Goal: Book appointment/travel/reservation

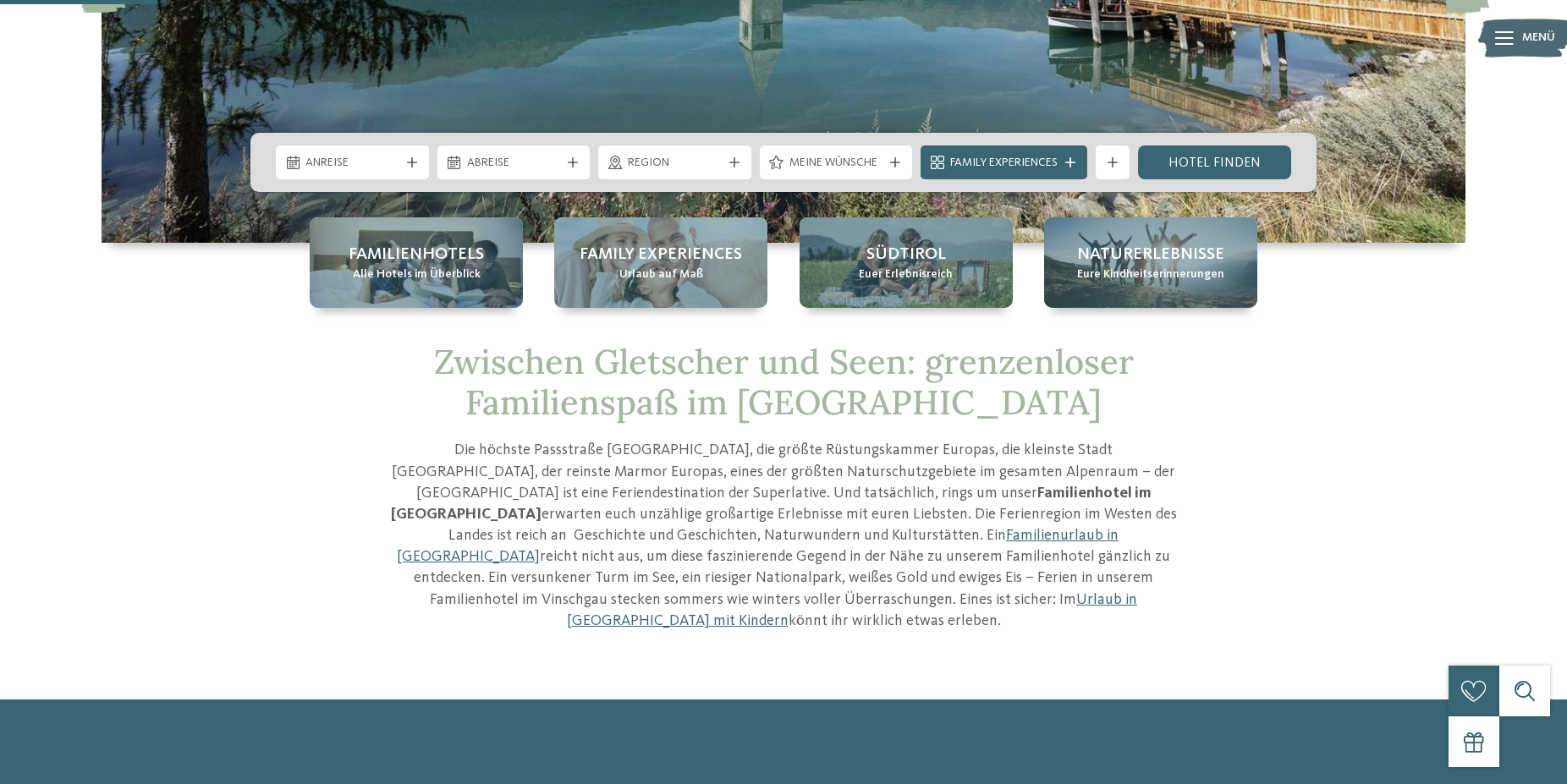
scroll to position [345, 0]
click at [390, 164] on span "Anreise" at bounding box center [352, 163] width 94 height 17
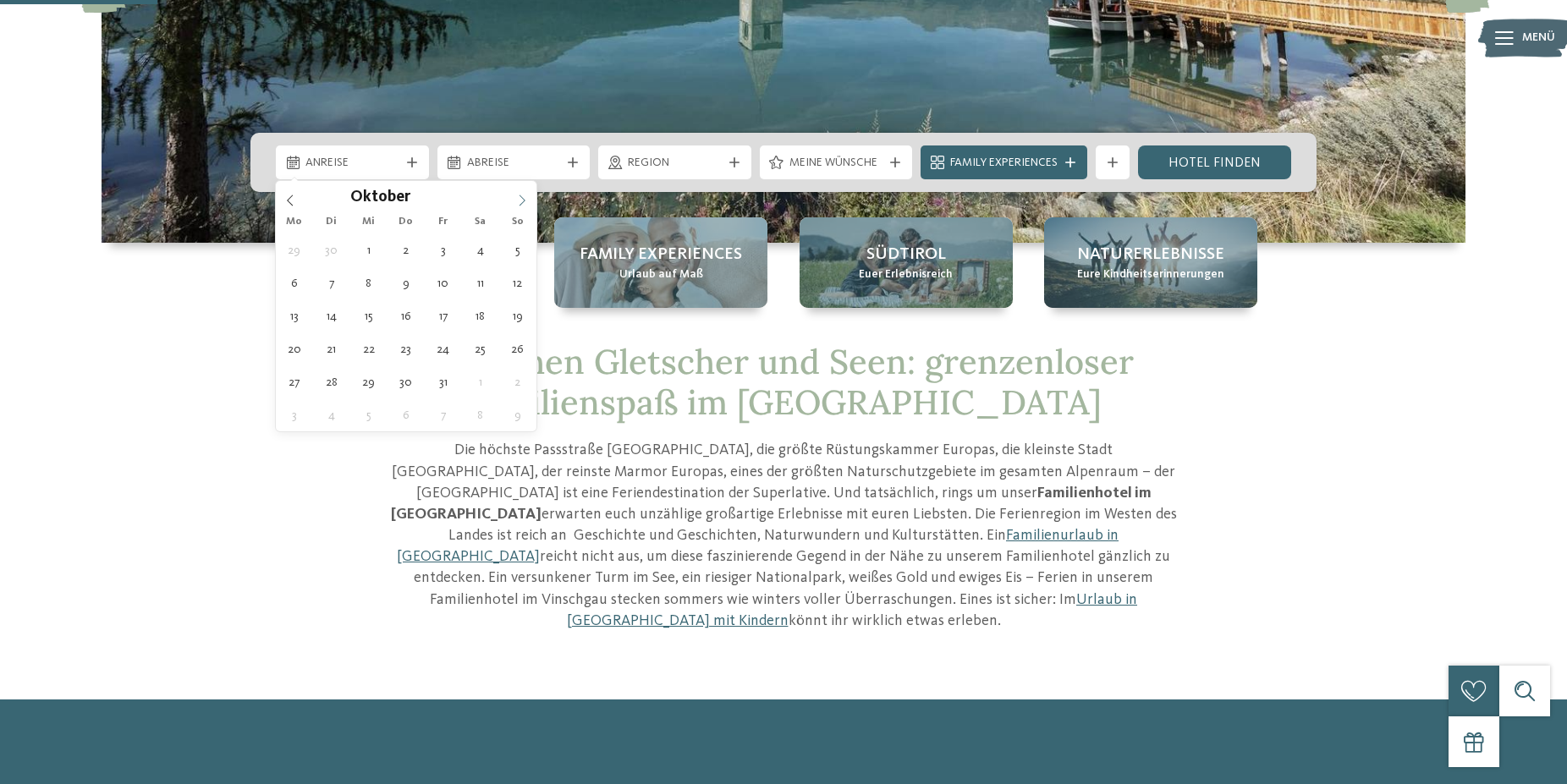
click at [522, 198] on icon at bounding box center [522, 200] width 12 height 12
type input "****"
click at [522, 198] on icon at bounding box center [522, 200] width 12 height 12
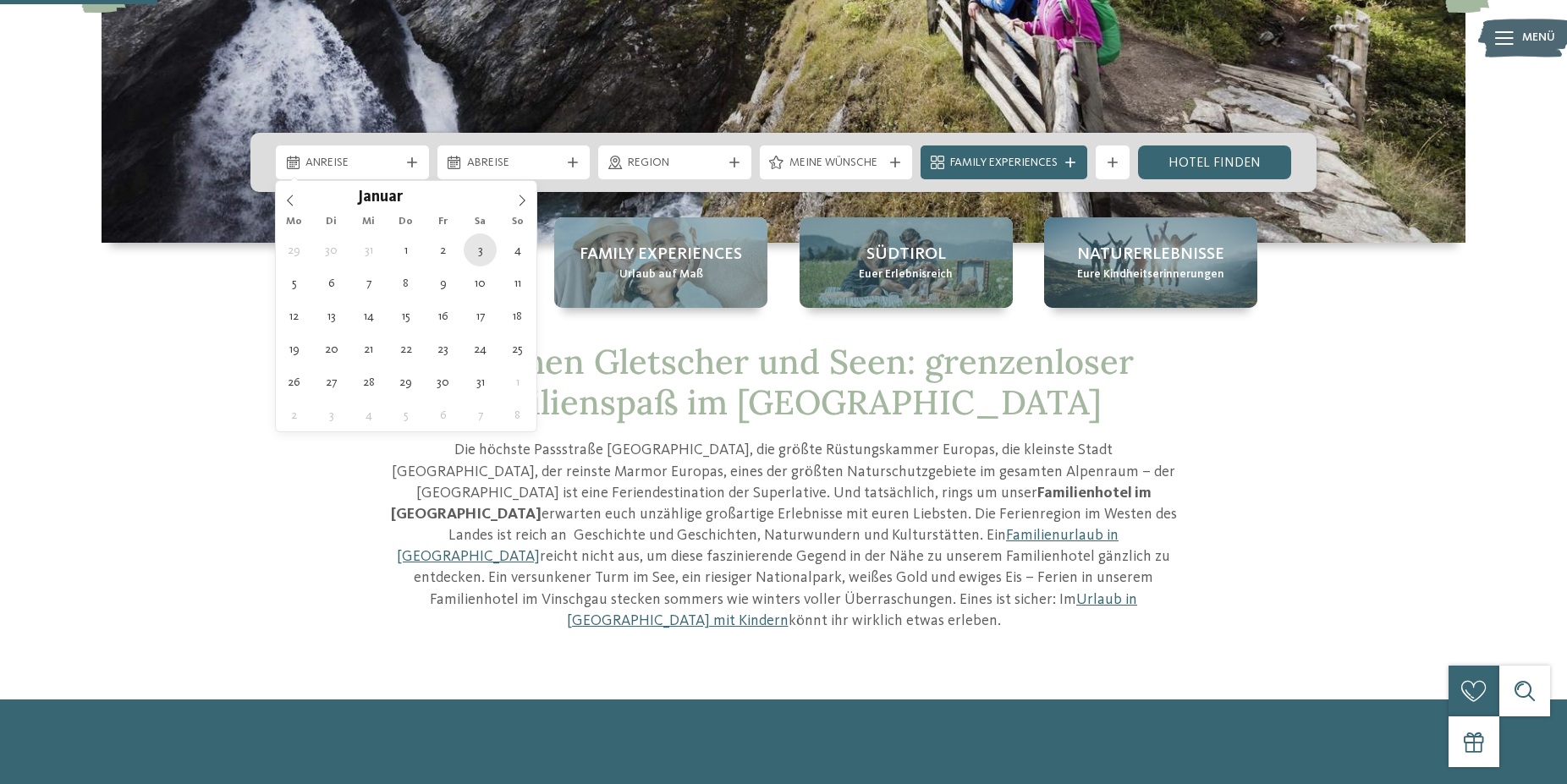
type div "[DATE]"
type input "****"
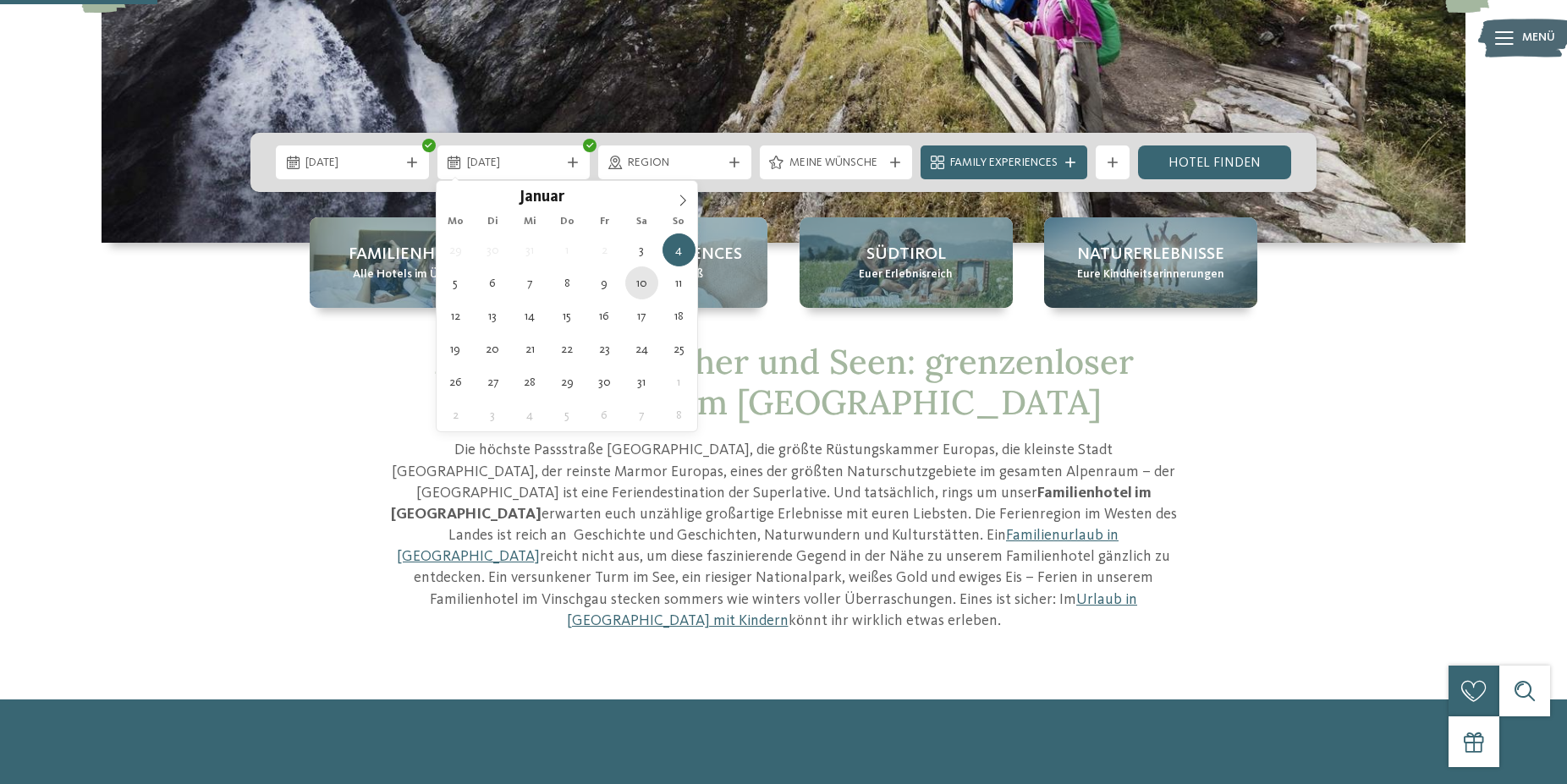
type div "[DATE]"
drag, startPoint x: 631, startPoint y: 285, endPoint x: 590, endPoint y: 214, distance: 82.0
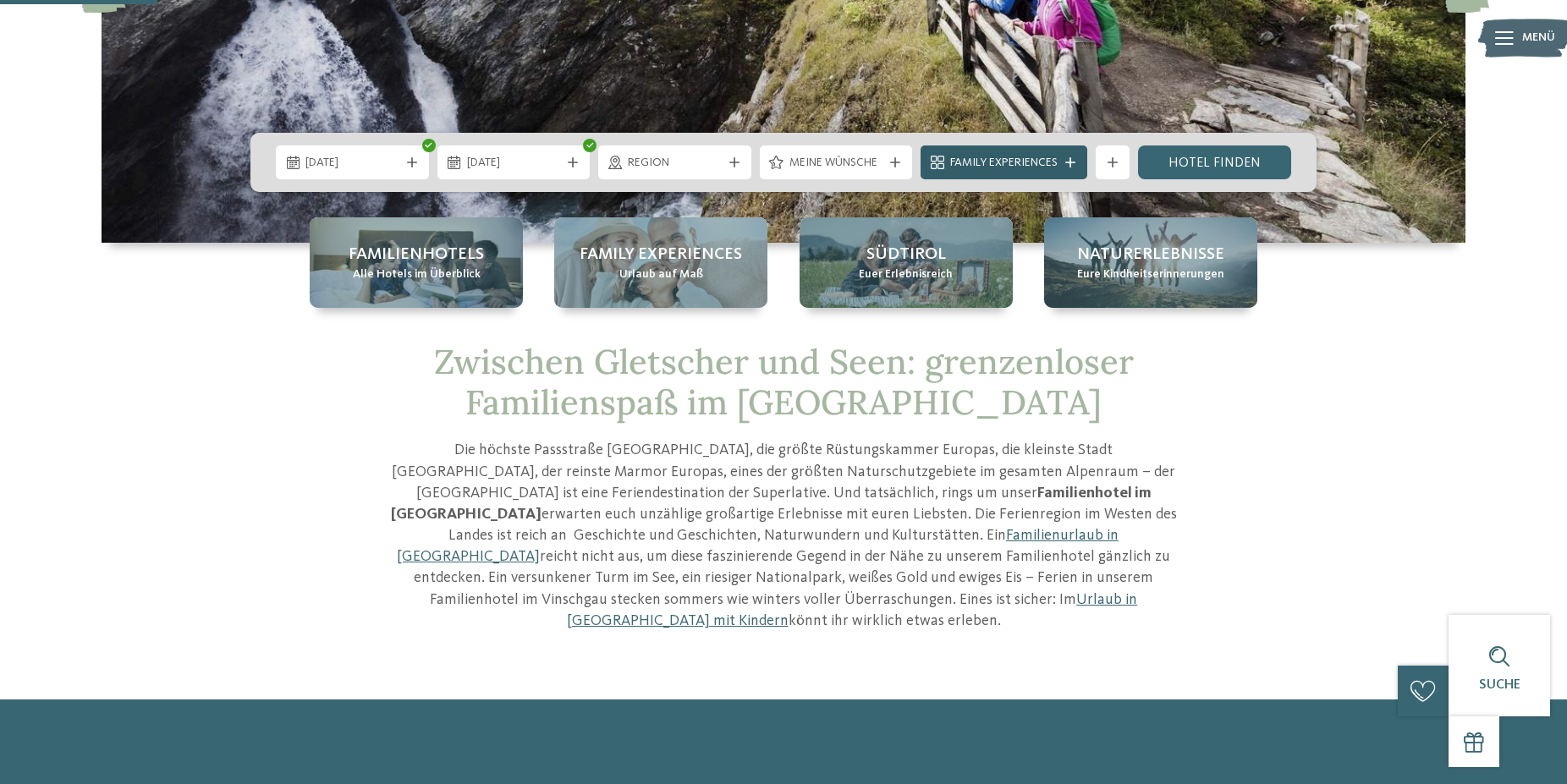
click at [1000, 162] on span "Family Experiences" at bounding box center [1004, 163] width 108 height 17
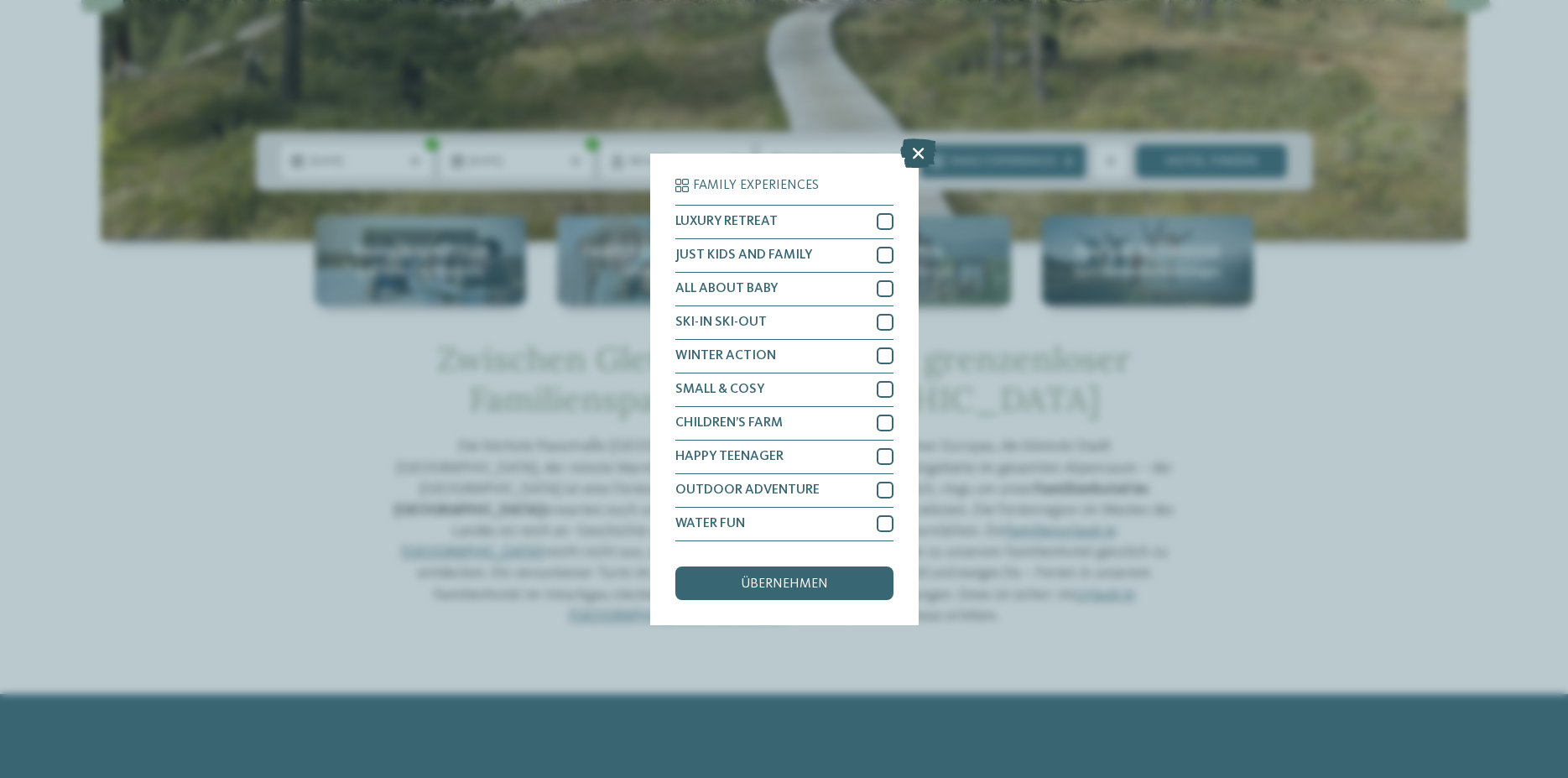
click at [914, 145] on icon at bounding box center [918, 153] width 36 height 29
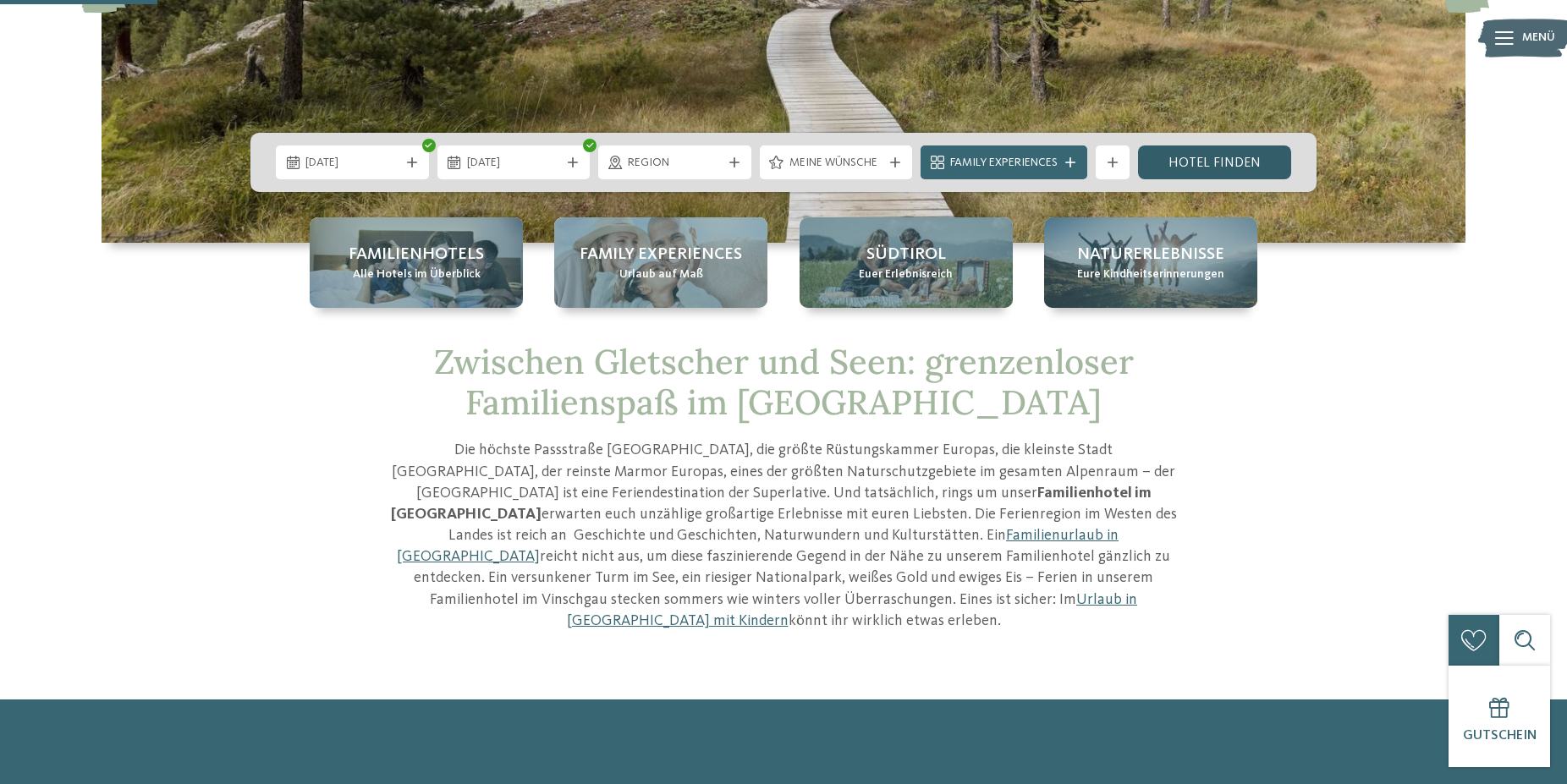
click at [1228, 169] on link "Hotel finden" at bounding box center [1214, 162] width 153 height 34
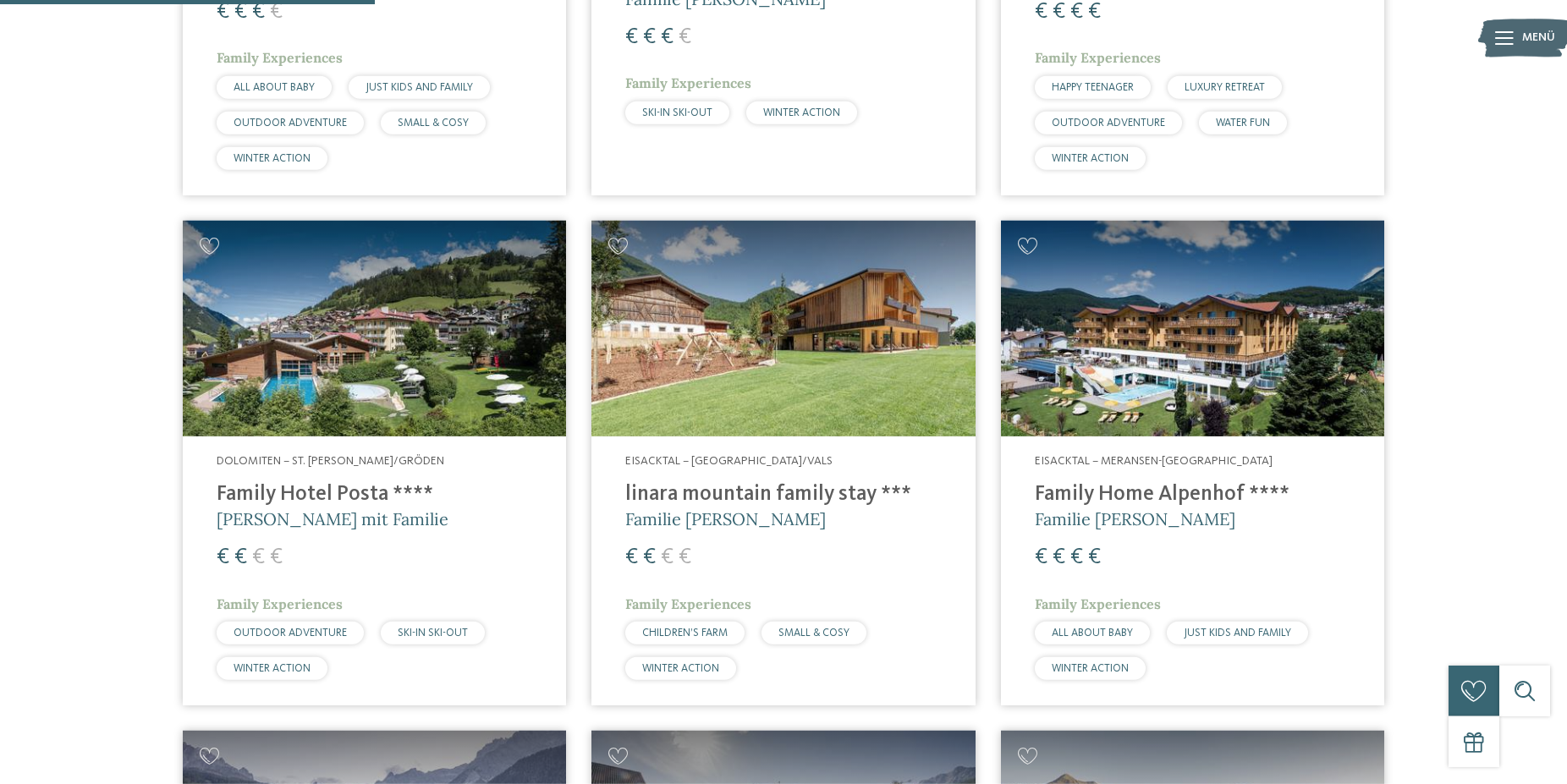
scroll to position [986, 0]
click at [807, 493] on h4 "linara mountain family stay ***" at bounding box center [784, 494] width 316 height 26
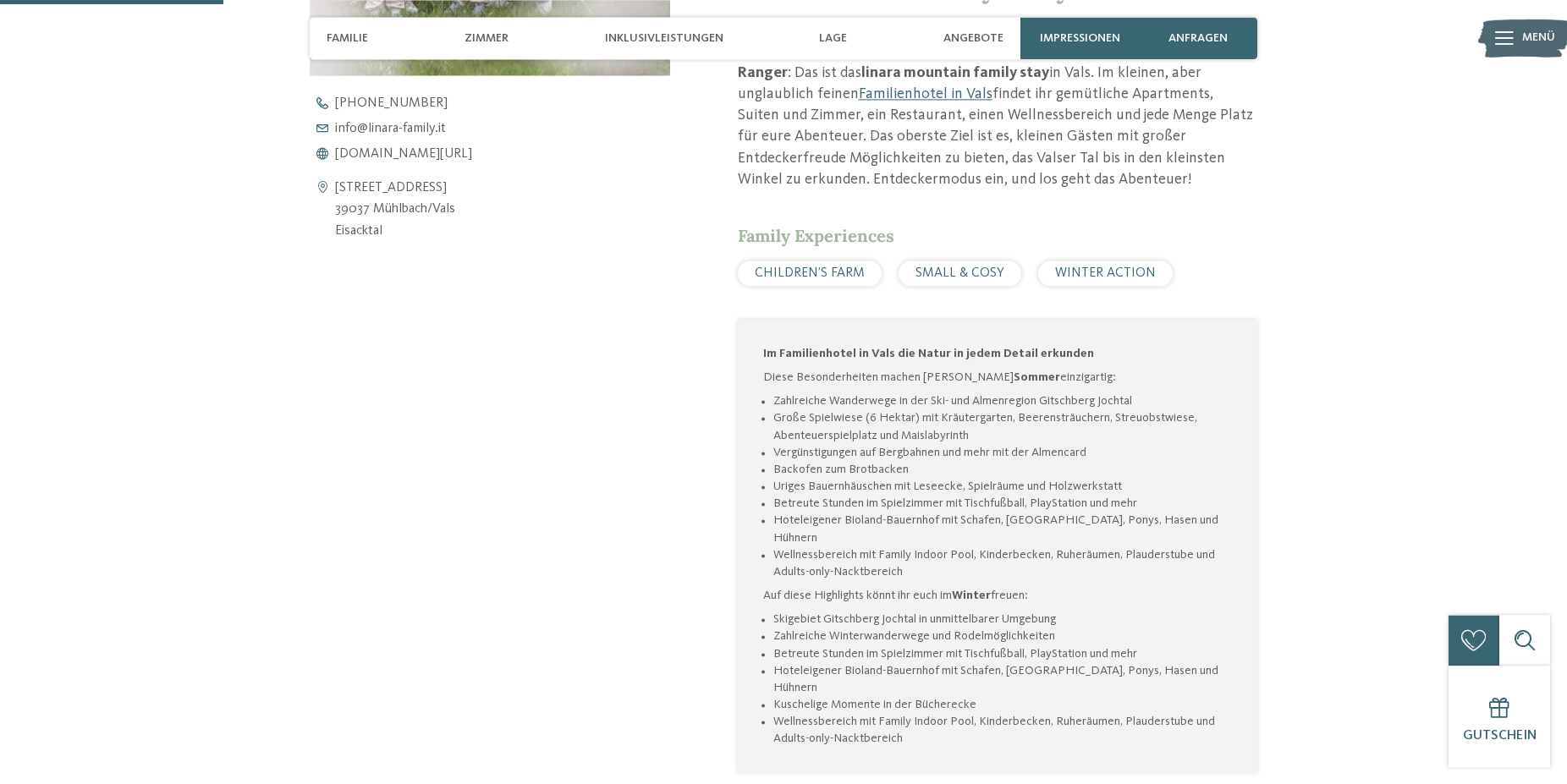
scroll to position [863, 0]
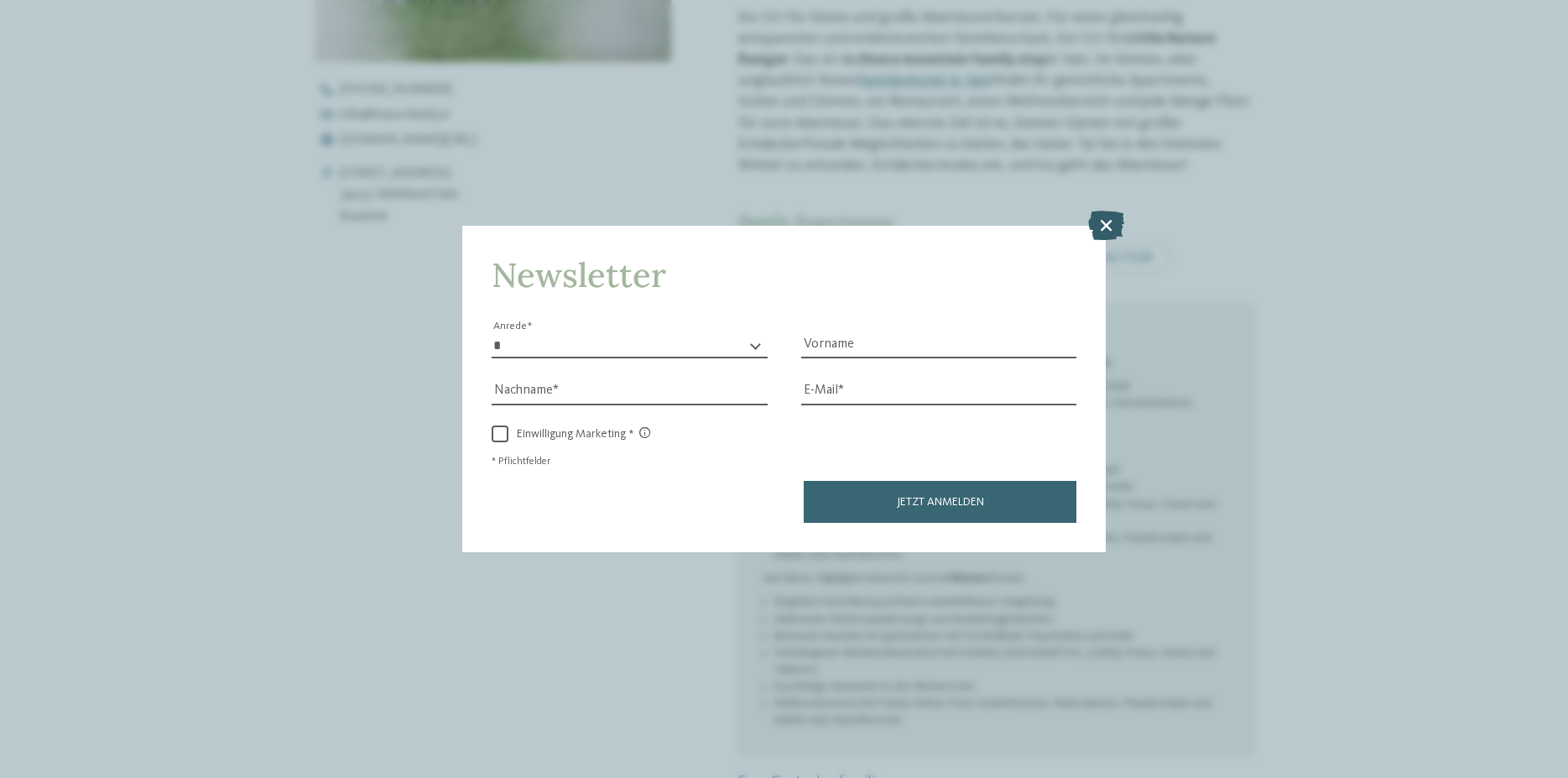
click at [1097, 234] on icon at bounding box center [1106, 225] width 36 height 29
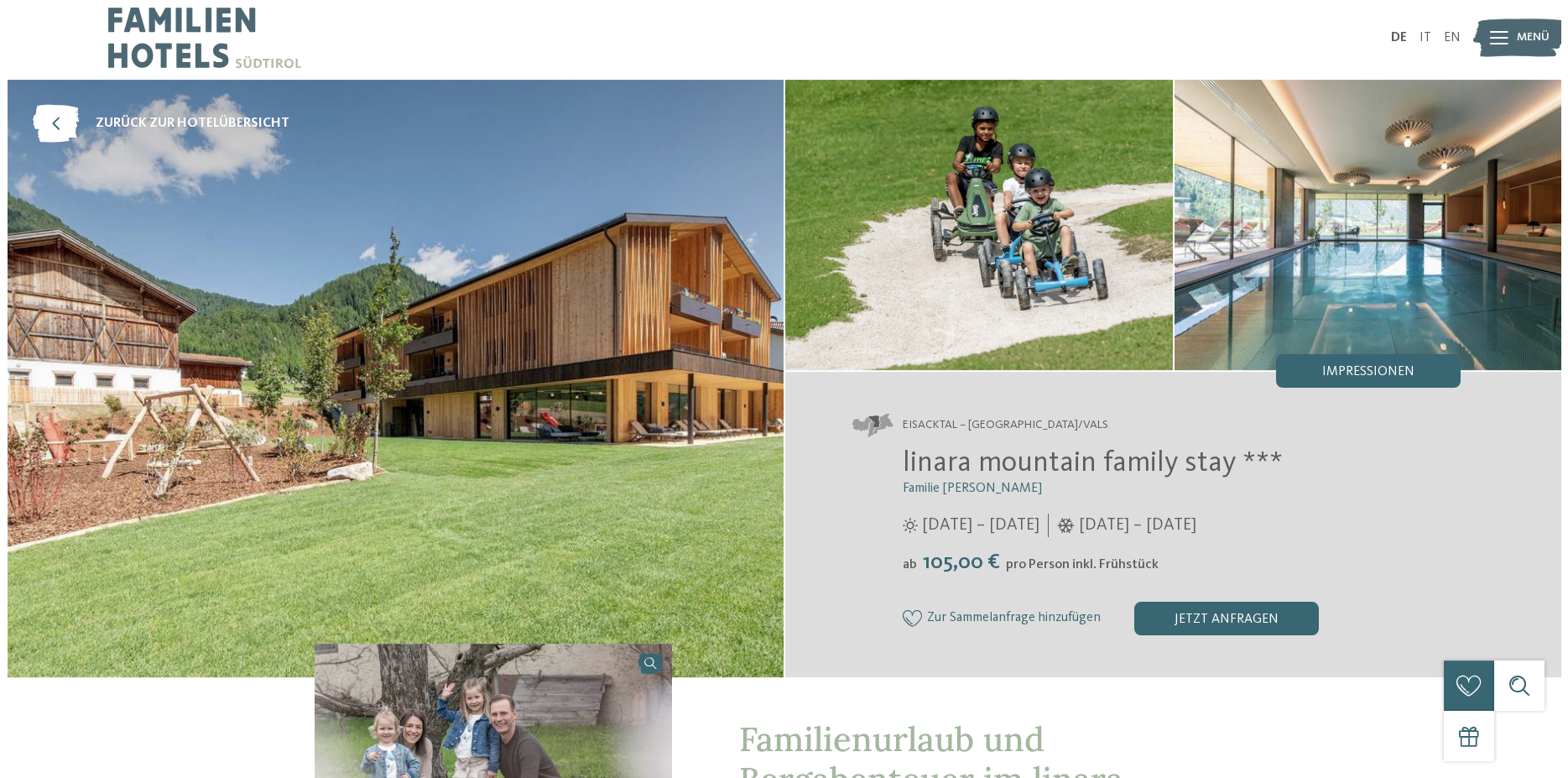
scroll to position [0, 0]
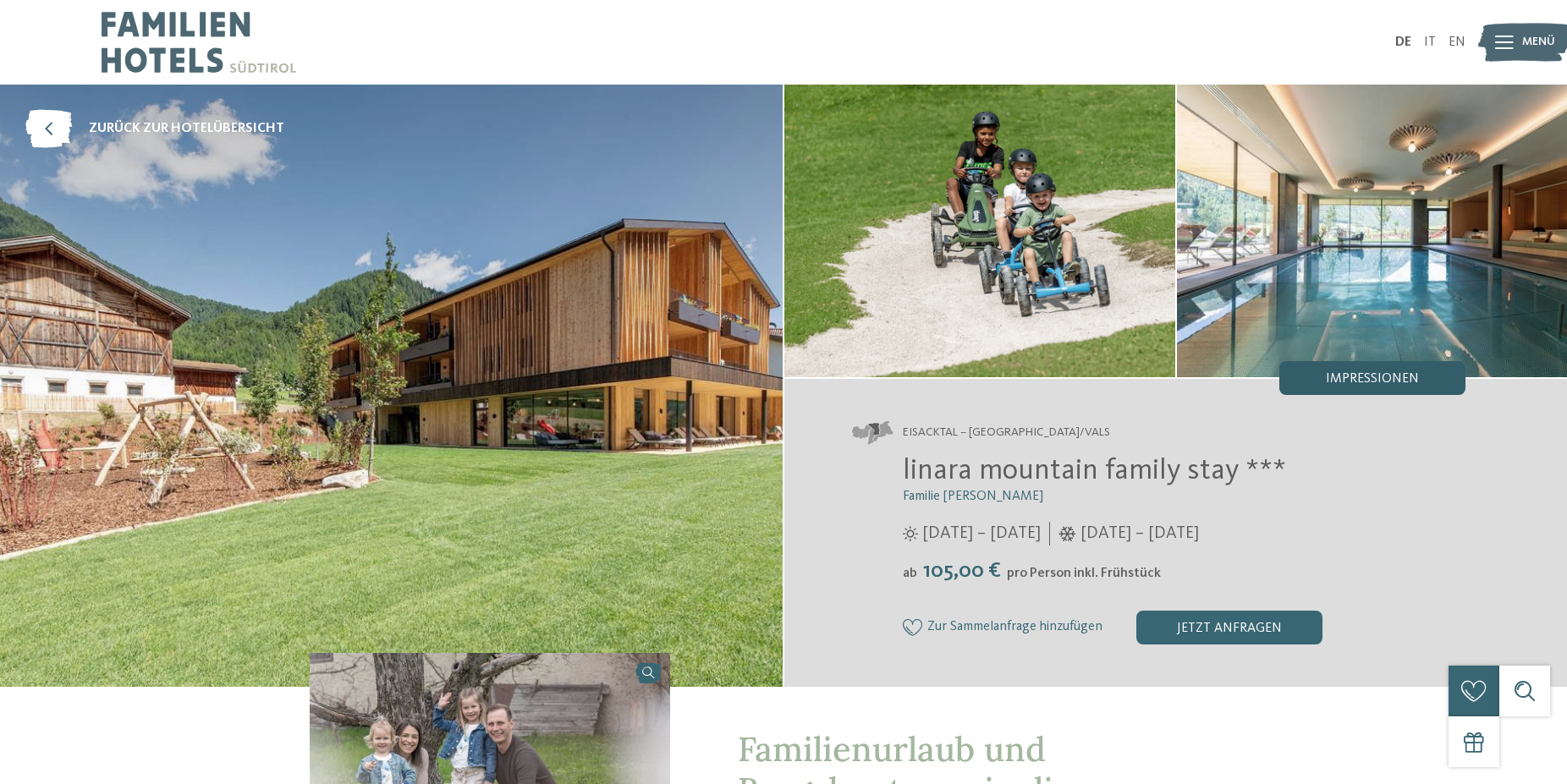
click at [1343, 386] on div "Impressionen" at bounding box center [1372, 378] width 187 height 34
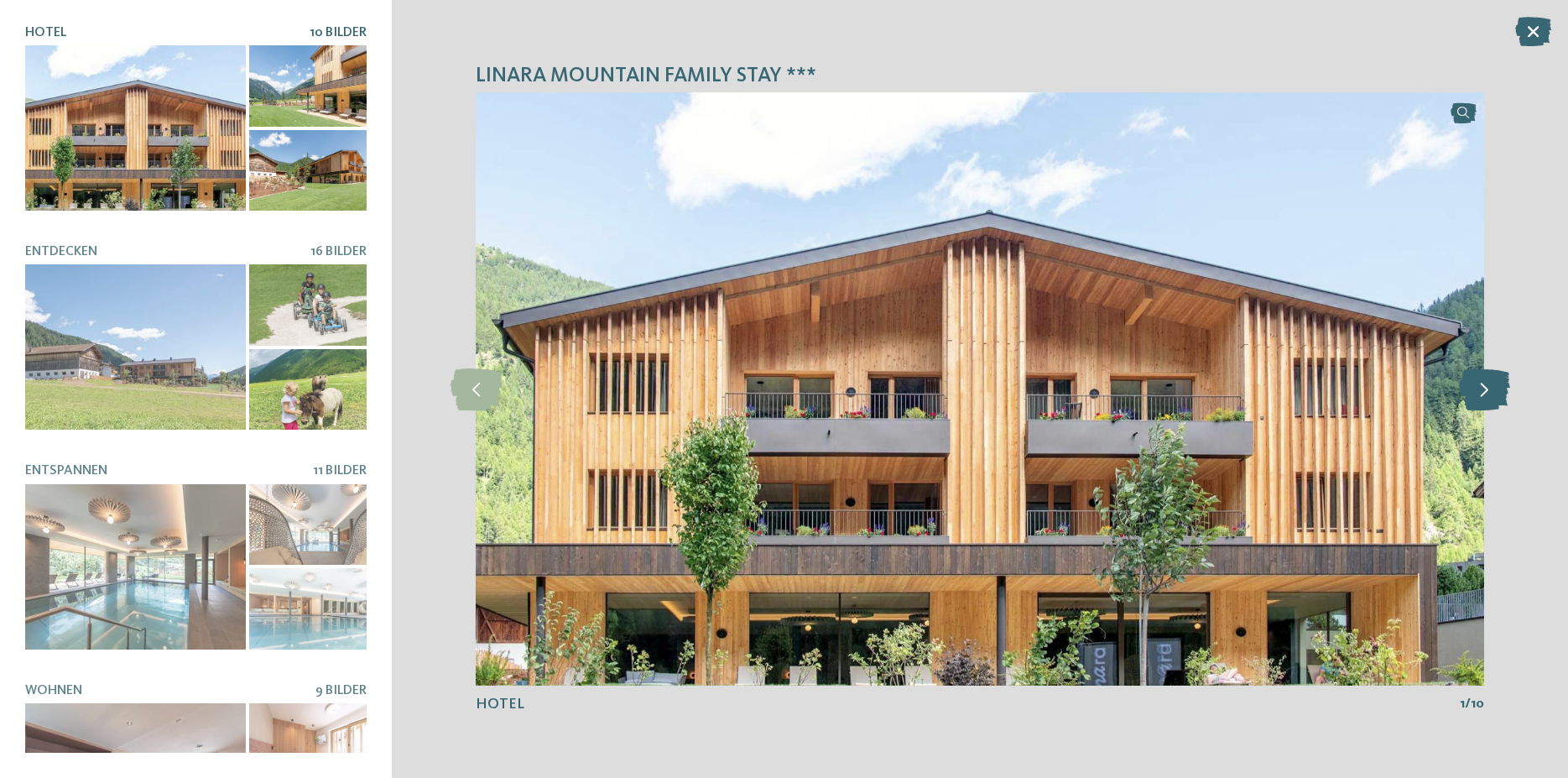
click at [1487, 387] on icon at bounding box center [1485, 389] width 51 height 42
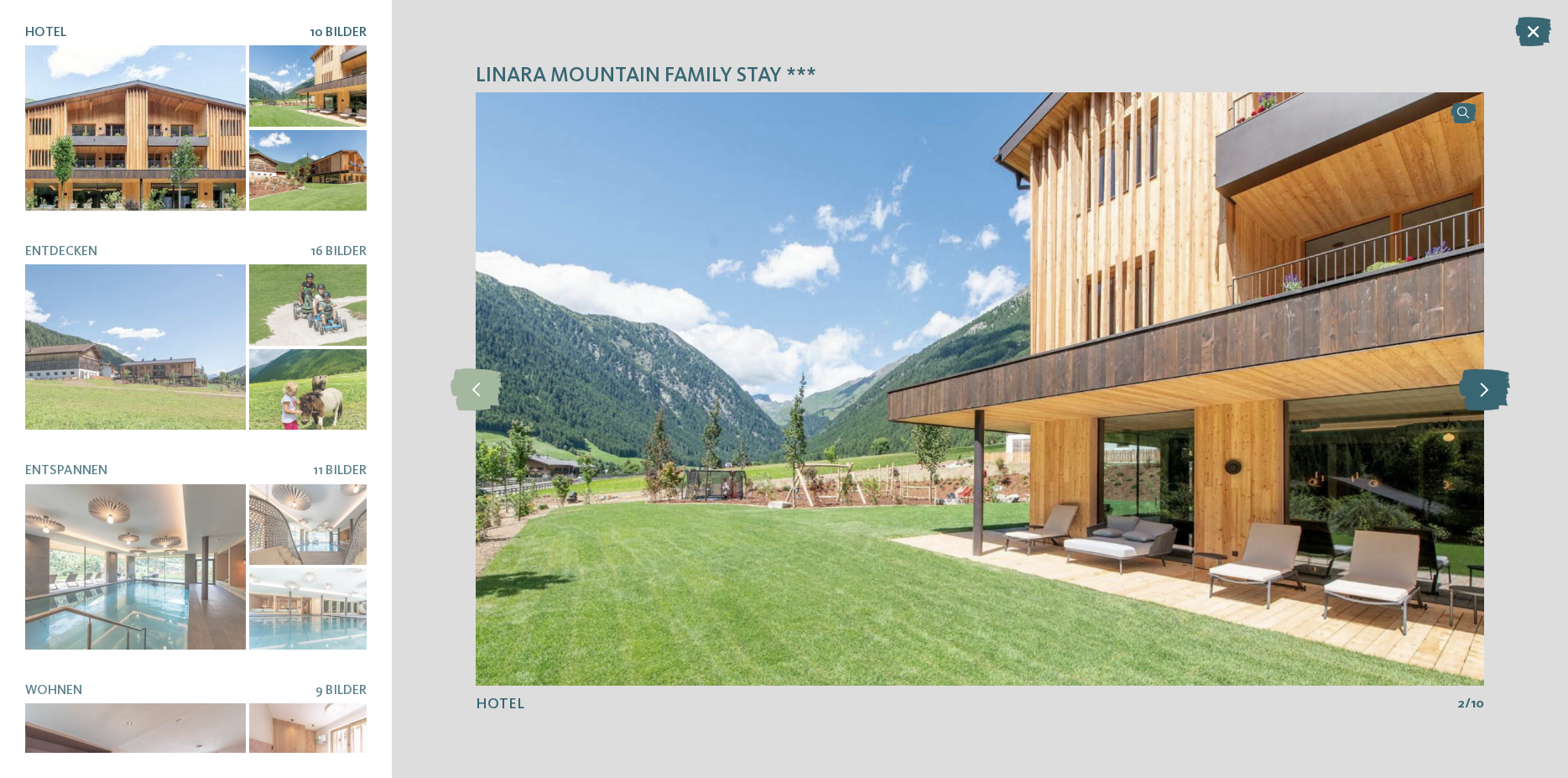
click at [1487, 387] on icon at bounding box center [1485, 389] width 51 height 42
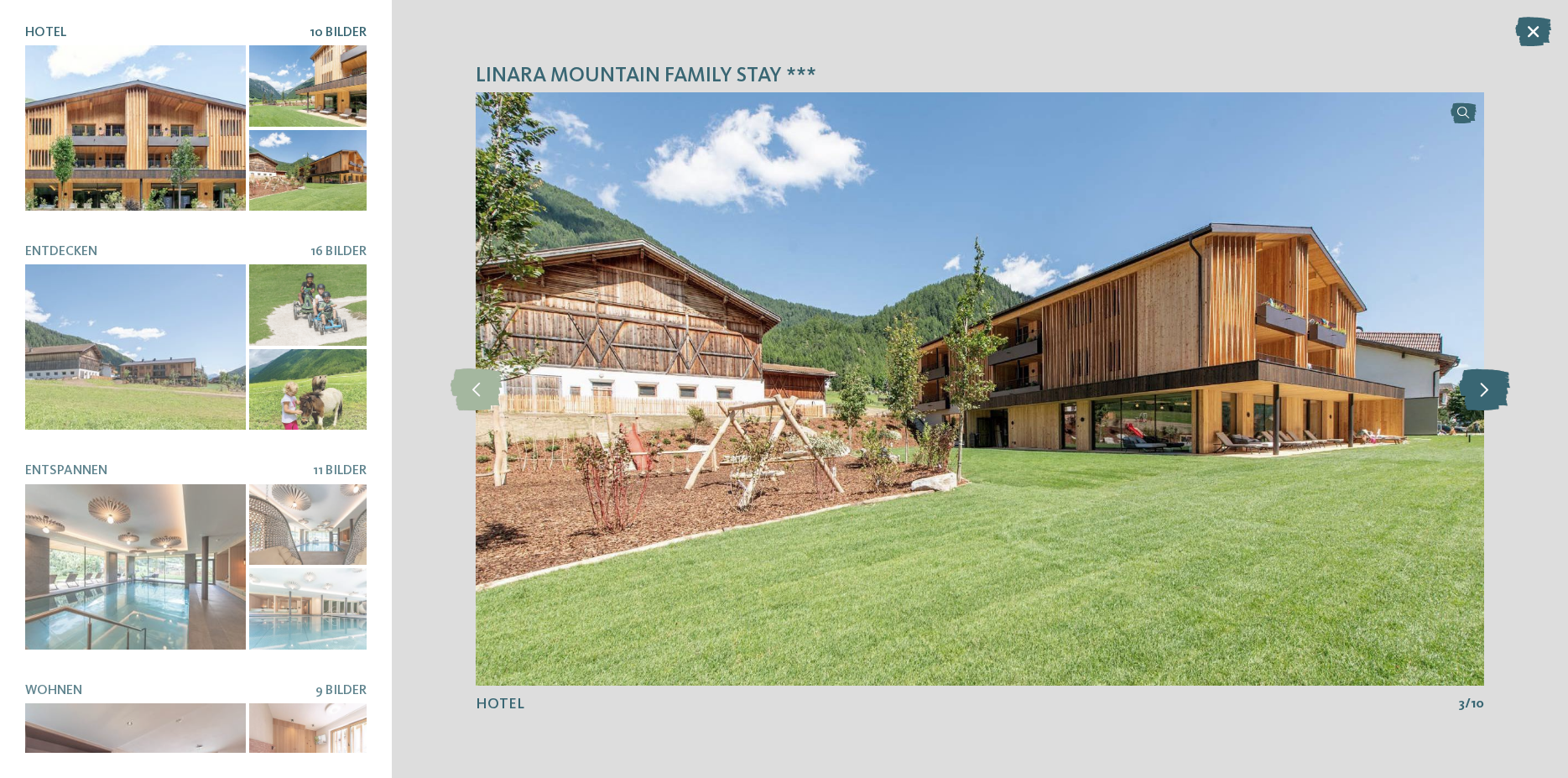
click at [1487, 387] on icon at bounding box center [1485, 389] width 51 height 42
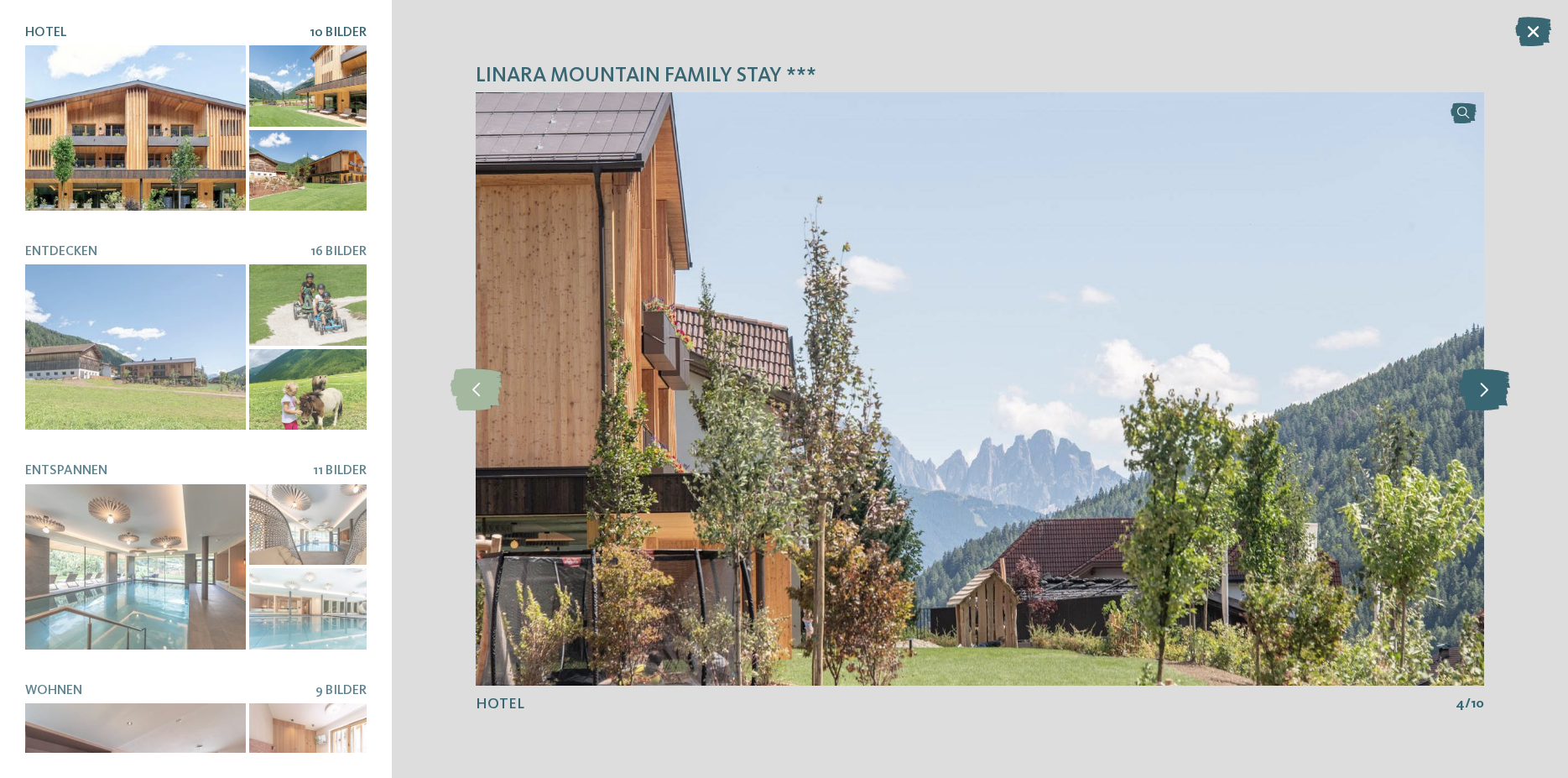
click at [1487, 387] on icon at bounding box center [1485, 389] width 51 height 42
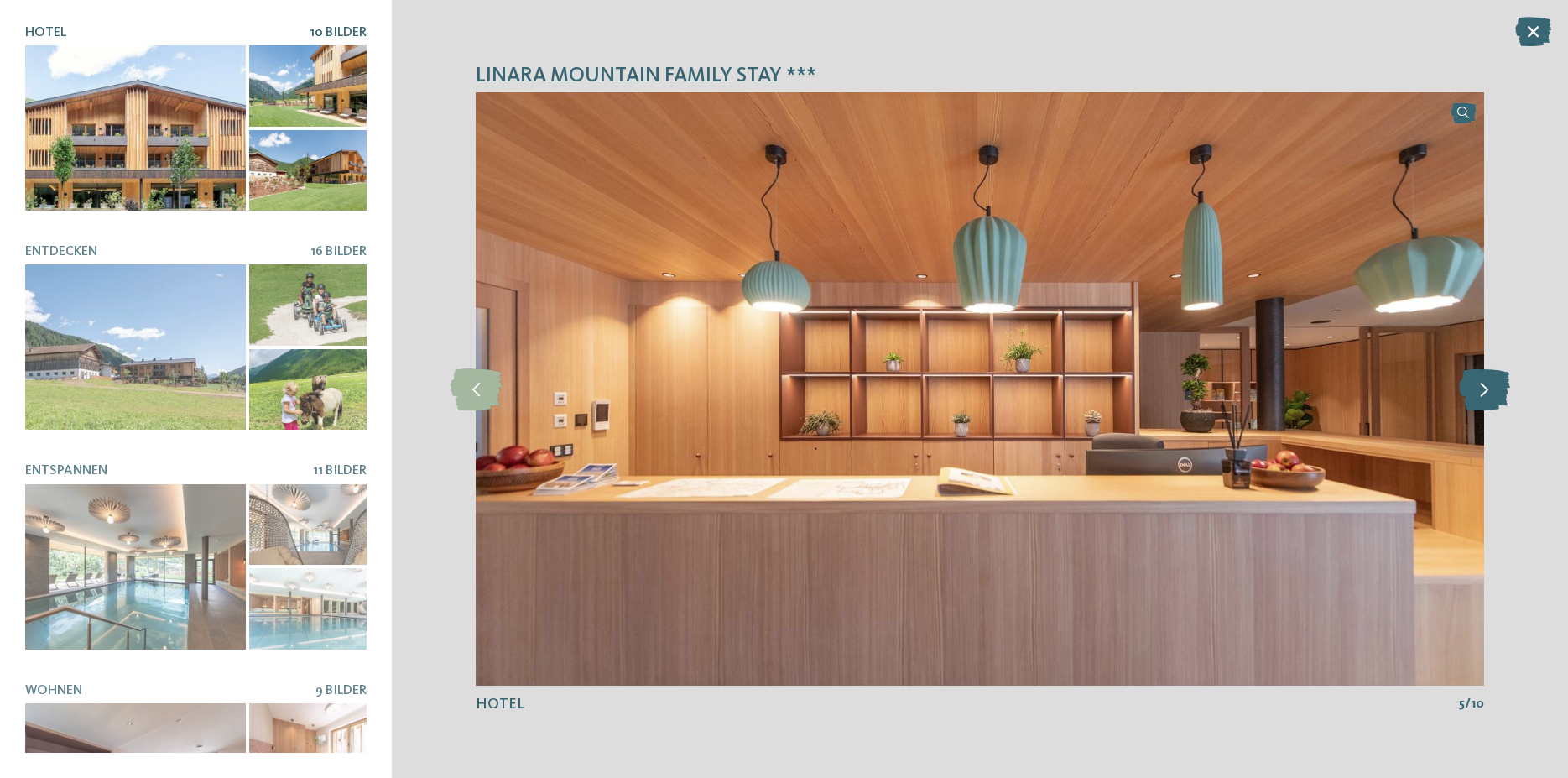
click at [1487, 387] on icon at bounding box center [1485, 389] width 51 height 42
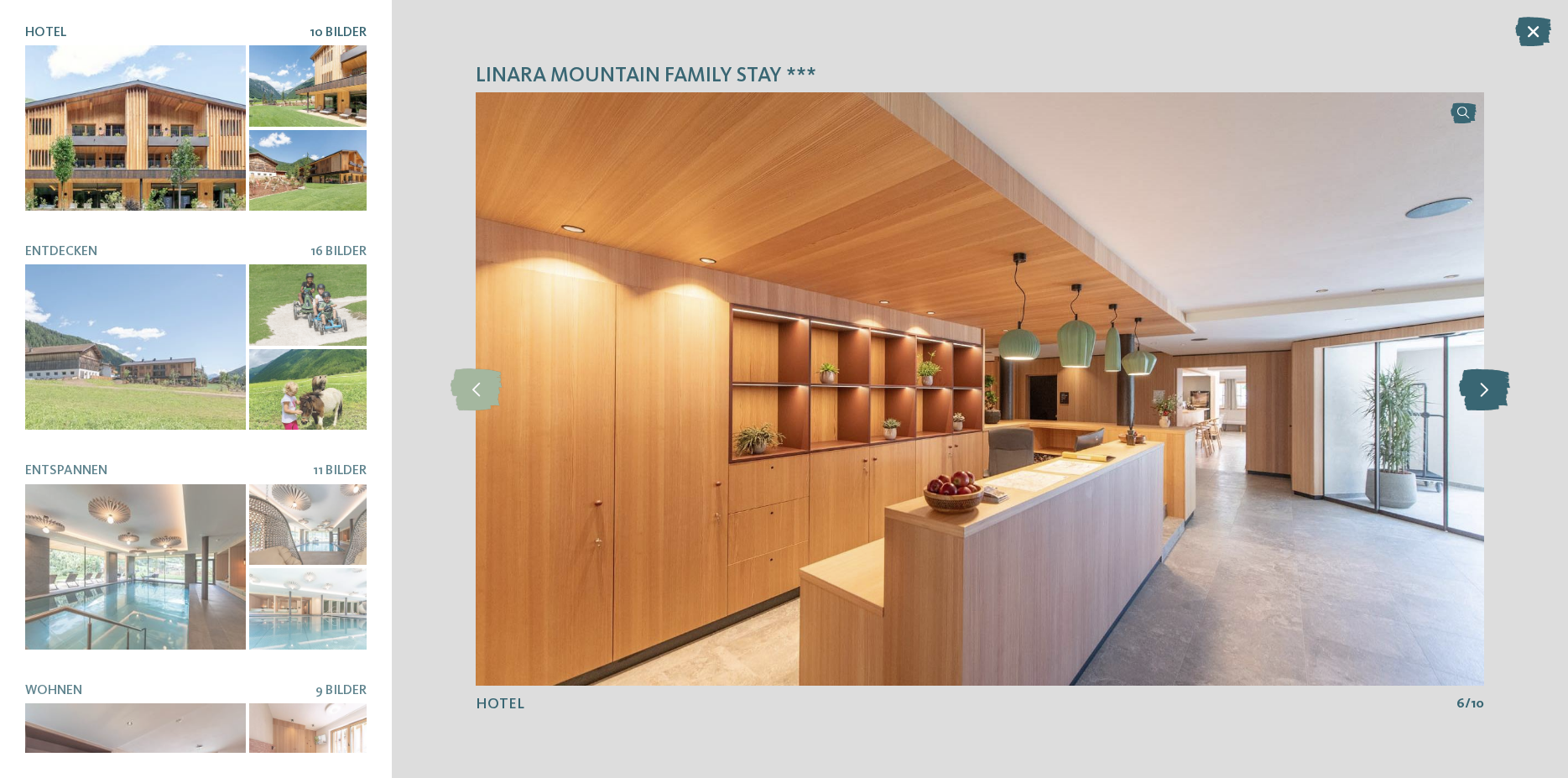
click at [1487, 387] on icon at bounding box center [1485, 389] width 51 height 42
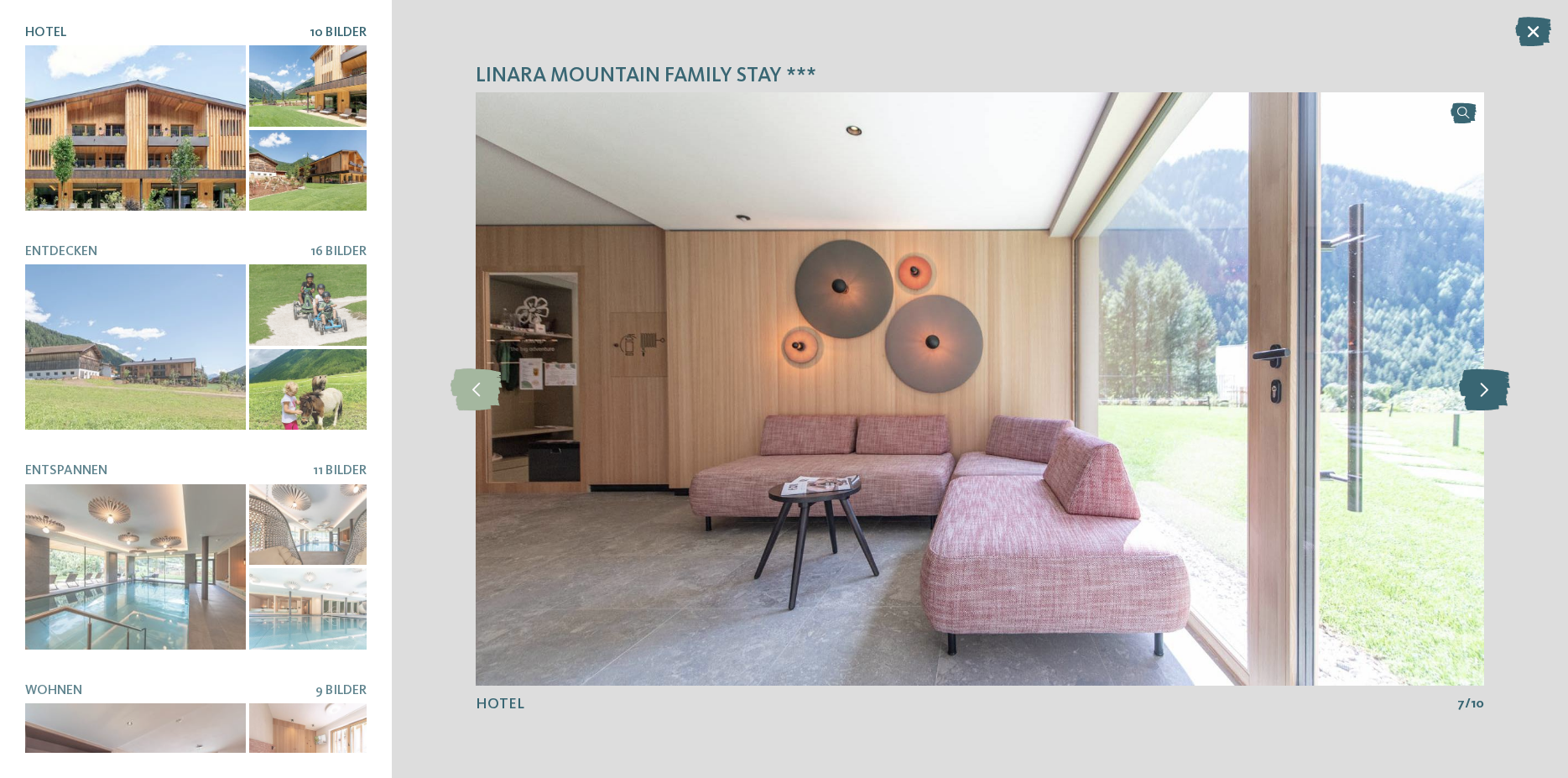
click at [1487, 387] on icon at bounding box center [1485, 389] width 51 height 42
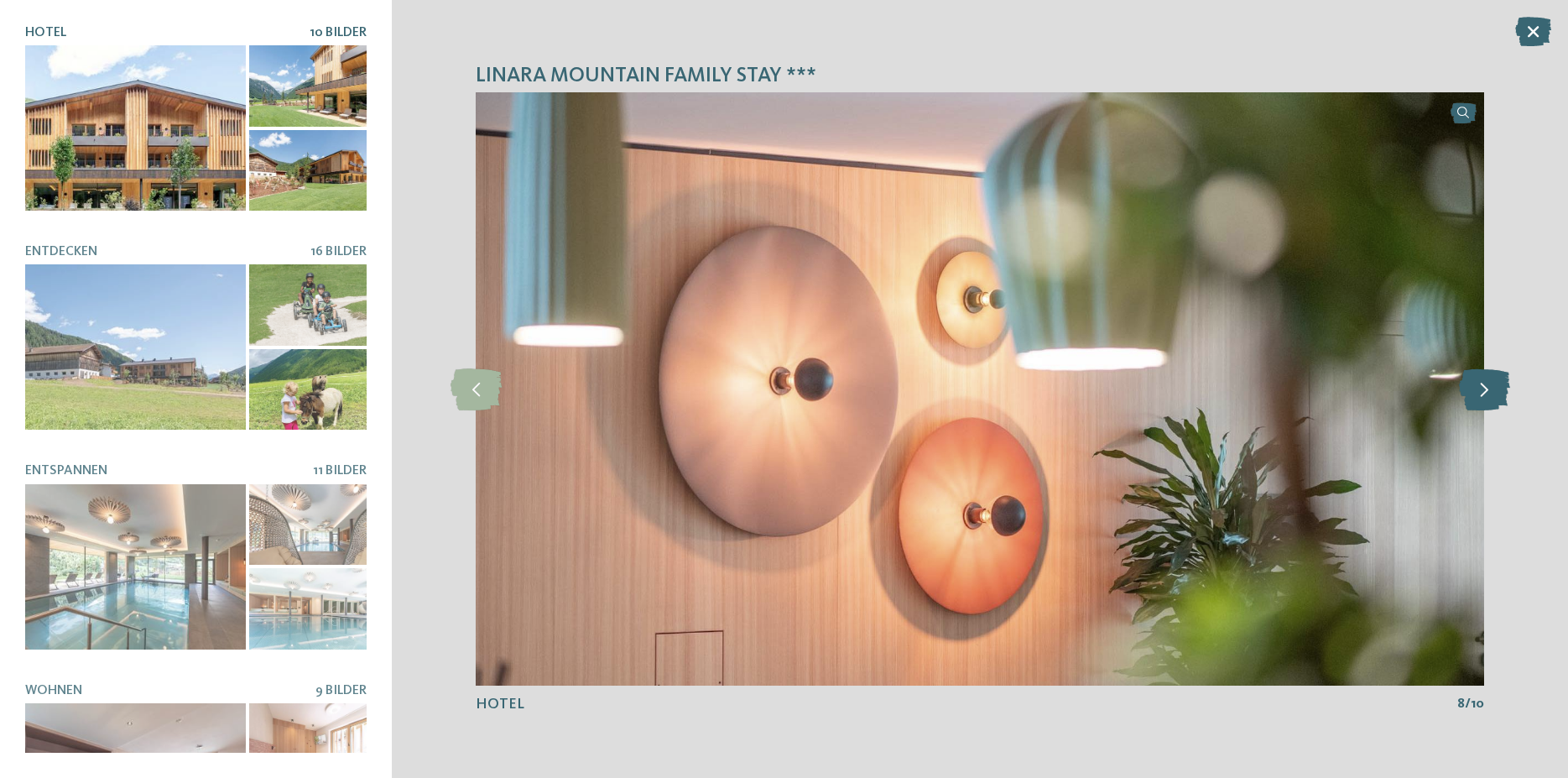
click at [1487, 387] on icon at bounding box center [1485, 389] width 51 height 42
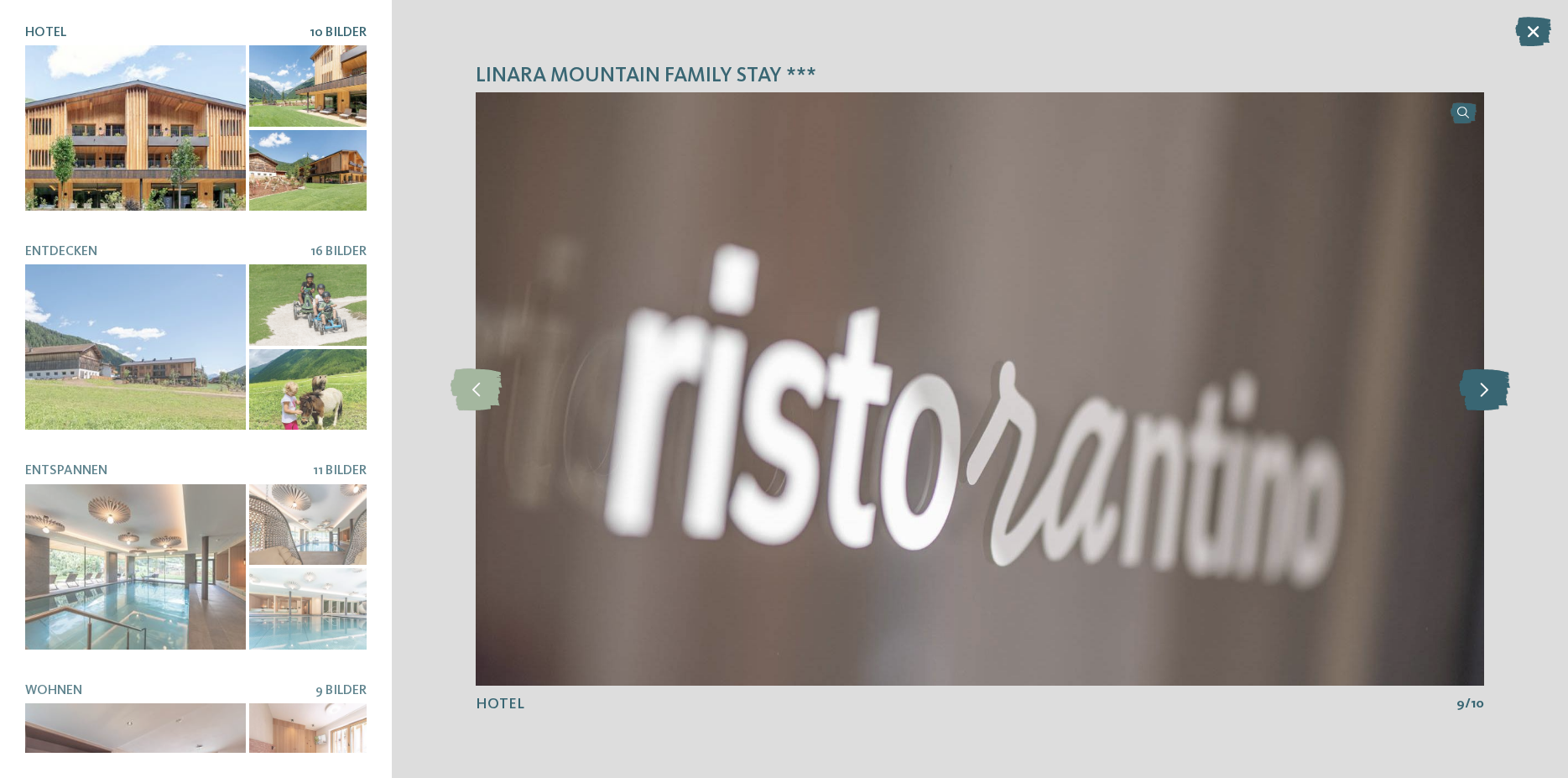
click at [1487, 387] on icon at bounding box center [1485, 389] width 51 height 42
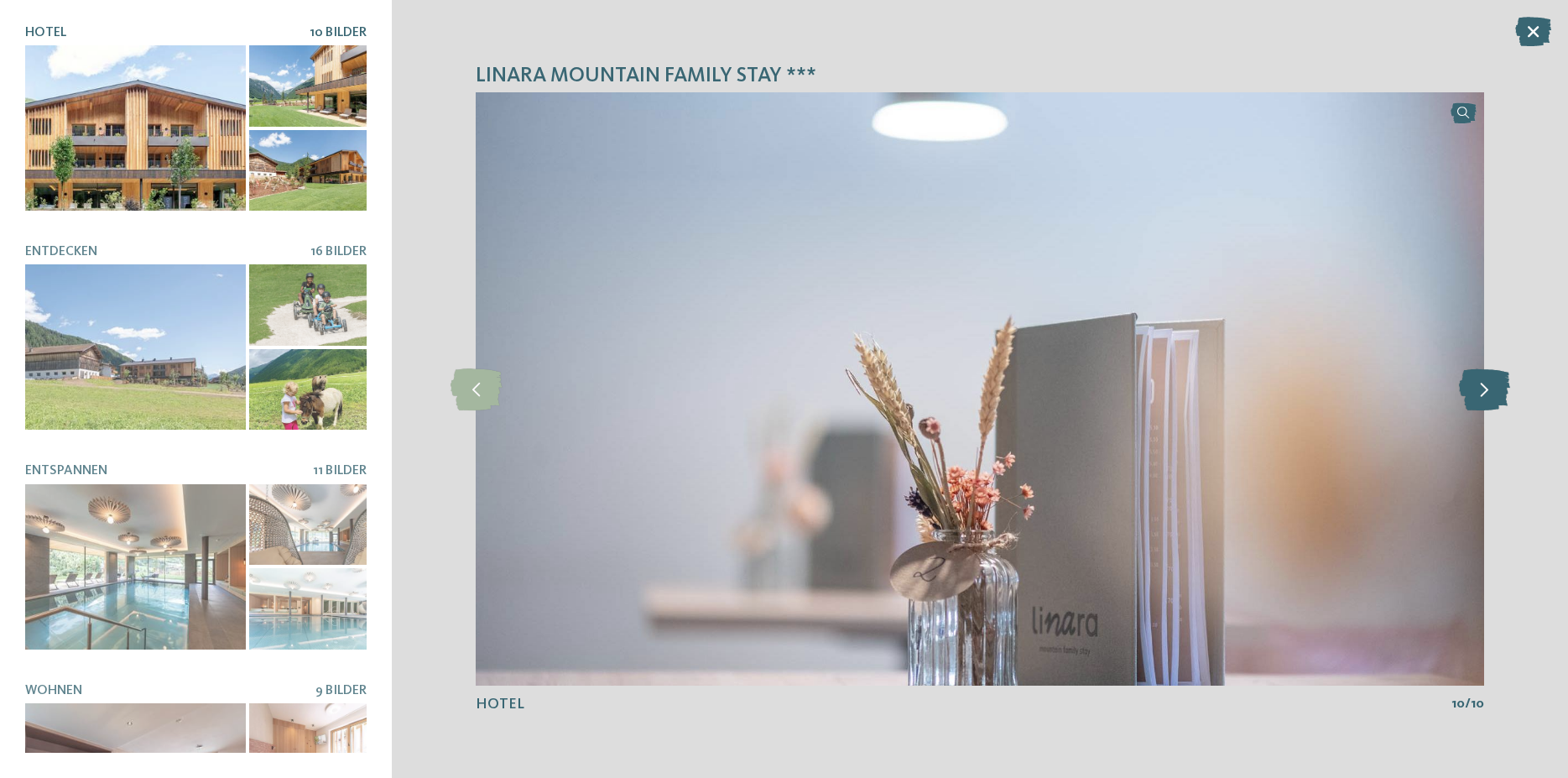
click at [1487, 387] on icon at bounding box center [1485, 389] width 51 height 42
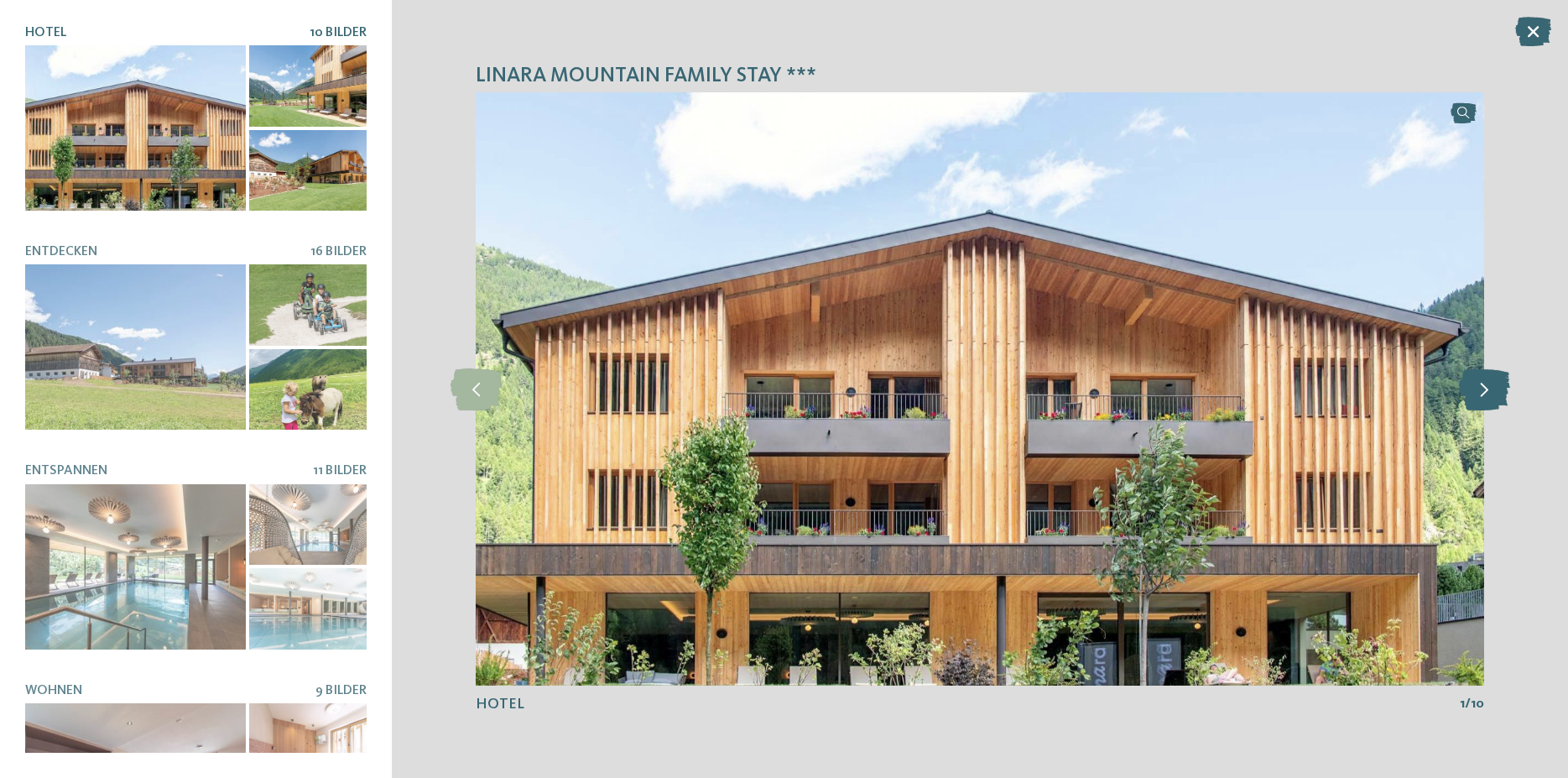
click at [1487, 387] on icon at bounding box center [1485, 389] width 51 height 42
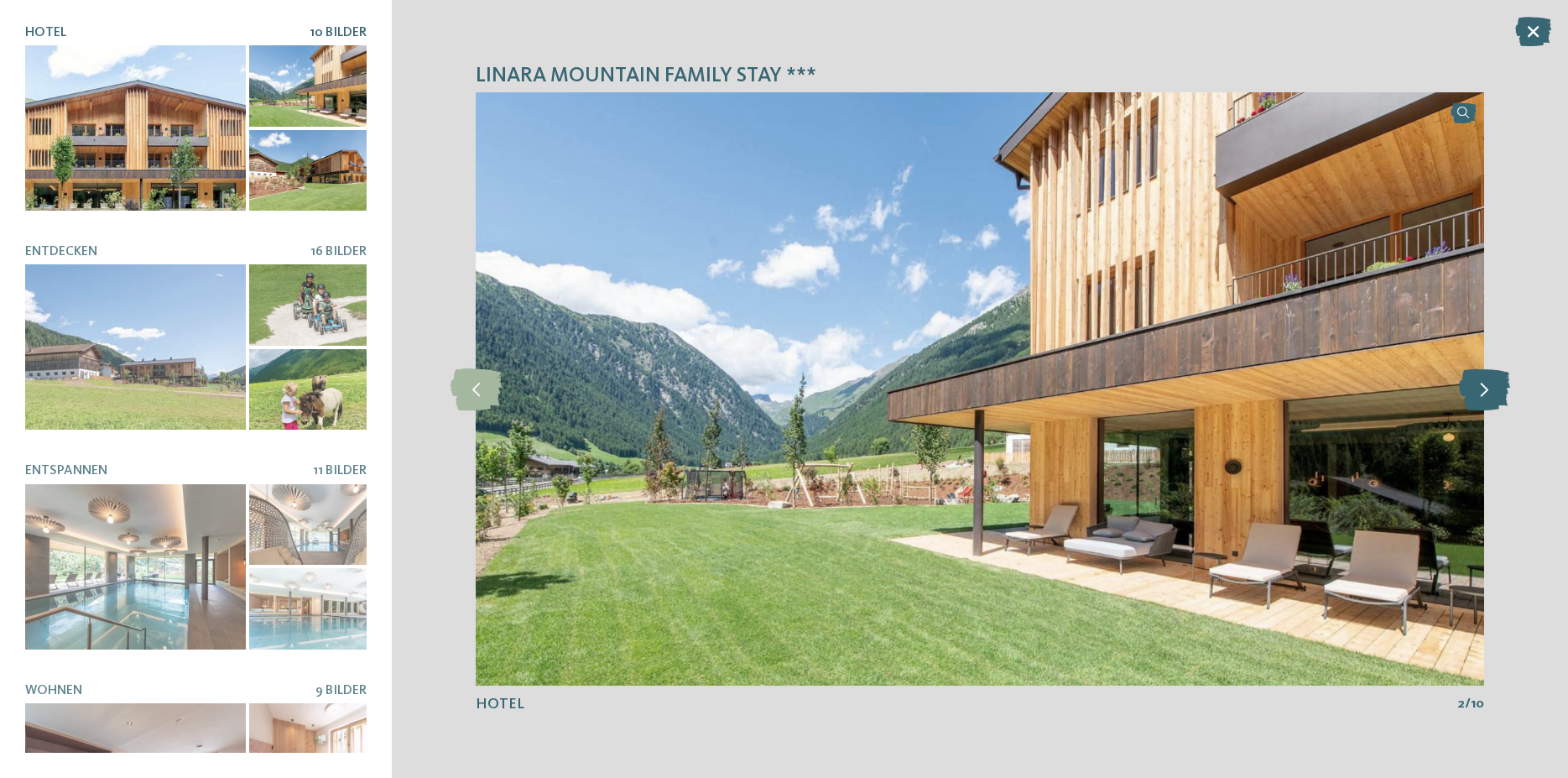
click at [1487, 387] on icon at bounding box center [1485, 389] width 51 height 42
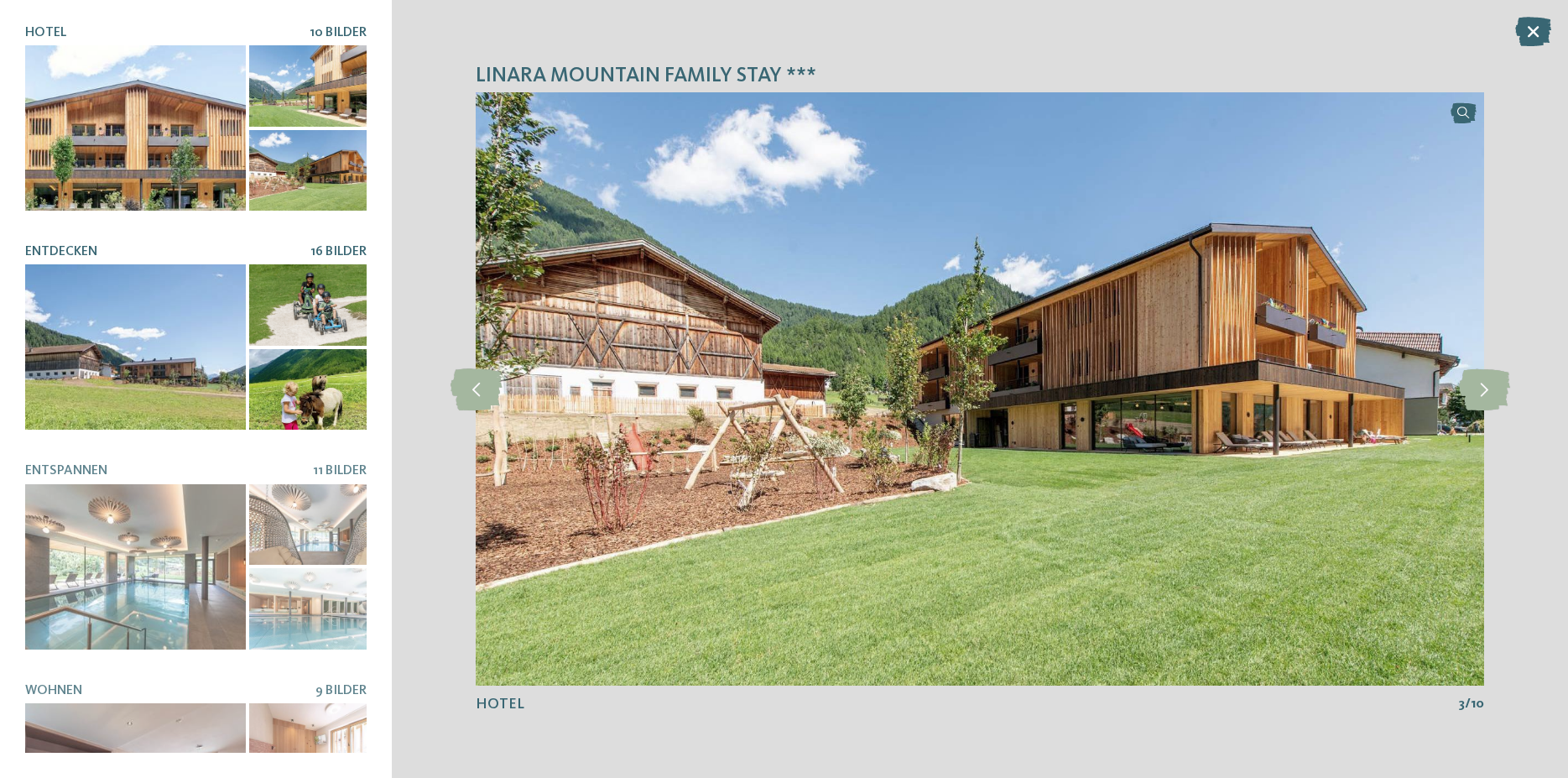
click at [161, 315] on div at bounding box center [135, 346] width 220 height 165
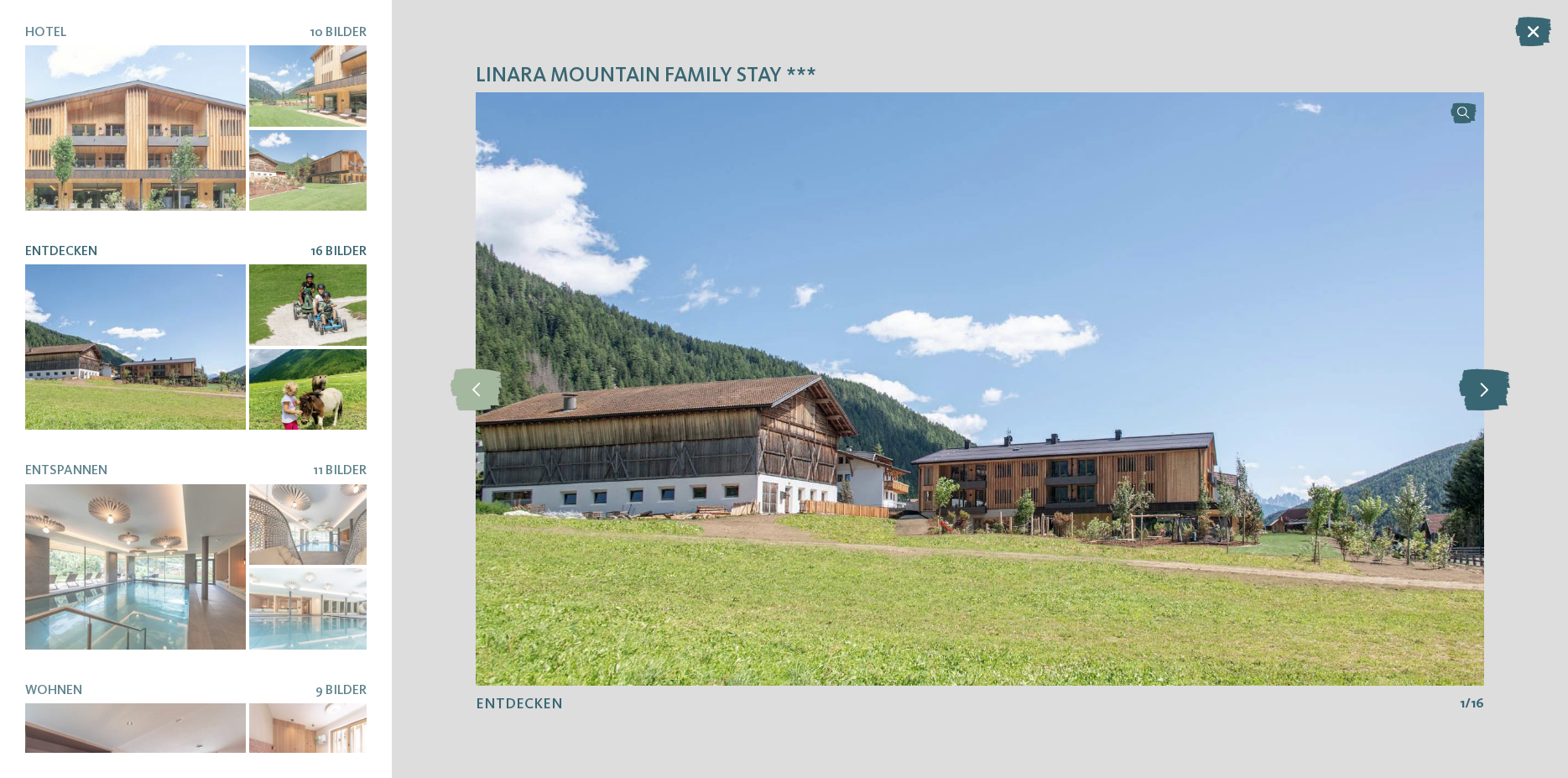
click at [1486, 397] on icon at bounding box center [1485, 389] width 51 height 42
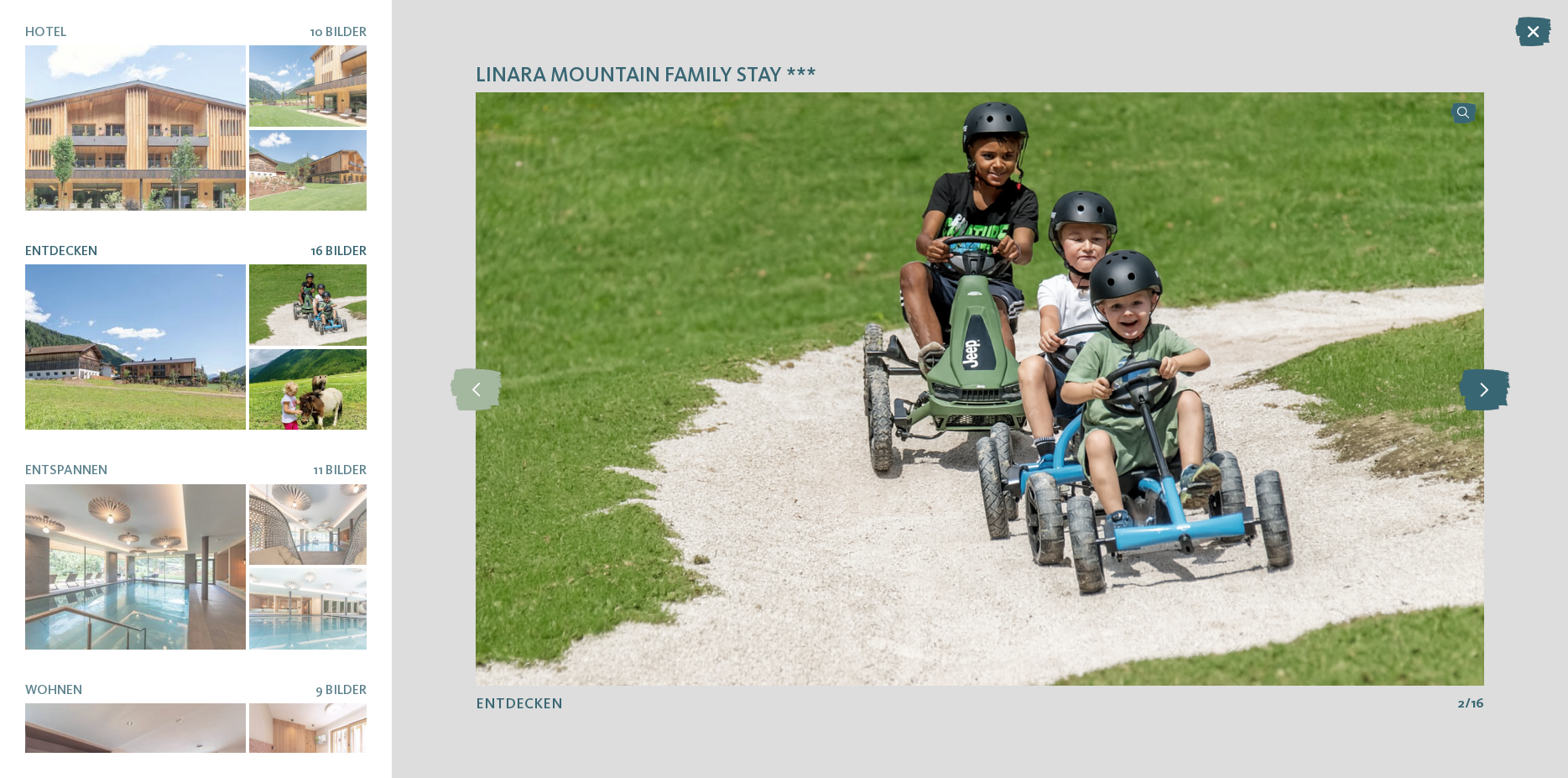
click at [1486, 397] on icon at bounding box center [1485, 389] width 51 height 42
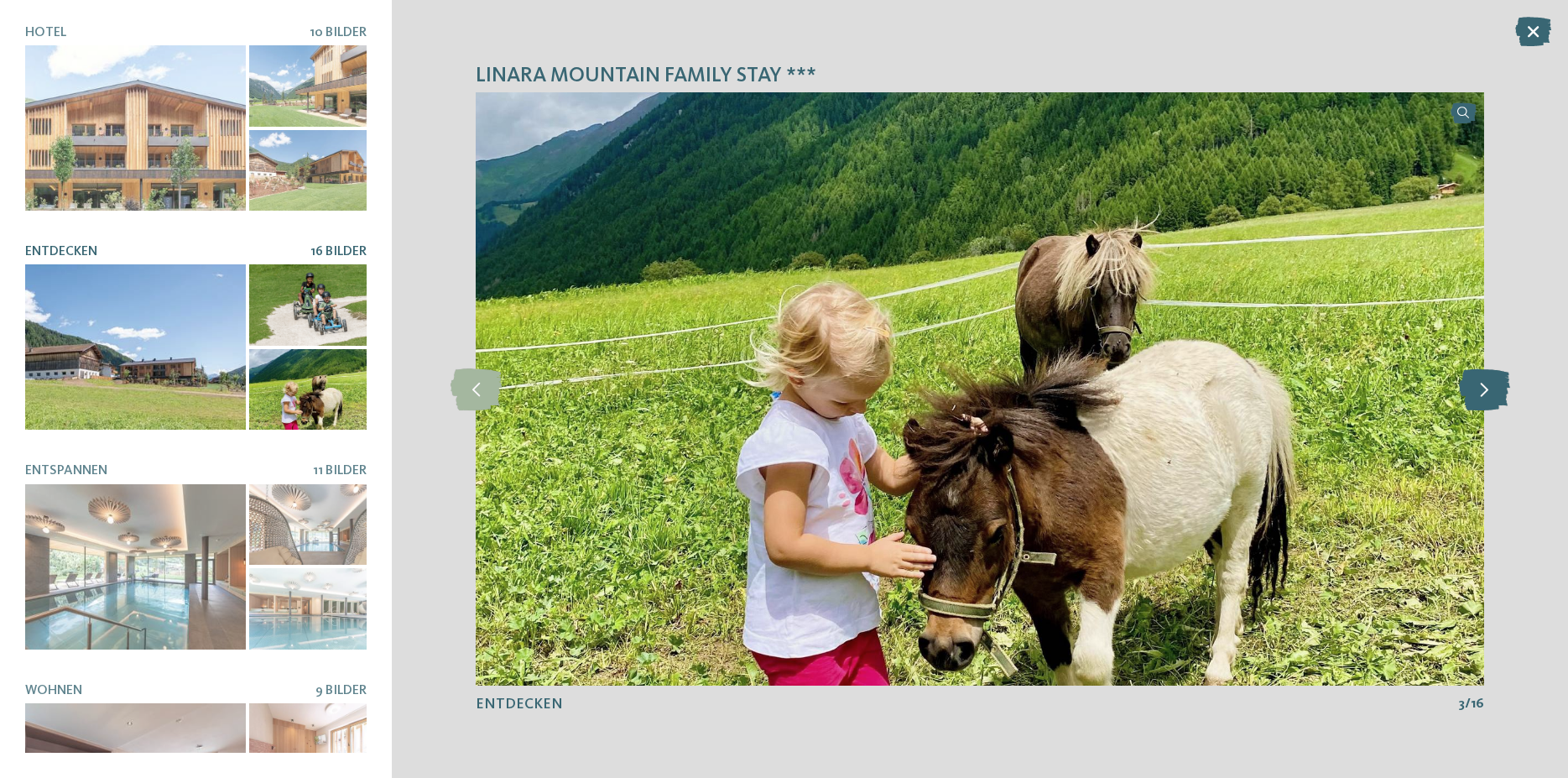
click at [1486, 397] on icon at bounding box center [1485, 389] width 51 height 42
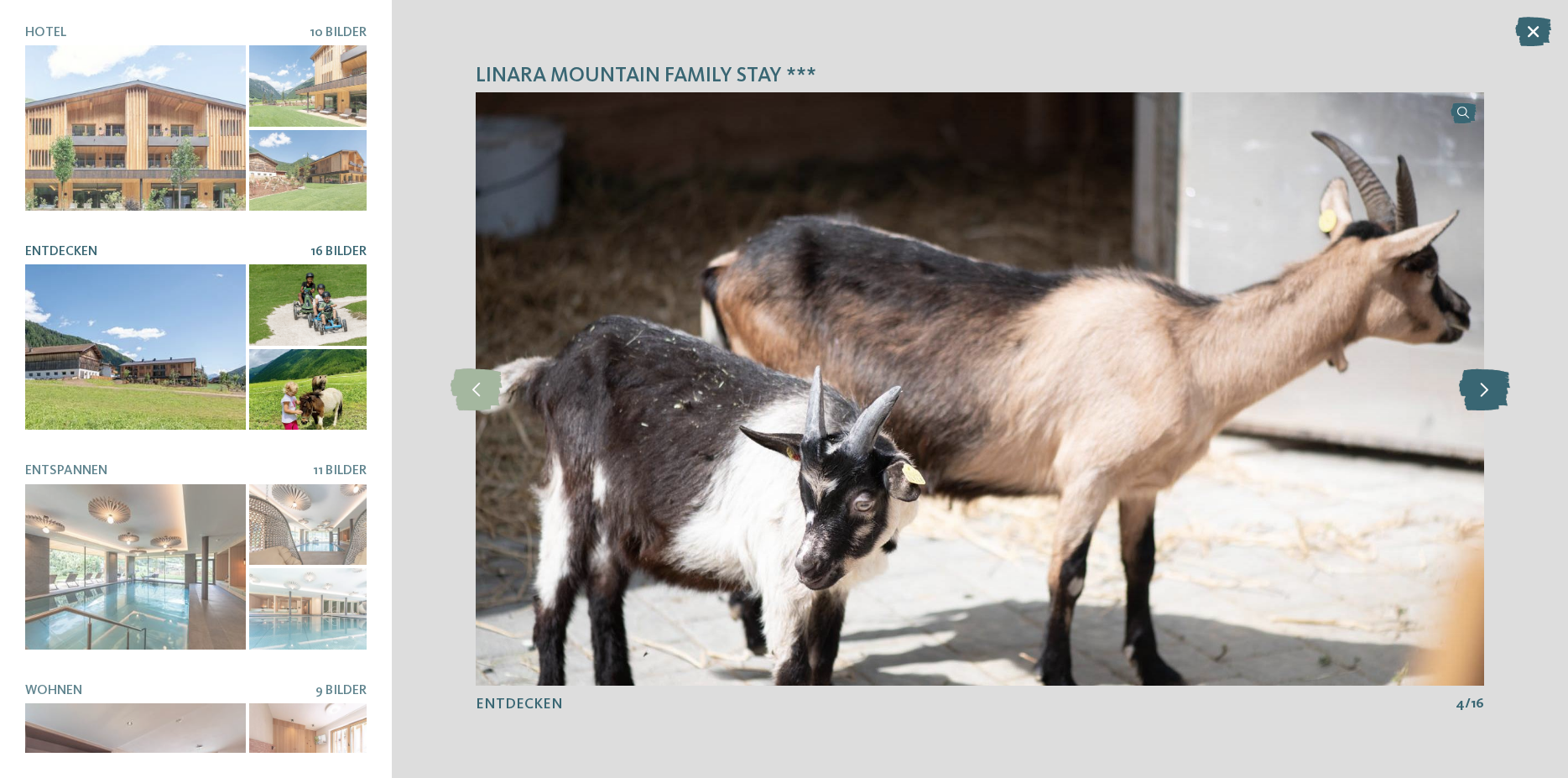
click at [1486, 397] on icon at bounding box center [1485, 389] width 51 height 42
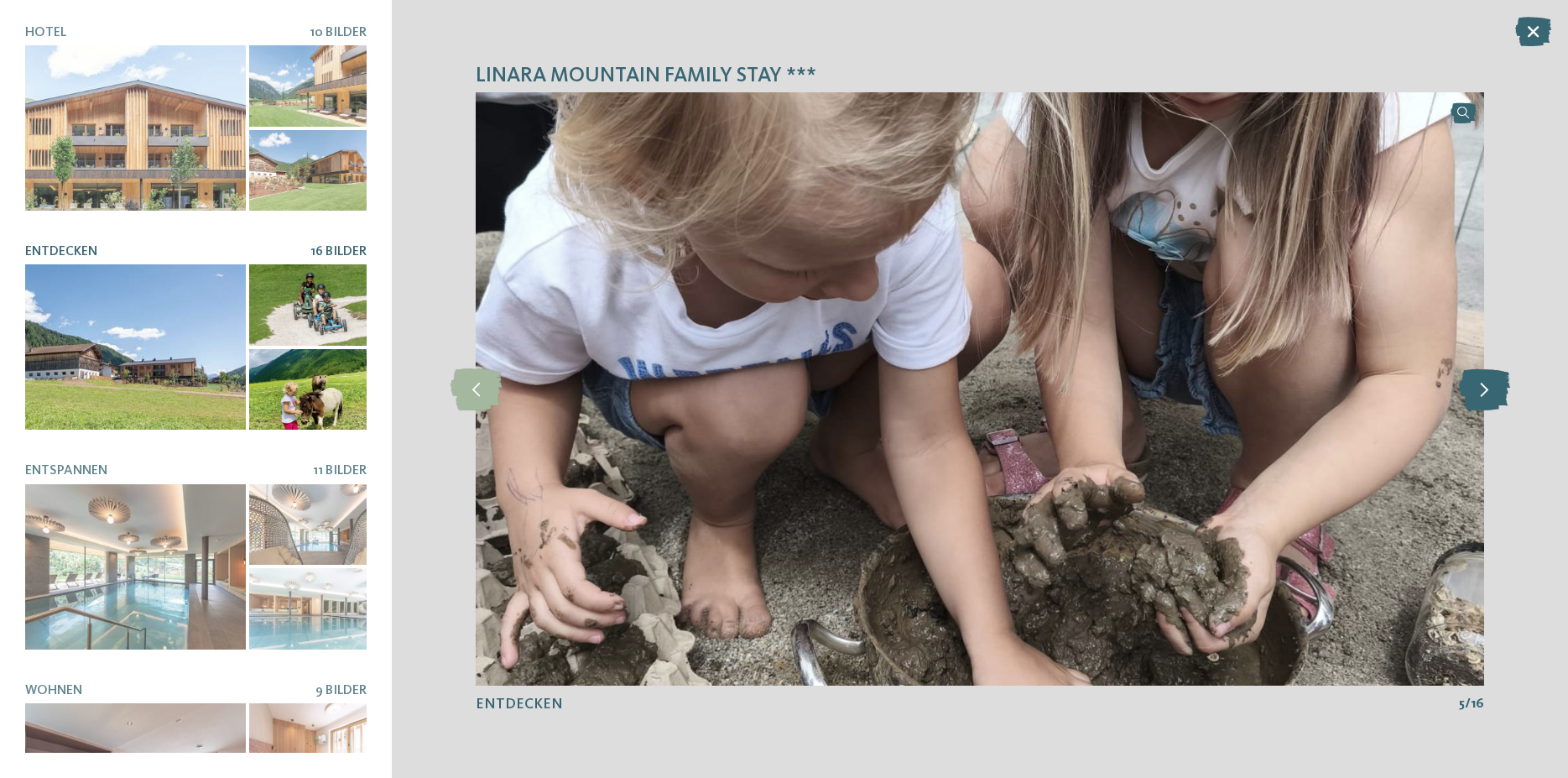
click at [1486, 397] on icon at bounding box center [1485, 389] width 51 height 42
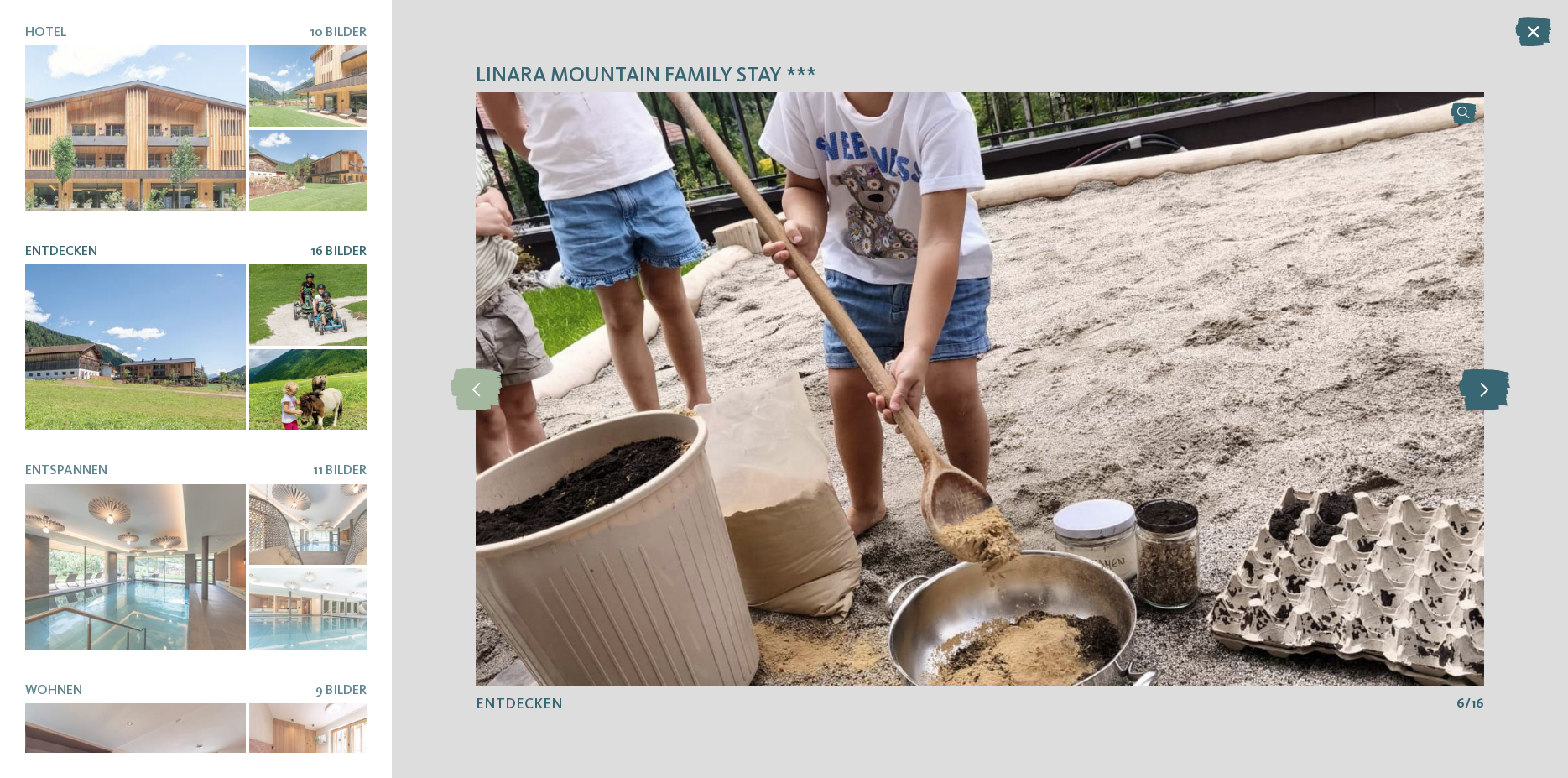
click at [1486, 397] on icon at bounding box center [1485, 389] width 51 height 42
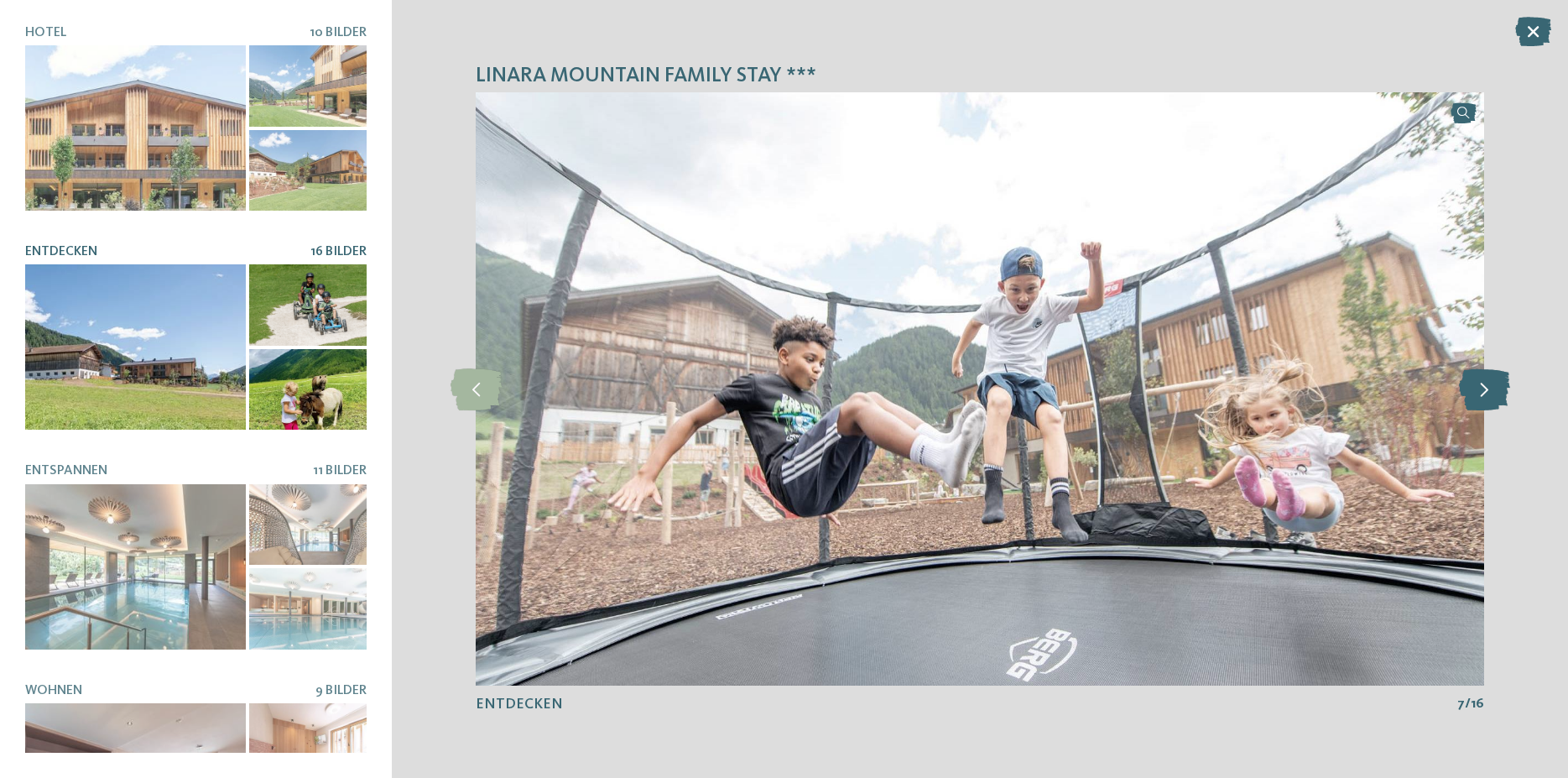
click at [1486, 397] on icon at bounding box center [1485, 389] width 51 height 42
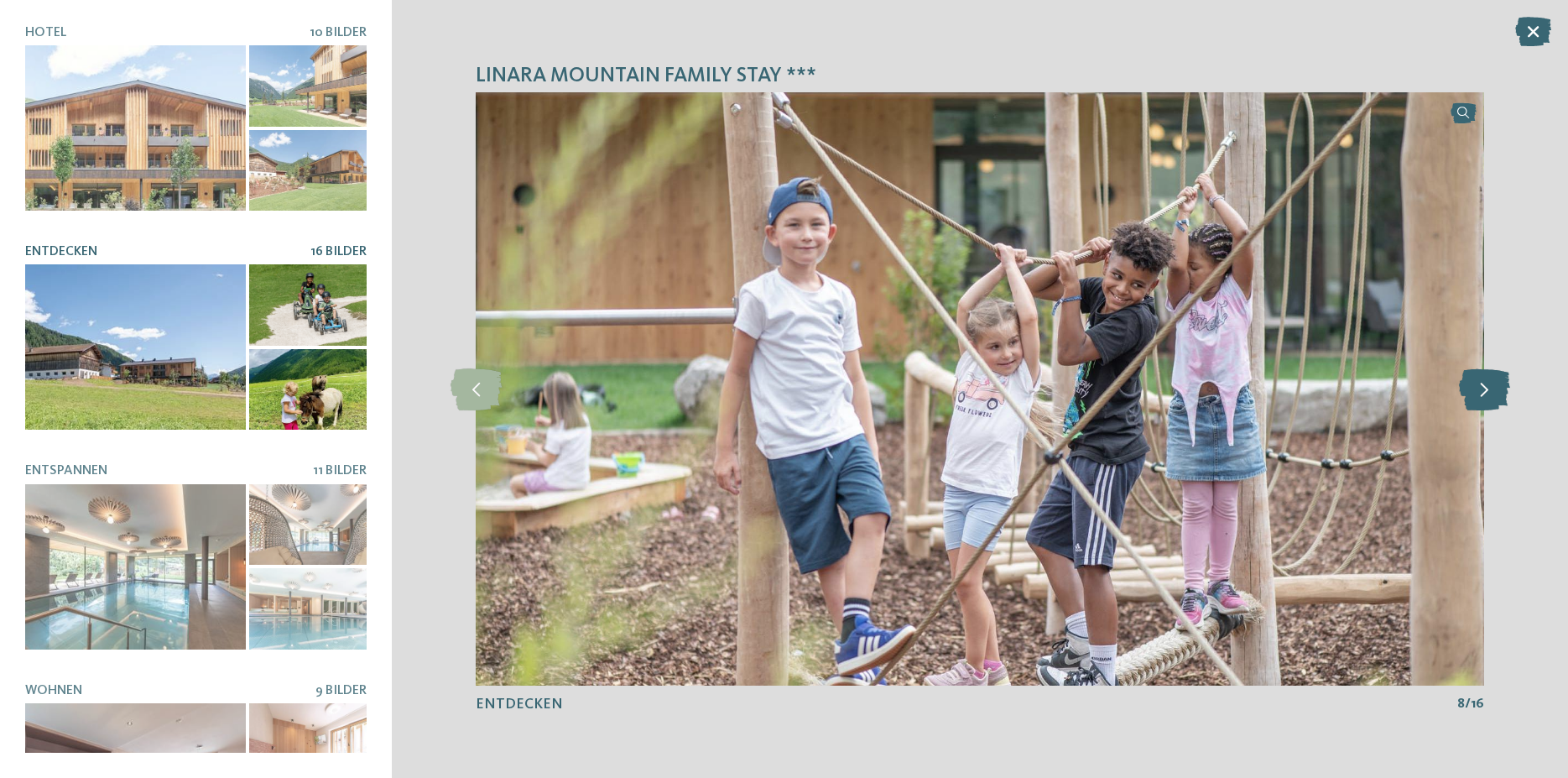
click at [1486, 397] on icon at bounding box center [1485, 389] width 51 height 42
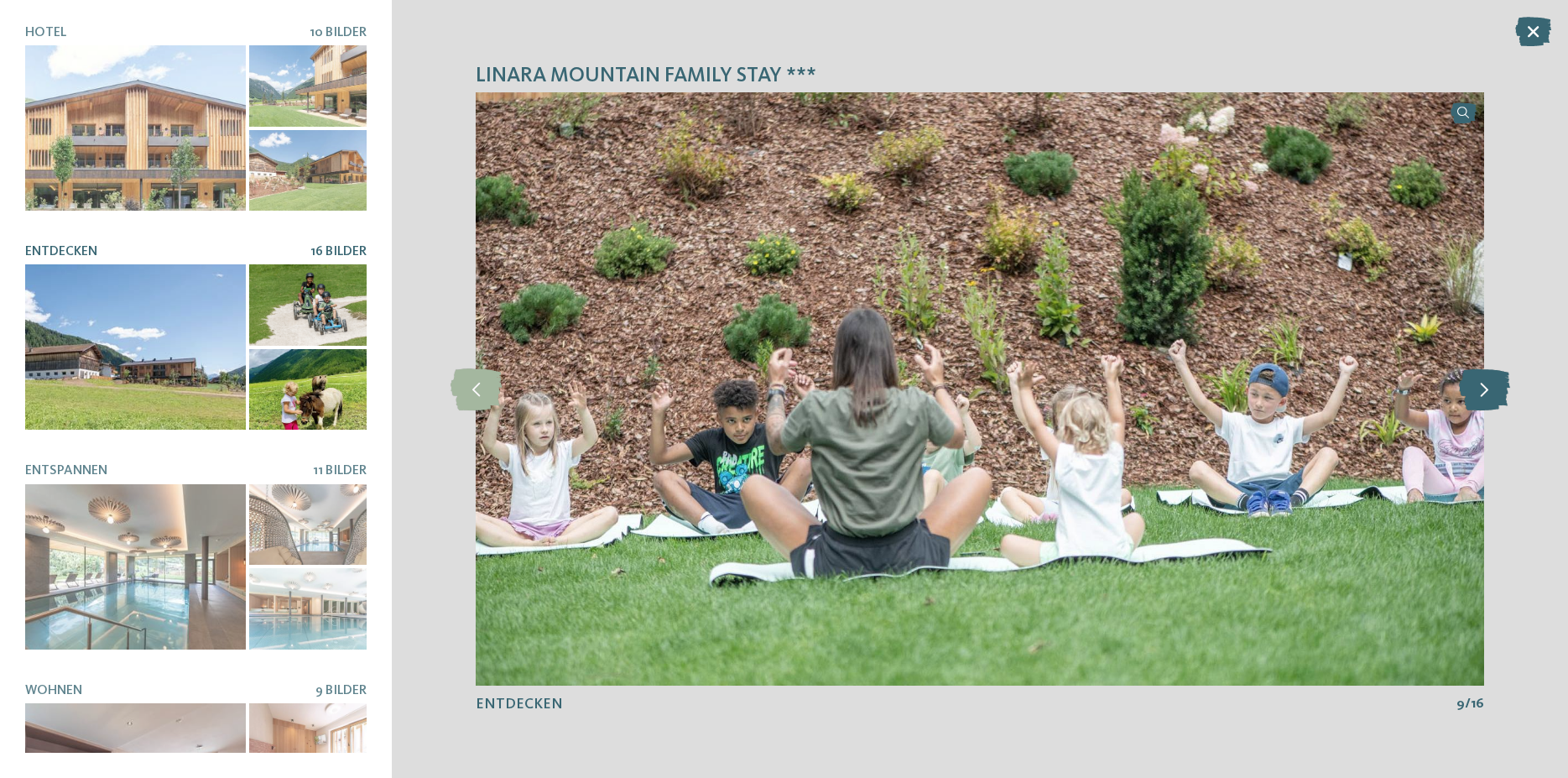
click at [1486, 397] on icon at bounding box center [1485, 389] width 51 height 42
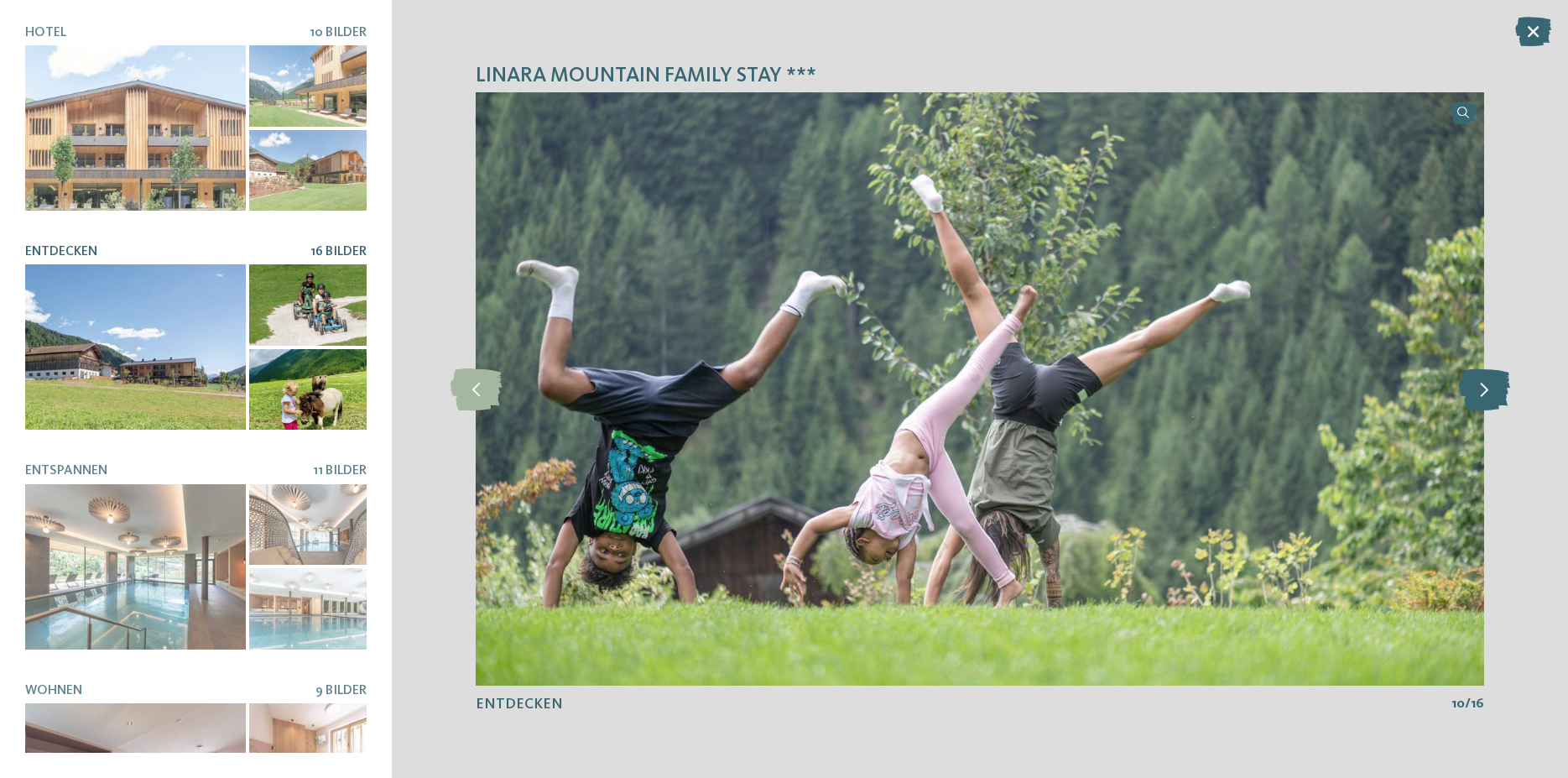
click at [1486, 397] on icon at bounding box center [1485, 389] width 51 height 42
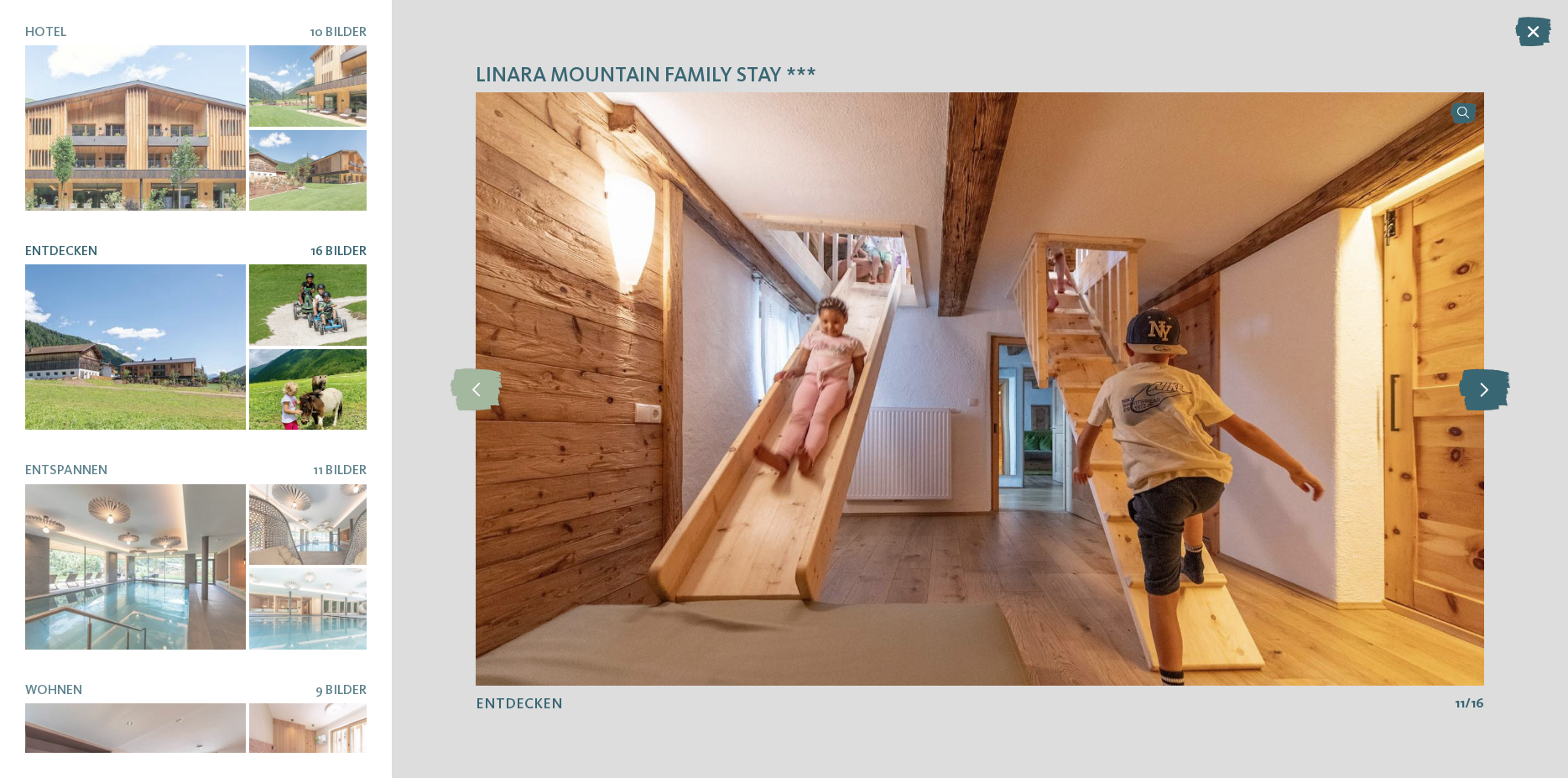
click at [1486, 397] on icon at bounding box center [1485, 389] width 51 height 42
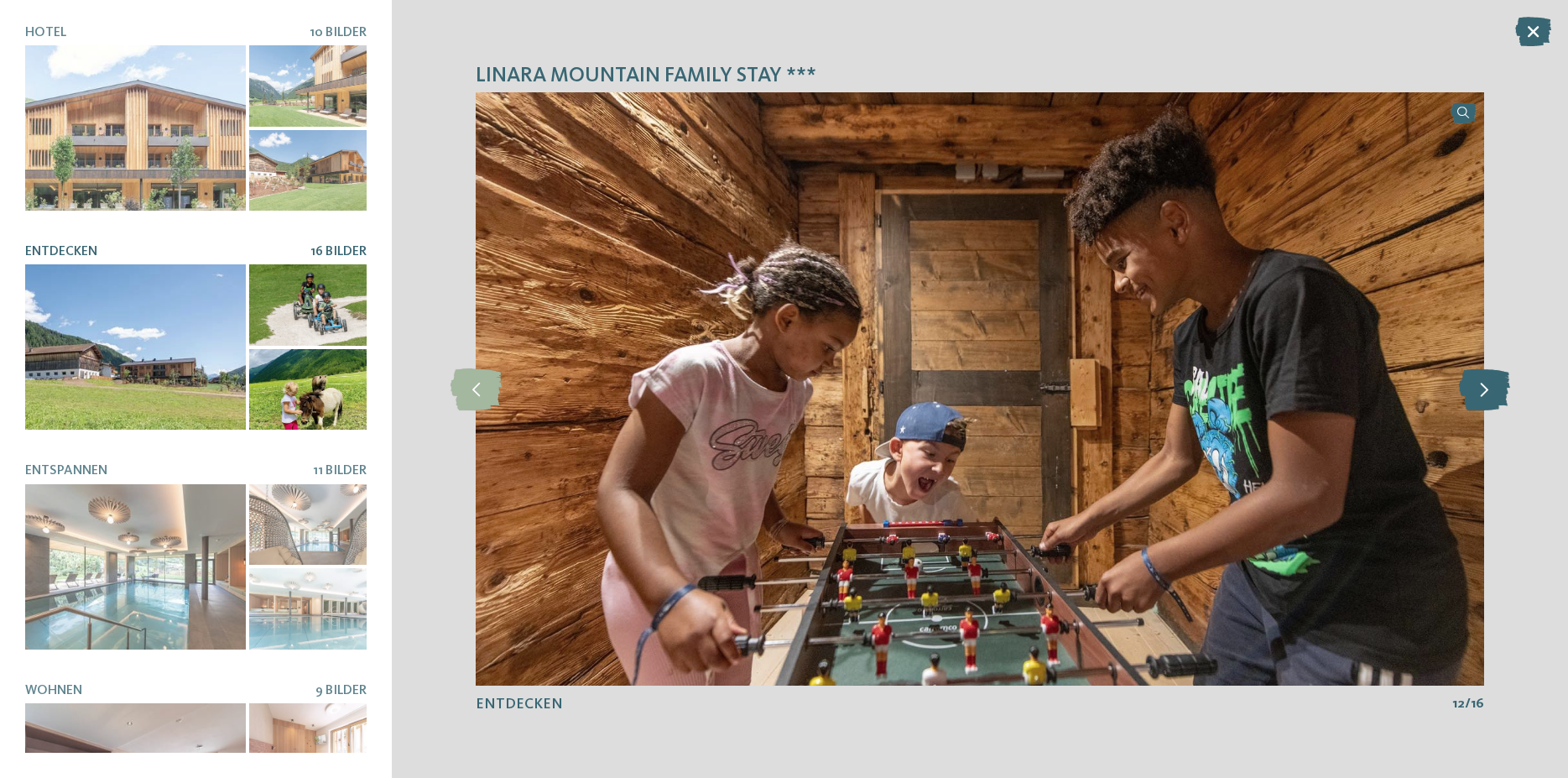
click at [1486, 397] on icon at bounding box center [1485, 389] width 51 height 42
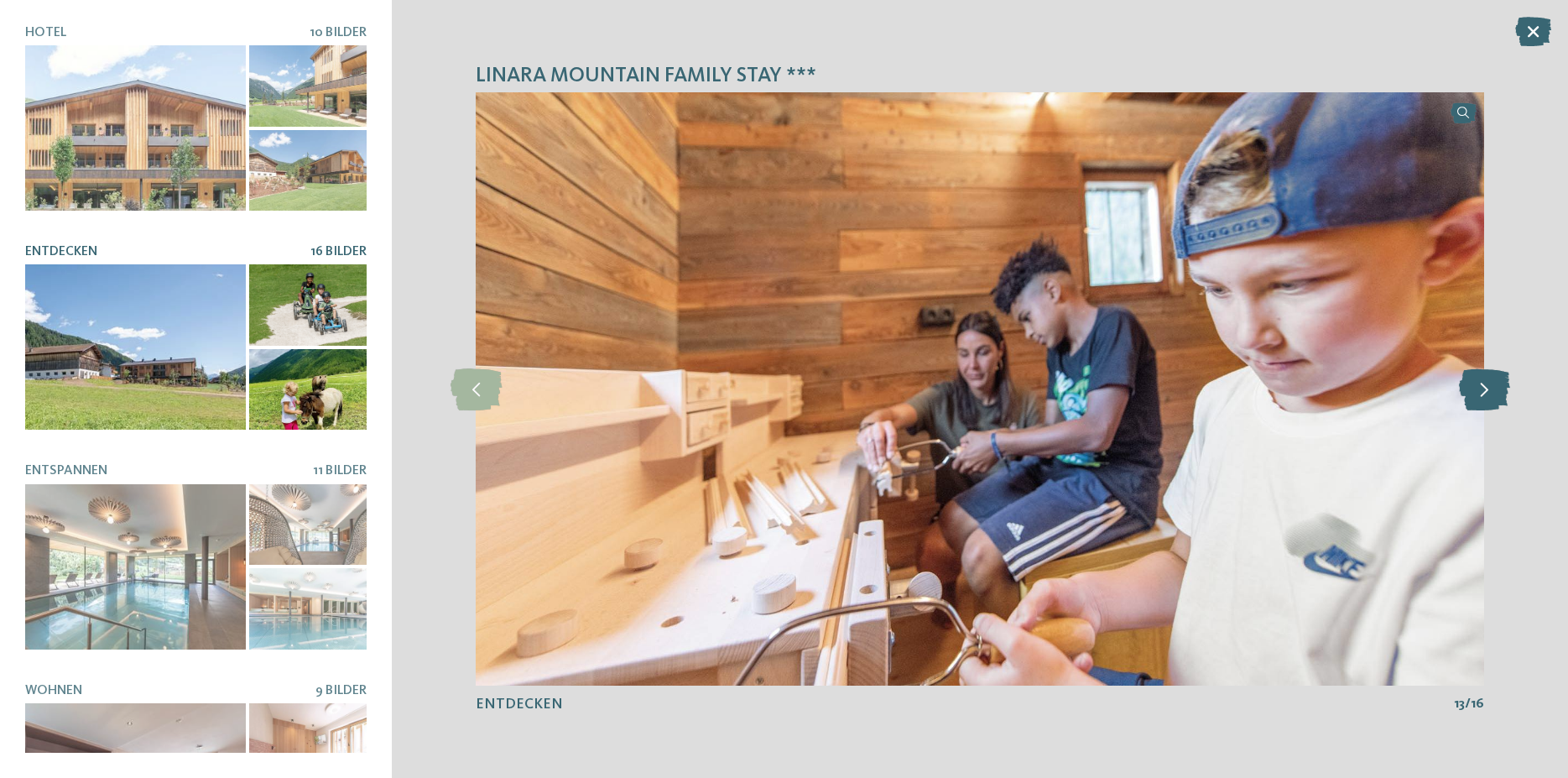
click at [1486, 397] on icon at bounding box center [1485, 389] width 51 height 42
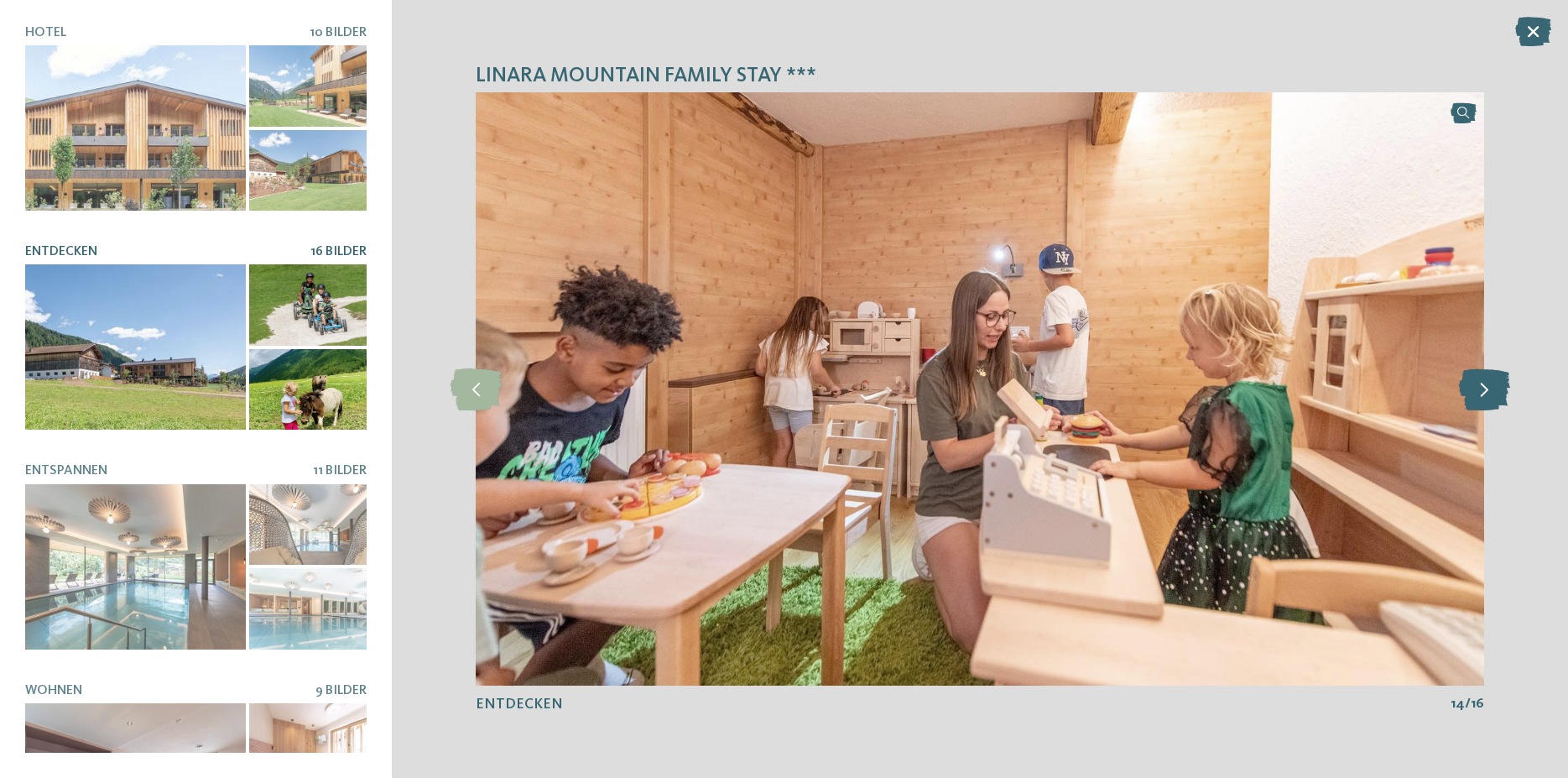
click at [1486, 397] on icon at bounding box center [1485, 389] width 51 height 42
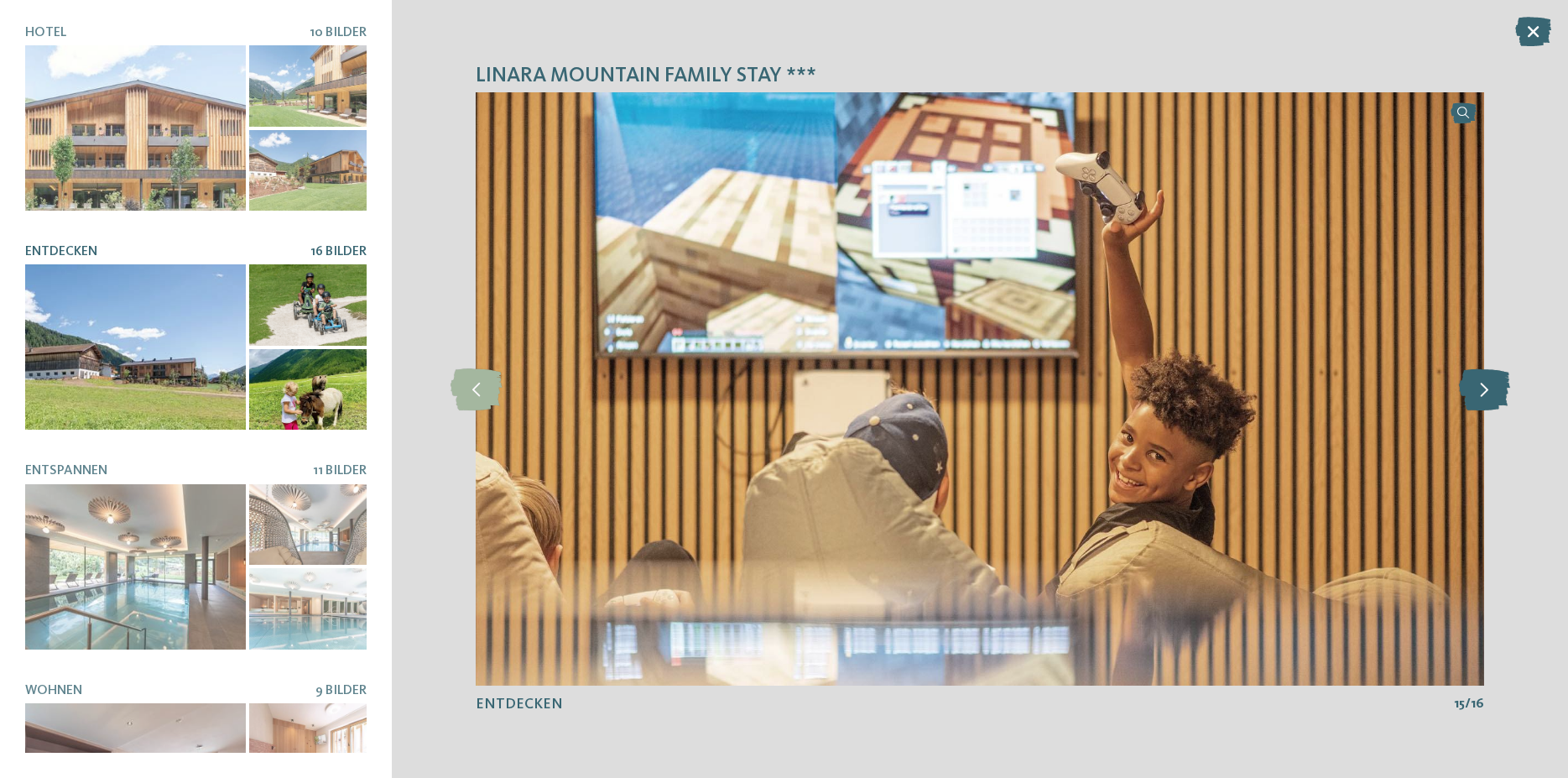
click at [1486, 397] on icon at bounding box center [1485, 389] width 51 height 42
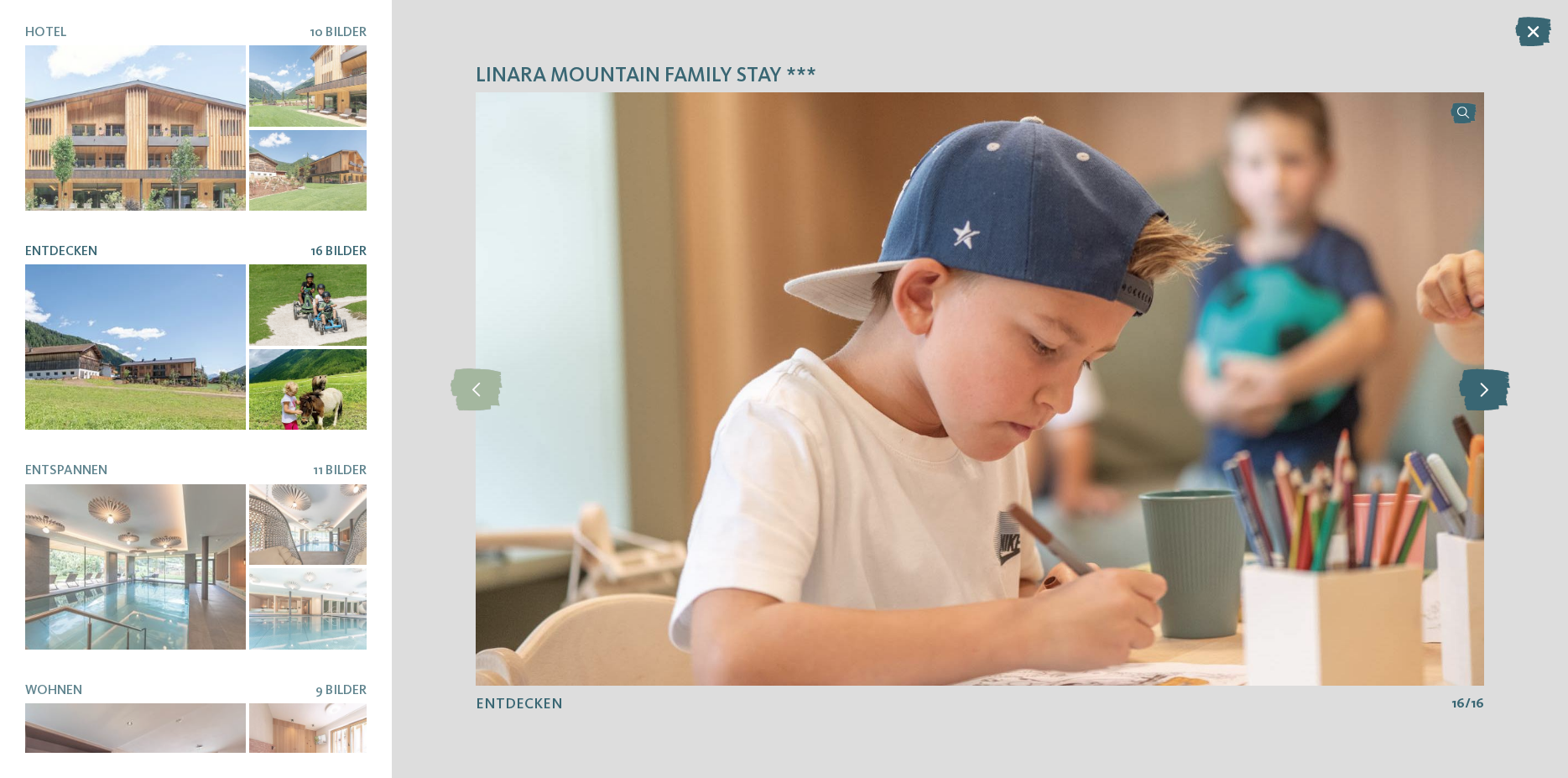
click at [1486, 397] on icon at bounding box center [1485, 389] width 51 height 42
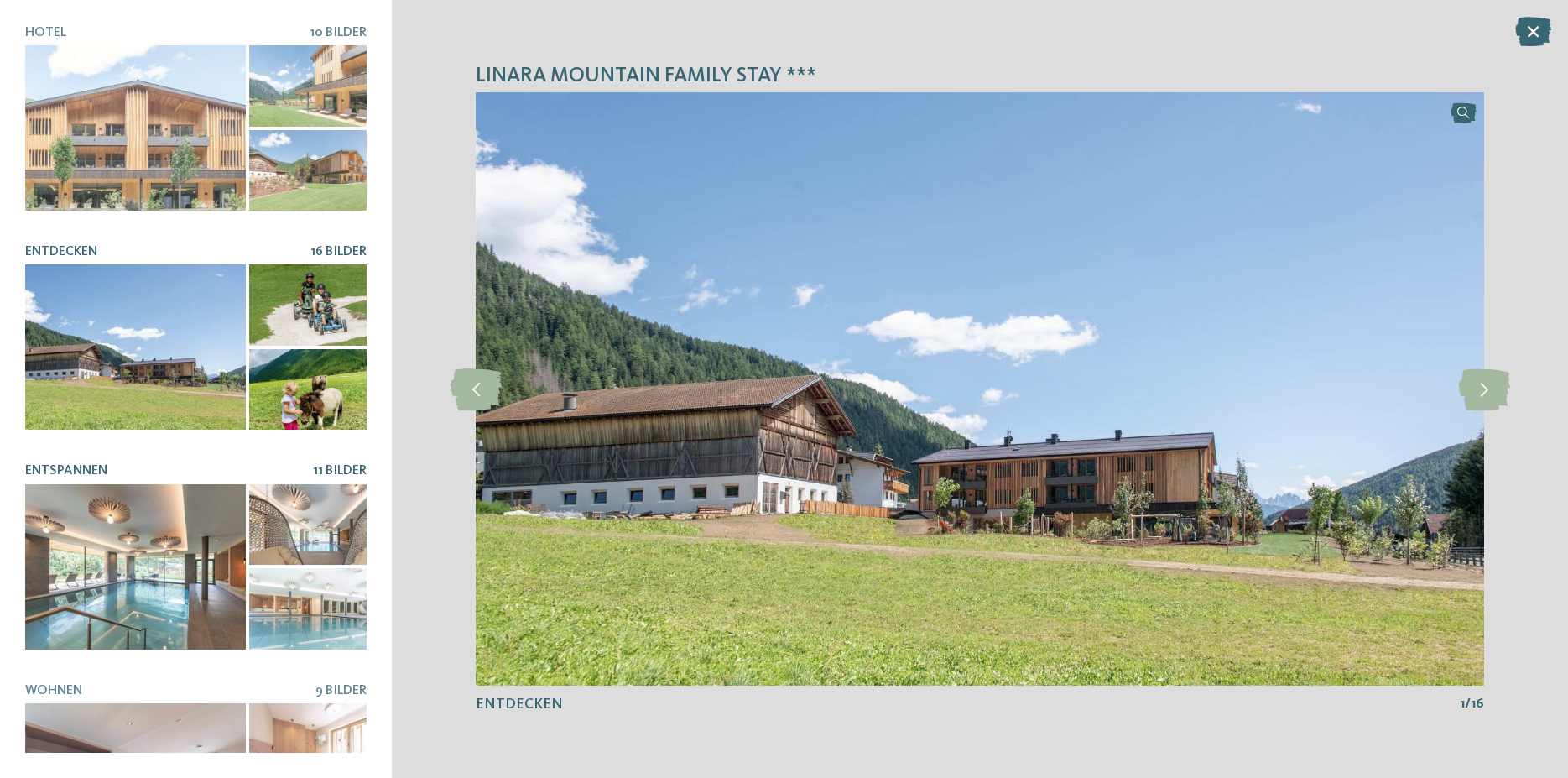
click at [210, 557] on div at bounding box center [135, 567] width 220 height 165
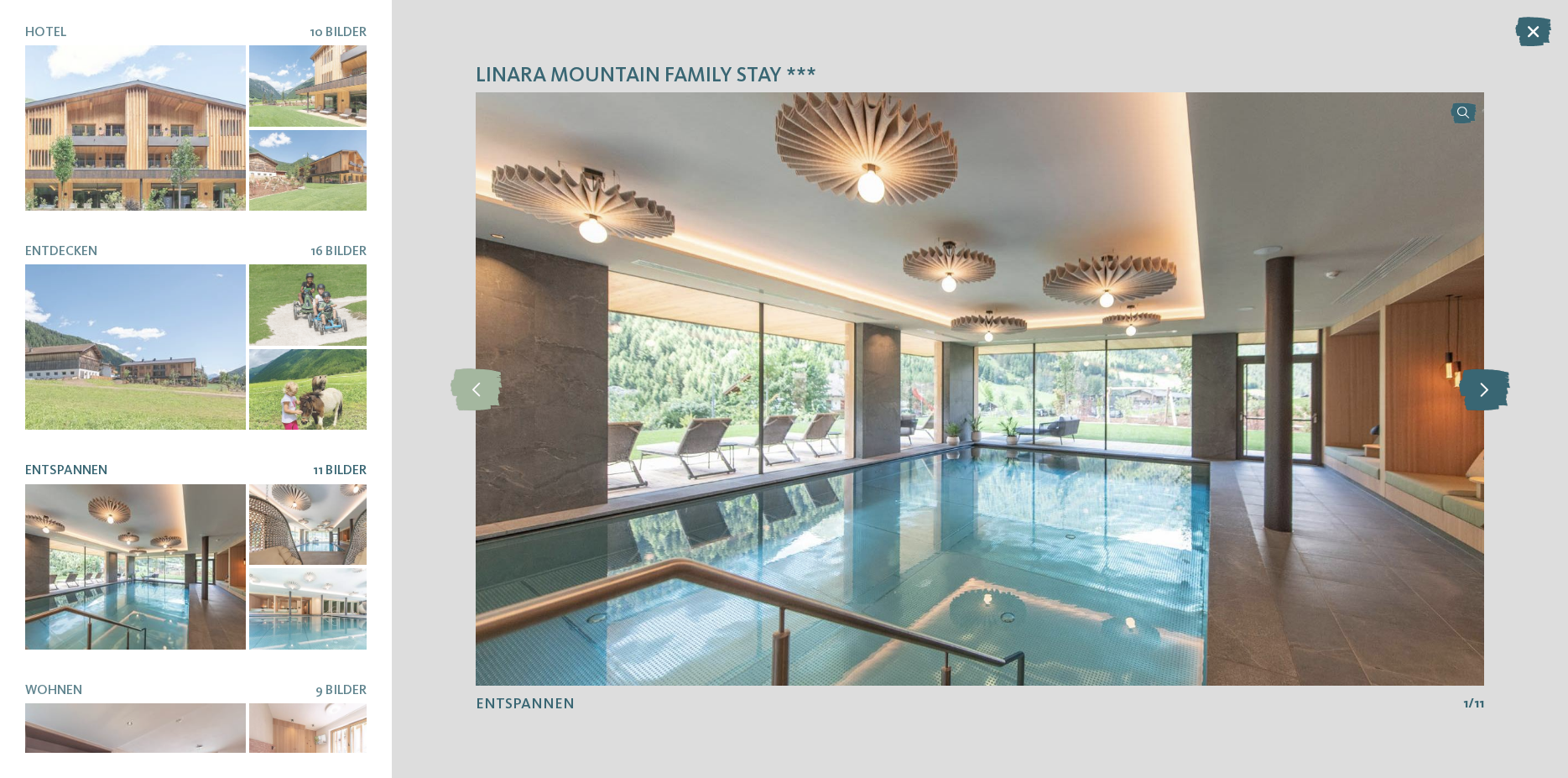
click at [1485, 391] on icon at bounding box center [1485, 389] width 51 height 42
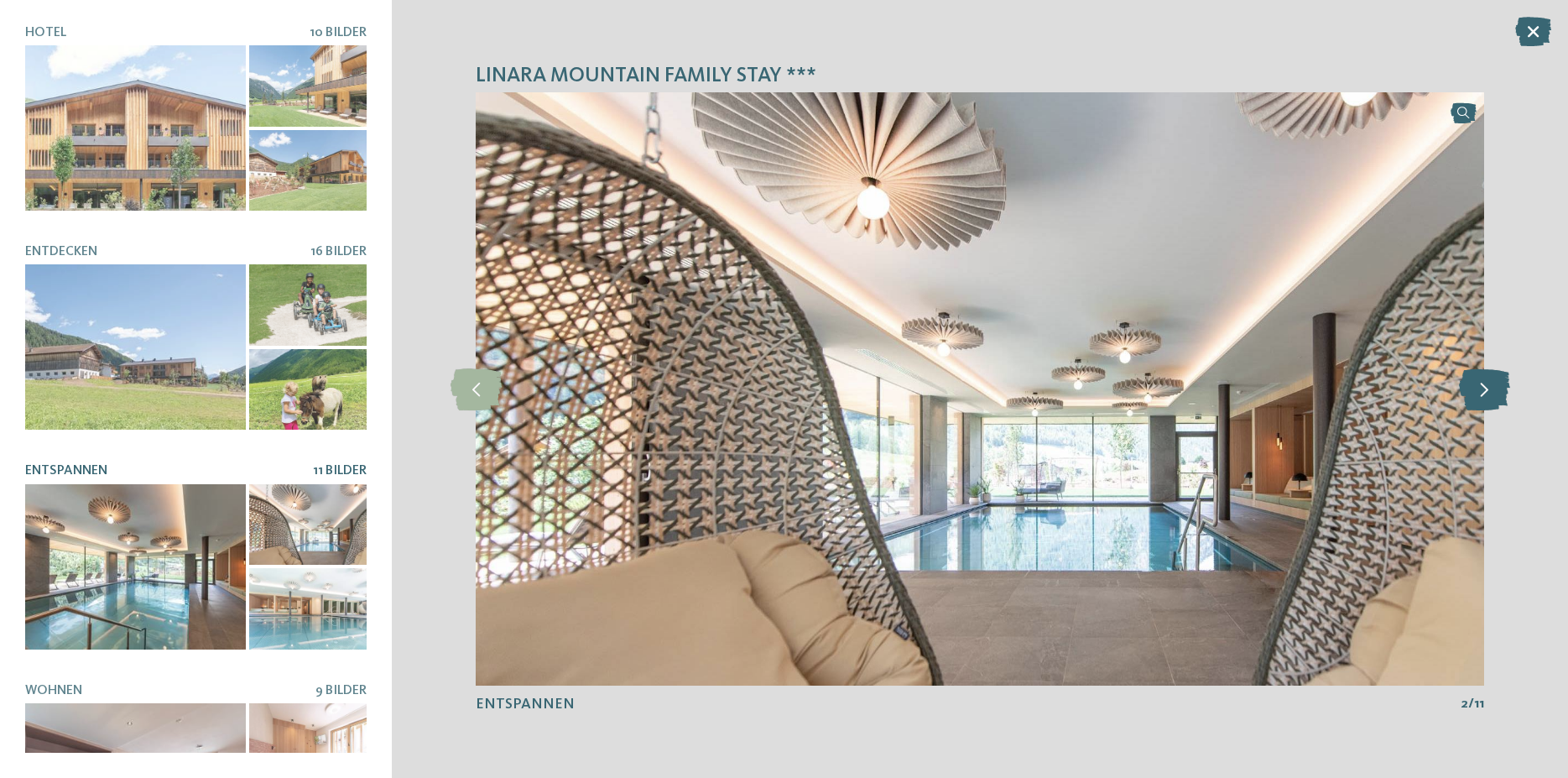
click at [1485, 391] on icon at bounding box center [1485, 389] width 51 height 42
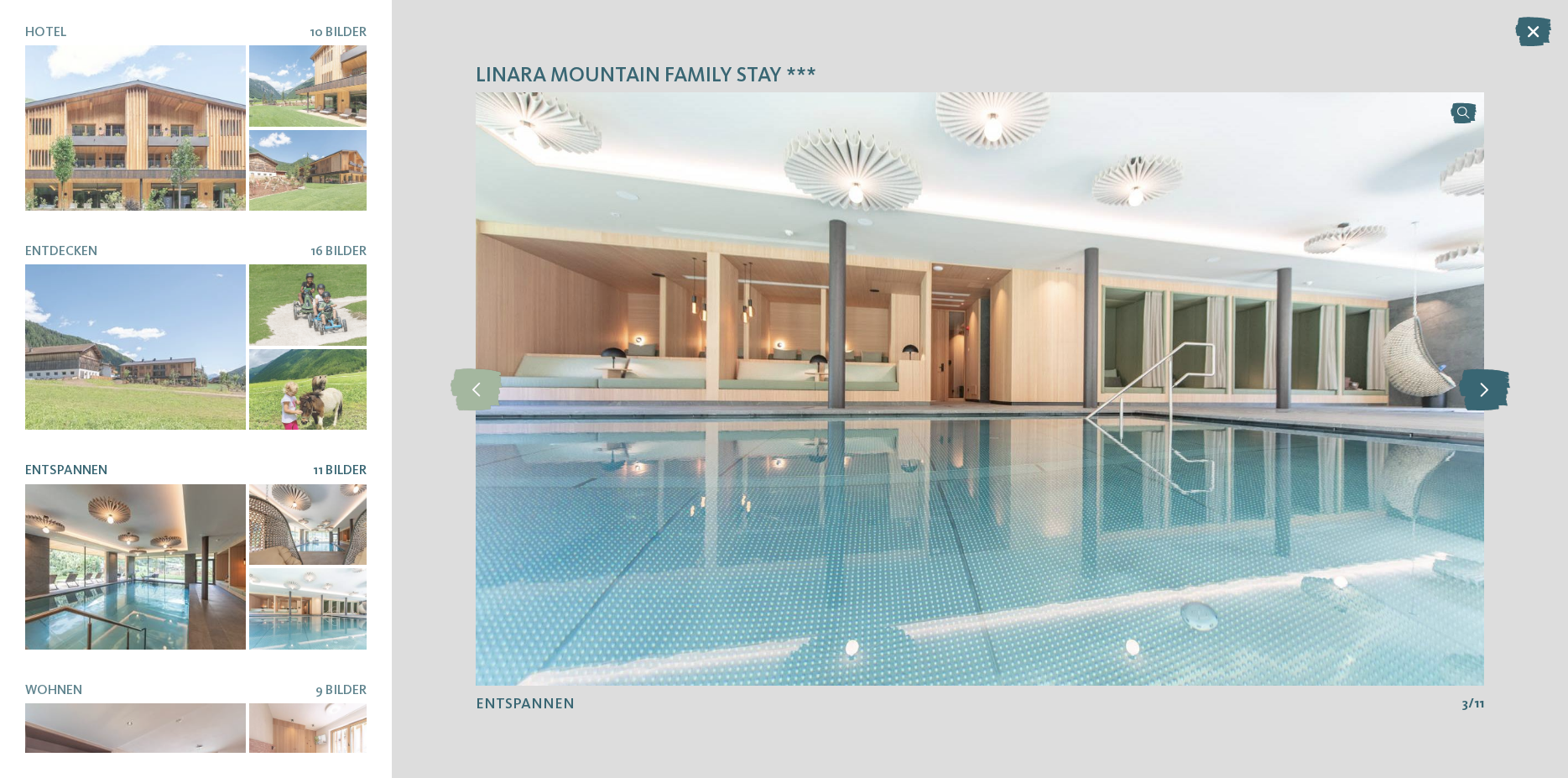
click at [1485, 391] on icon at bounding box center [1485, 389] width 51 height 42
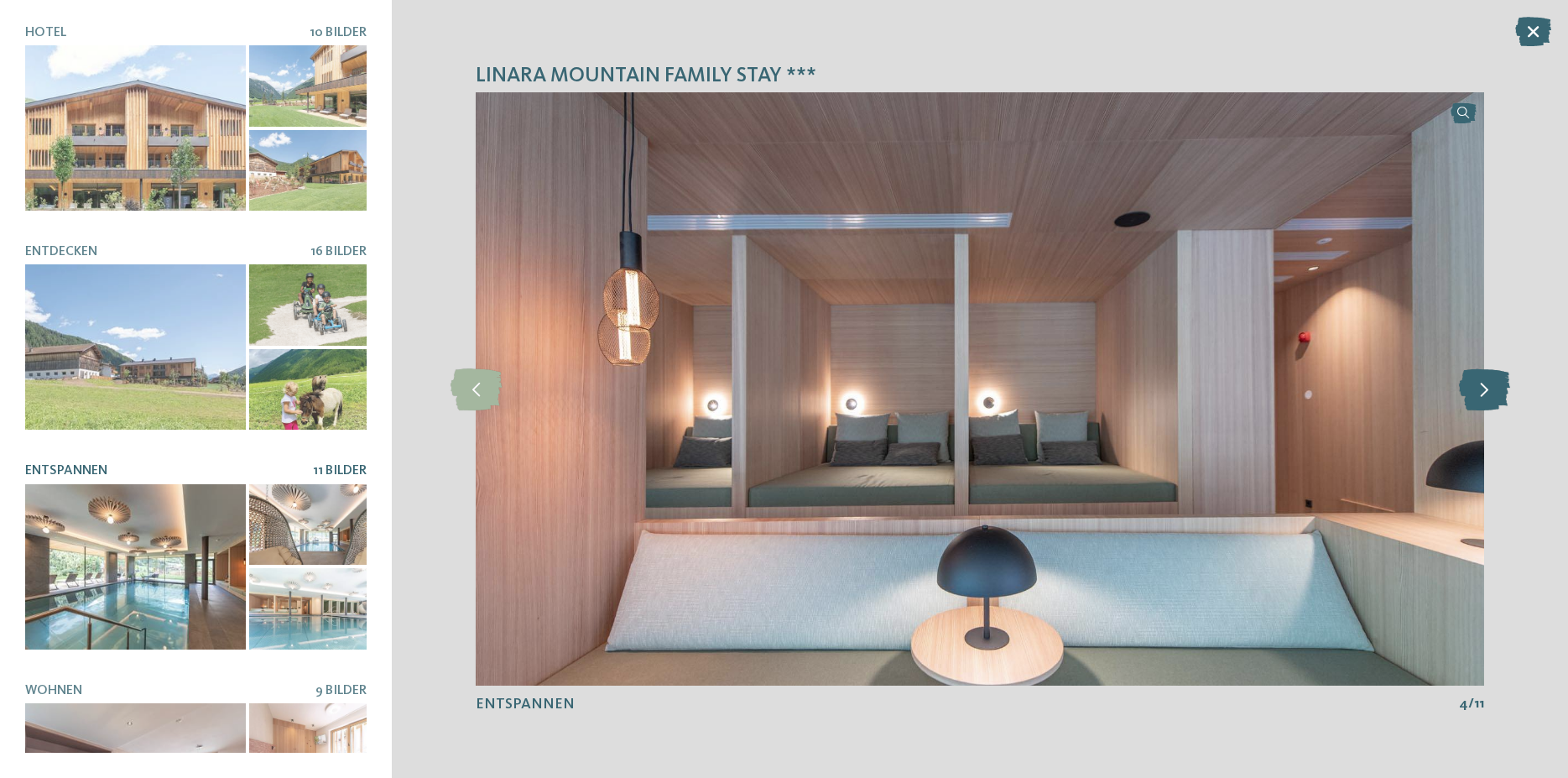
click at [1485, 391] on icon at bounding box center [1485, 389] width 51 height 42
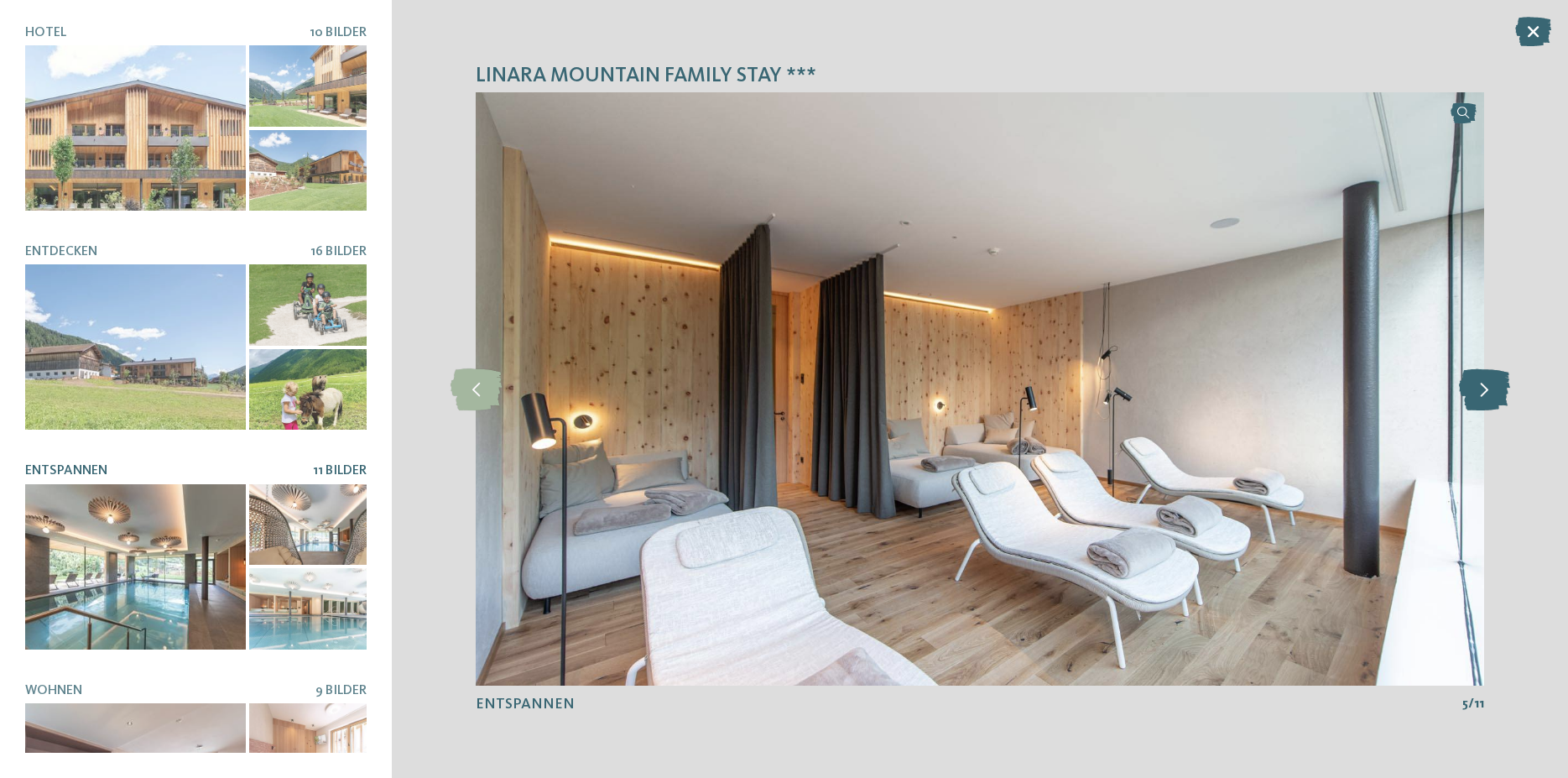
click at [1485, 391] on icon at bounding box center [1485, 389] width 51 height 42
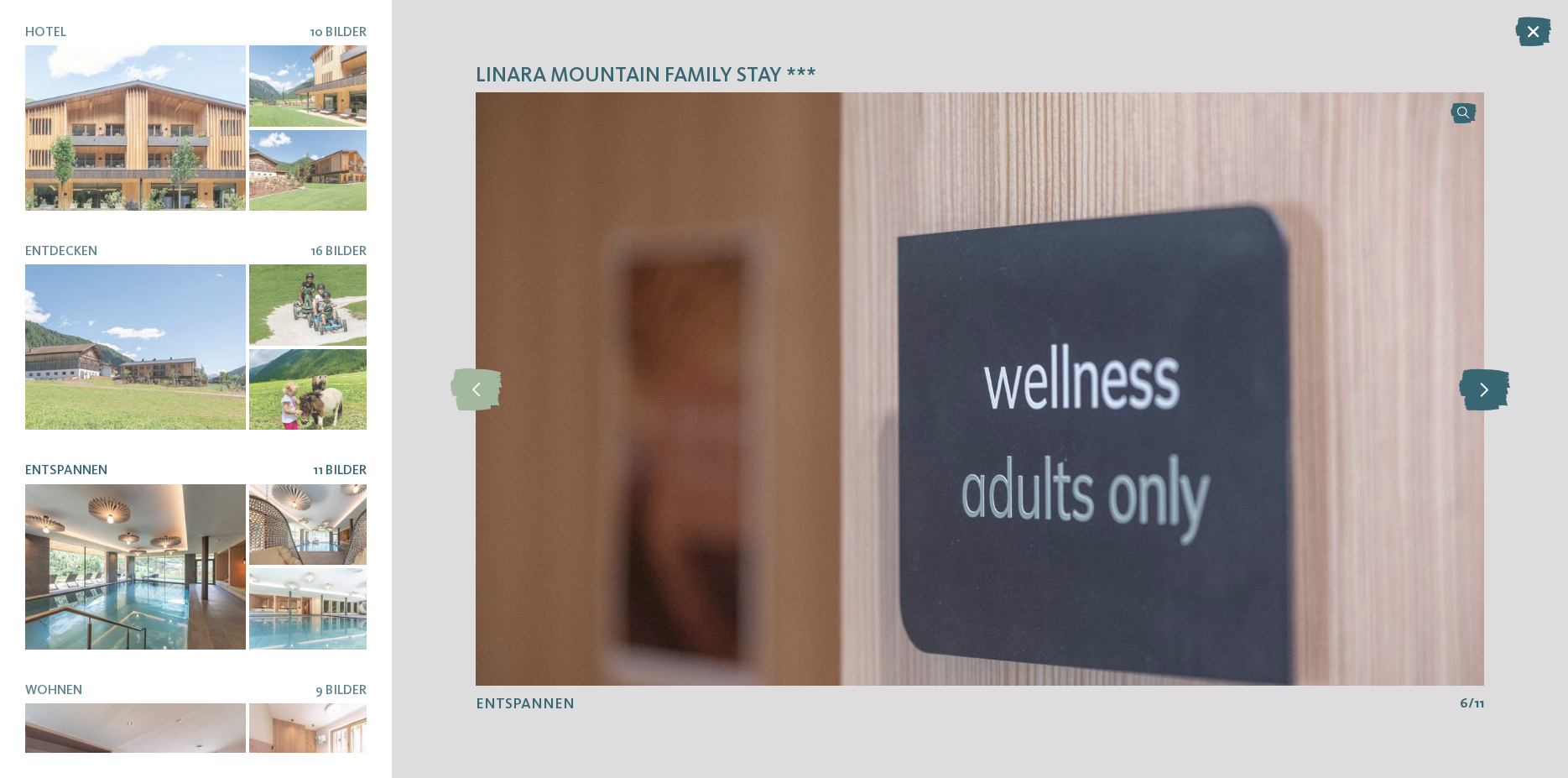
click at [1485, 391] on icon at bounding box center [1485, 389] width 51 height 42
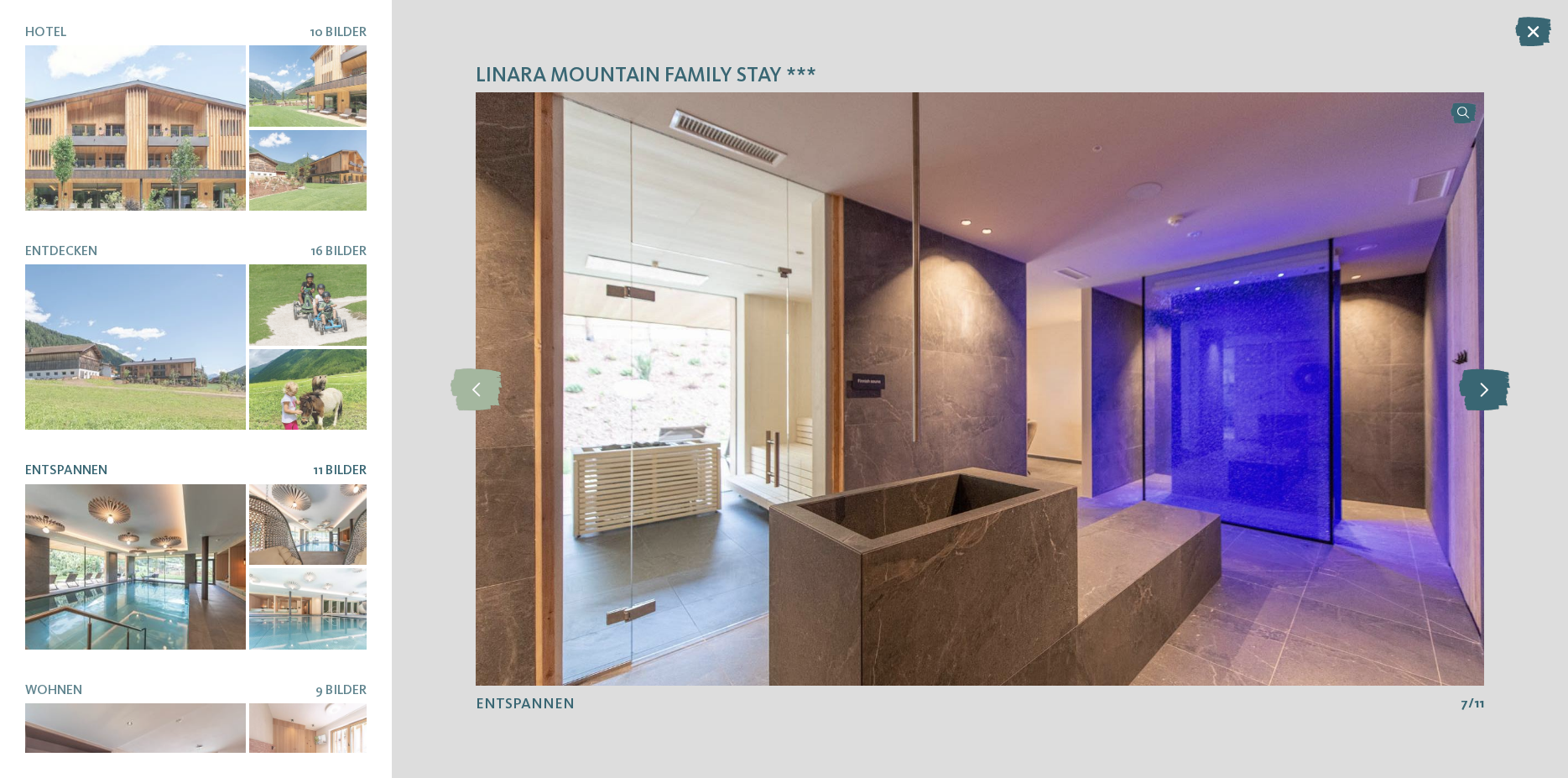
click at [1485, 391] on icon at bounding box center [1485, 389] width 51 height 42
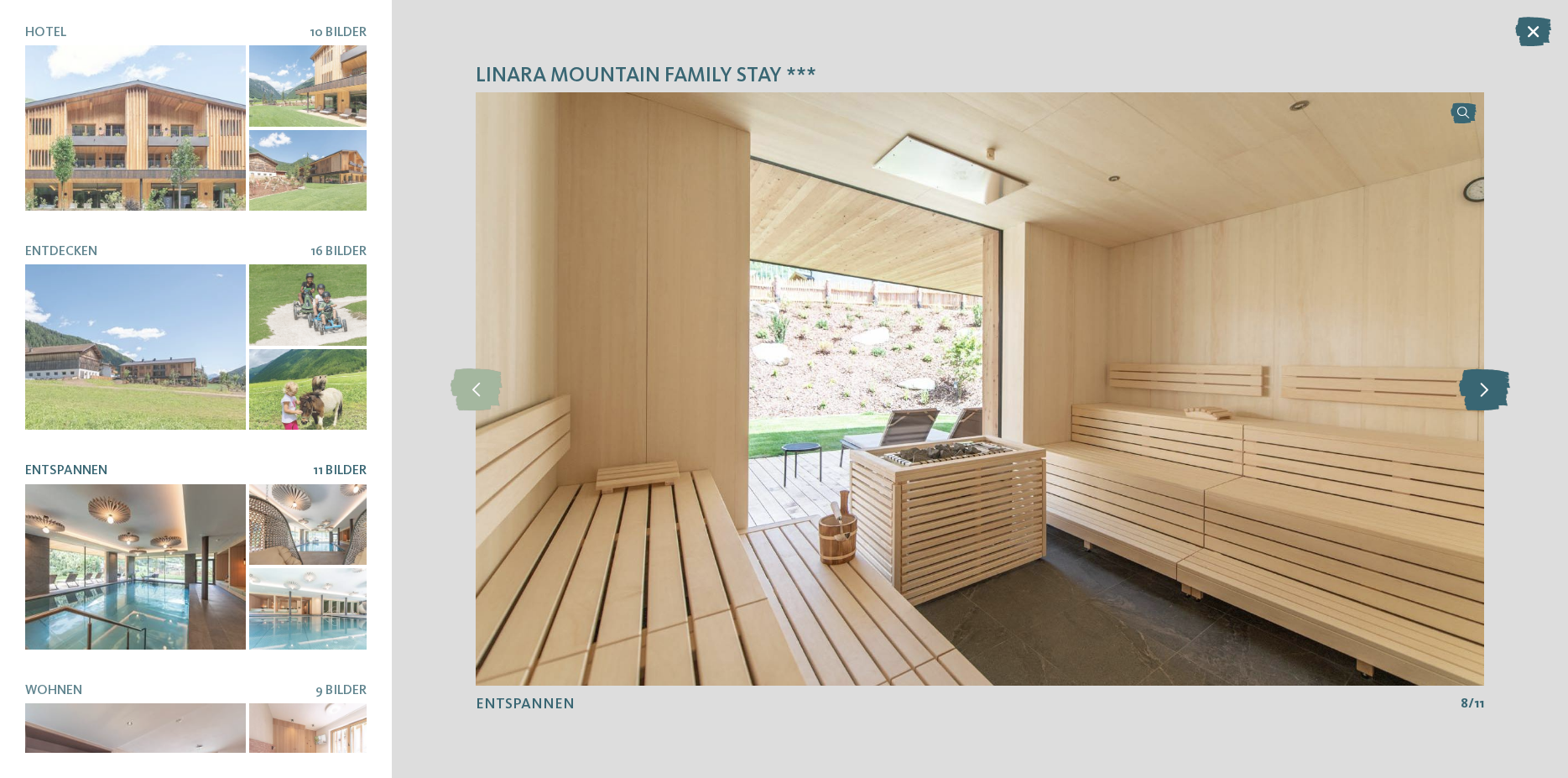
click at [1485, 391] on icon at bounding box center [1485, 389] width 51 height 42
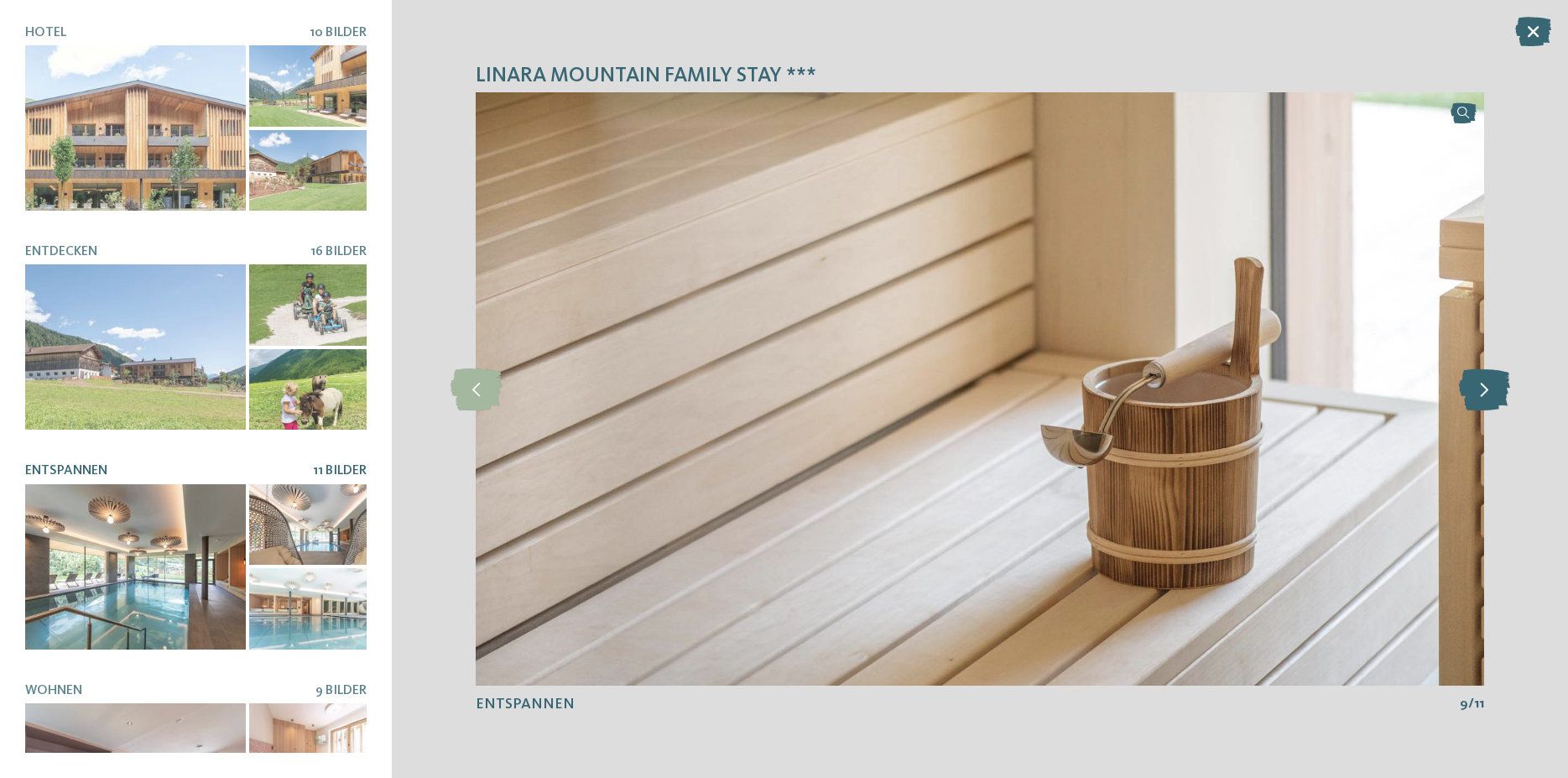
click at [1485, 391] on icon at bounding box center [1485, 389] width 51 height 42
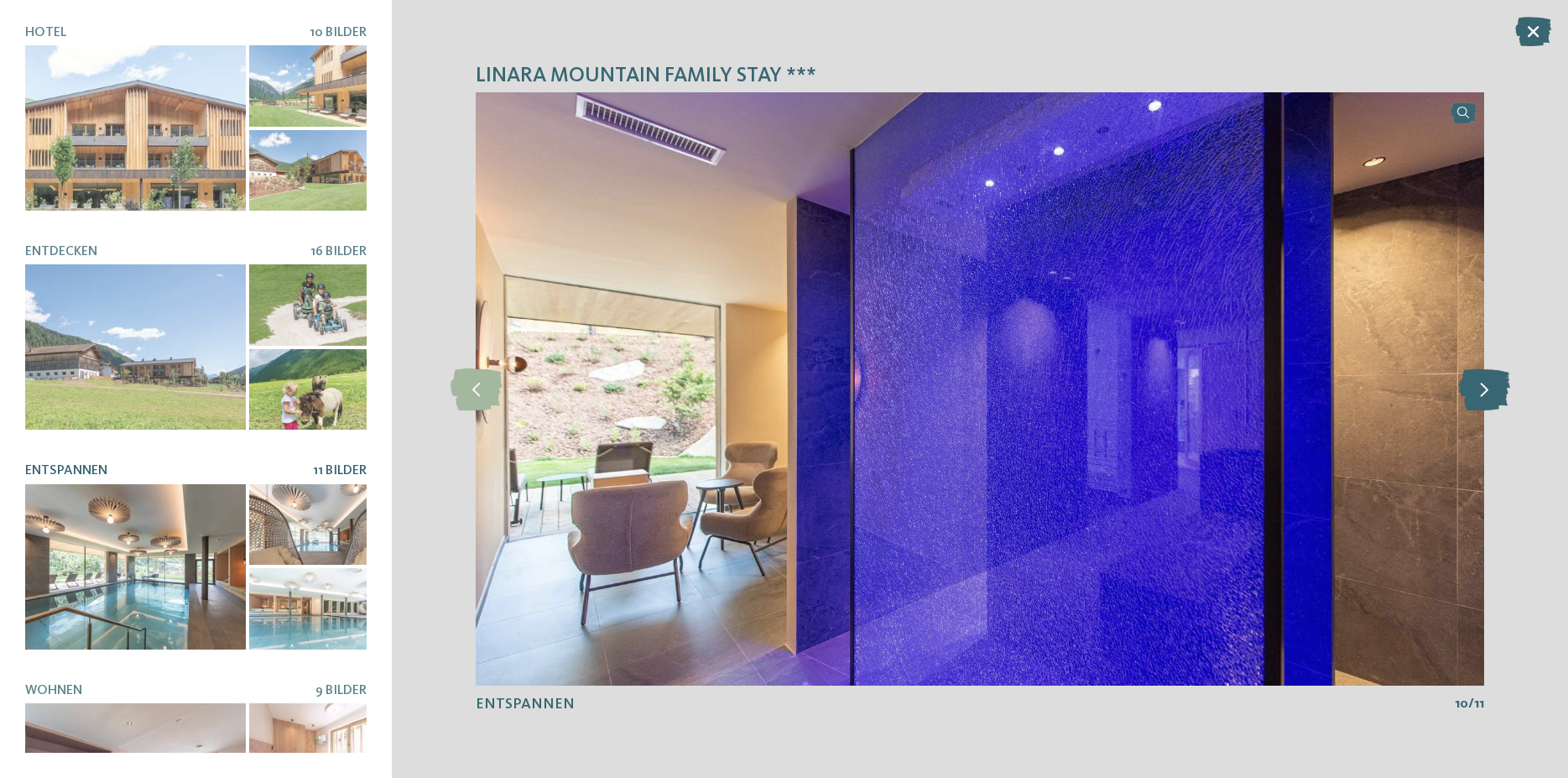
click at [1485, 391] on icon at bounding box center [1485, 389] width 51 height 42
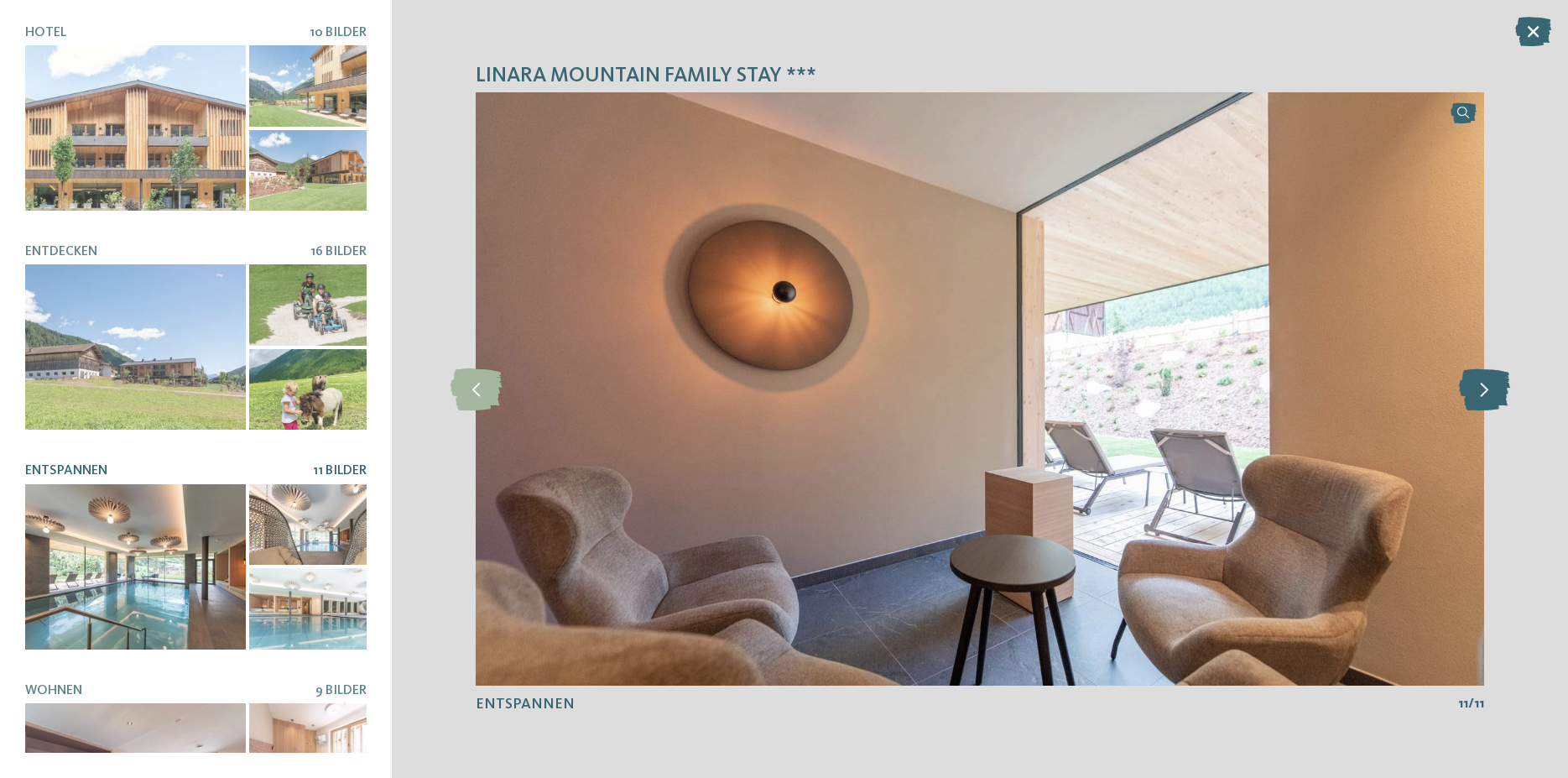
click at [1485, 391] on icon at bounding box center [1485, 389] width 51 height 42
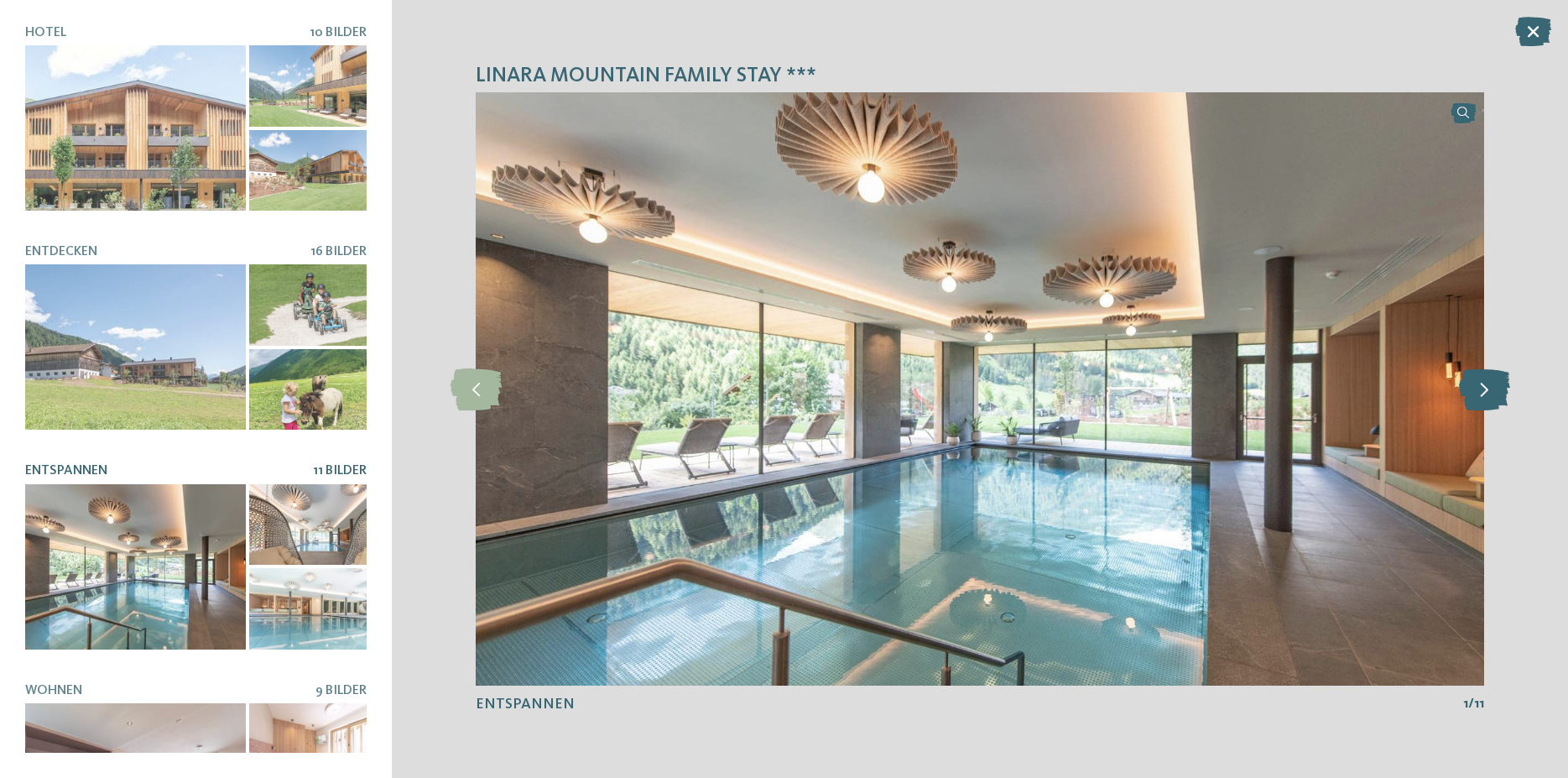
click at [1485, 391] on icon at bounding box center [1485, 389] width 51 height 42
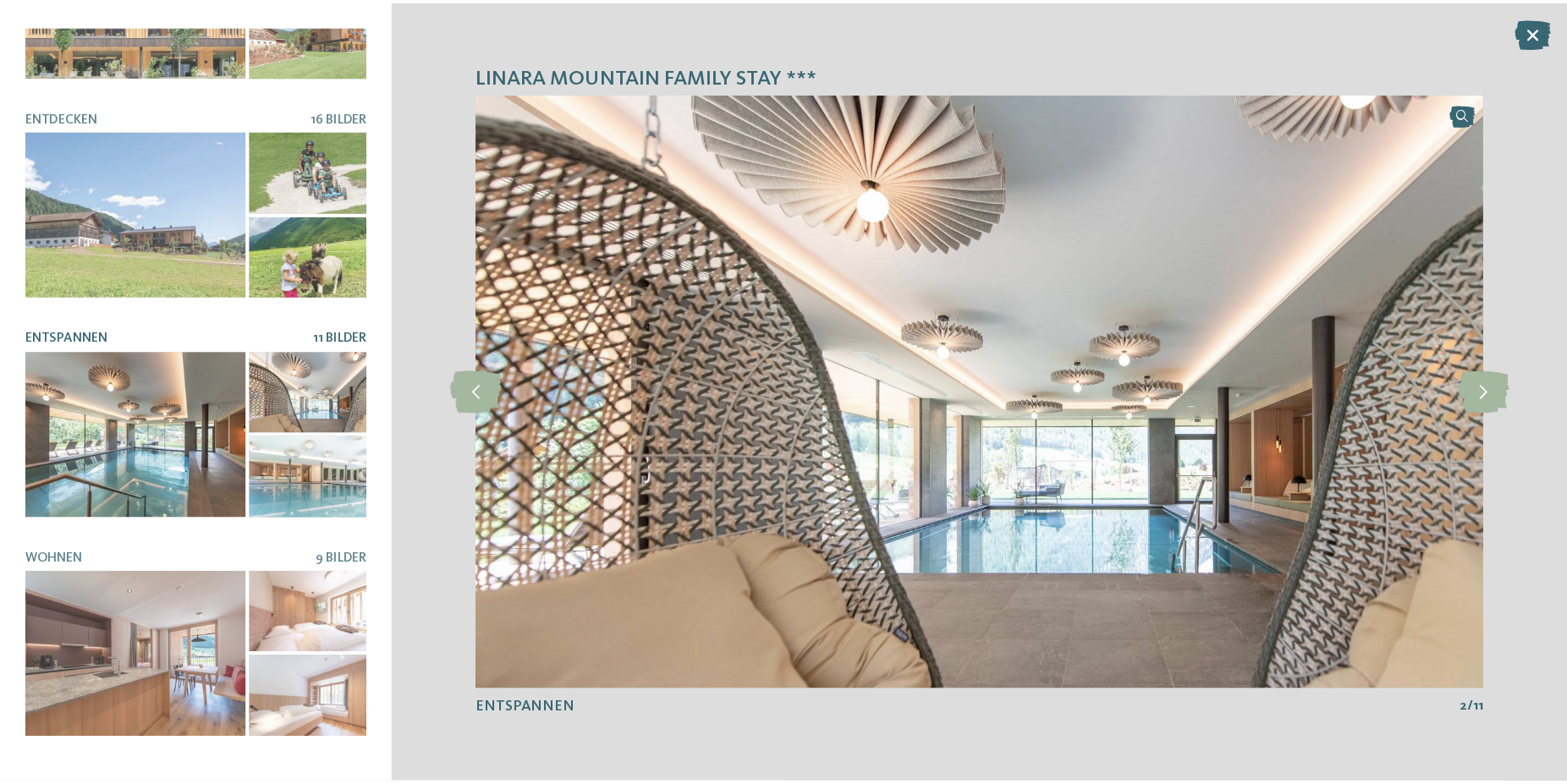
scroll to position [152, 0]
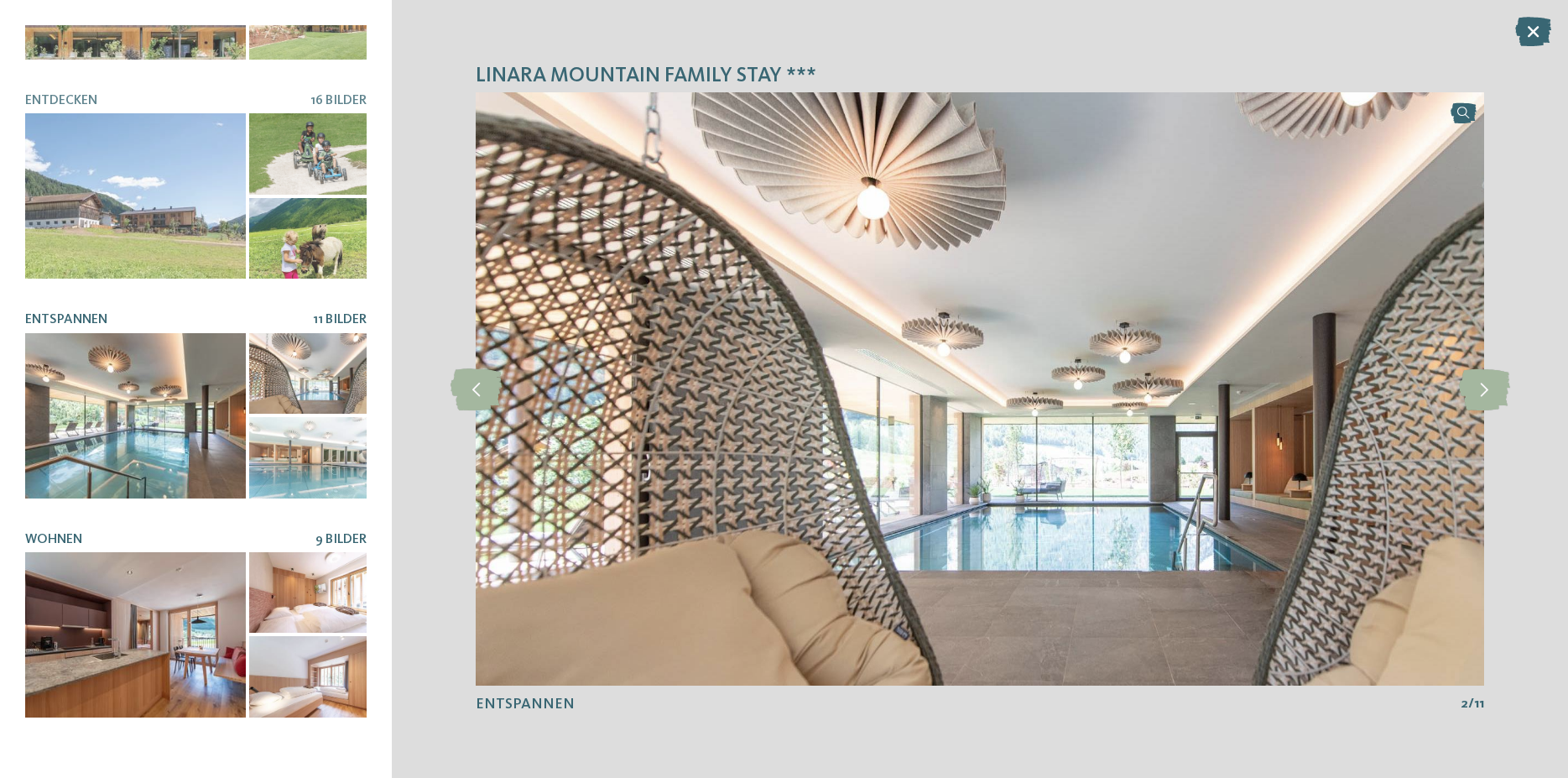
click at [263, 620] on div at bounding box center [308, 592] width 118 height 81
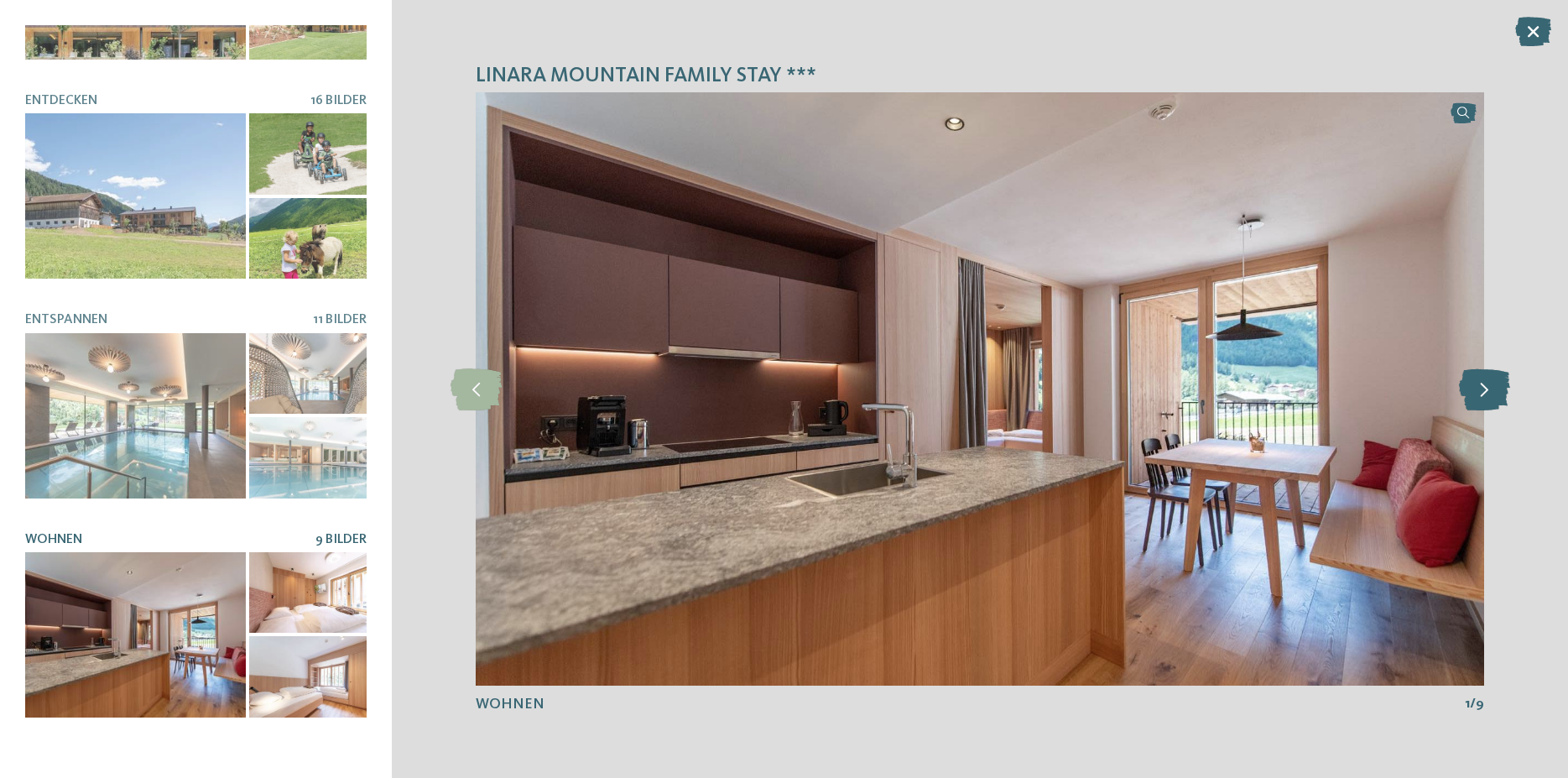
click at [1498, 395] on icon at bounding box center [1485, 389] width 51 height 42
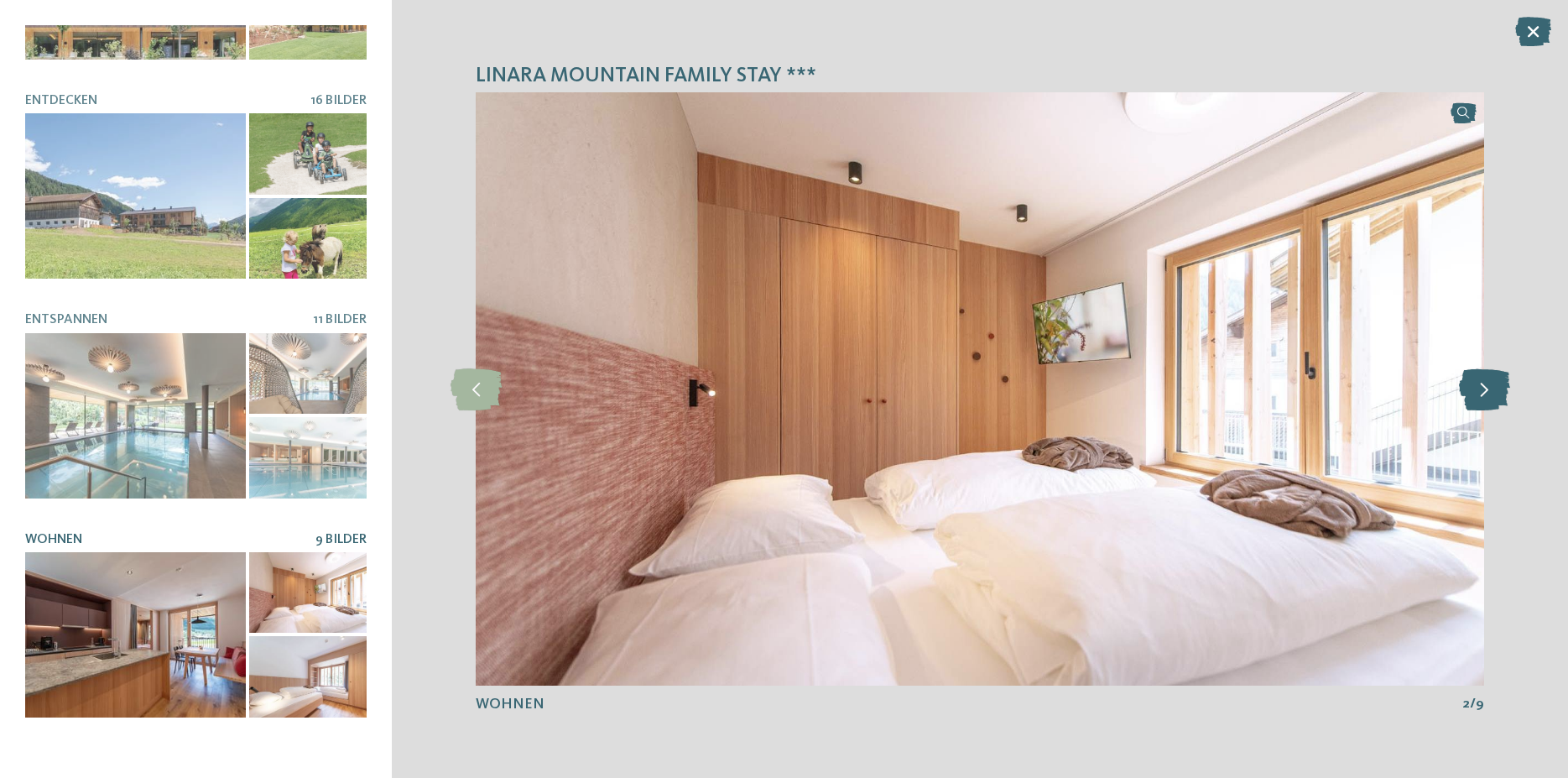
click at [1498, 395] on icon at bounding box center [1485, 389] width 51 height 42
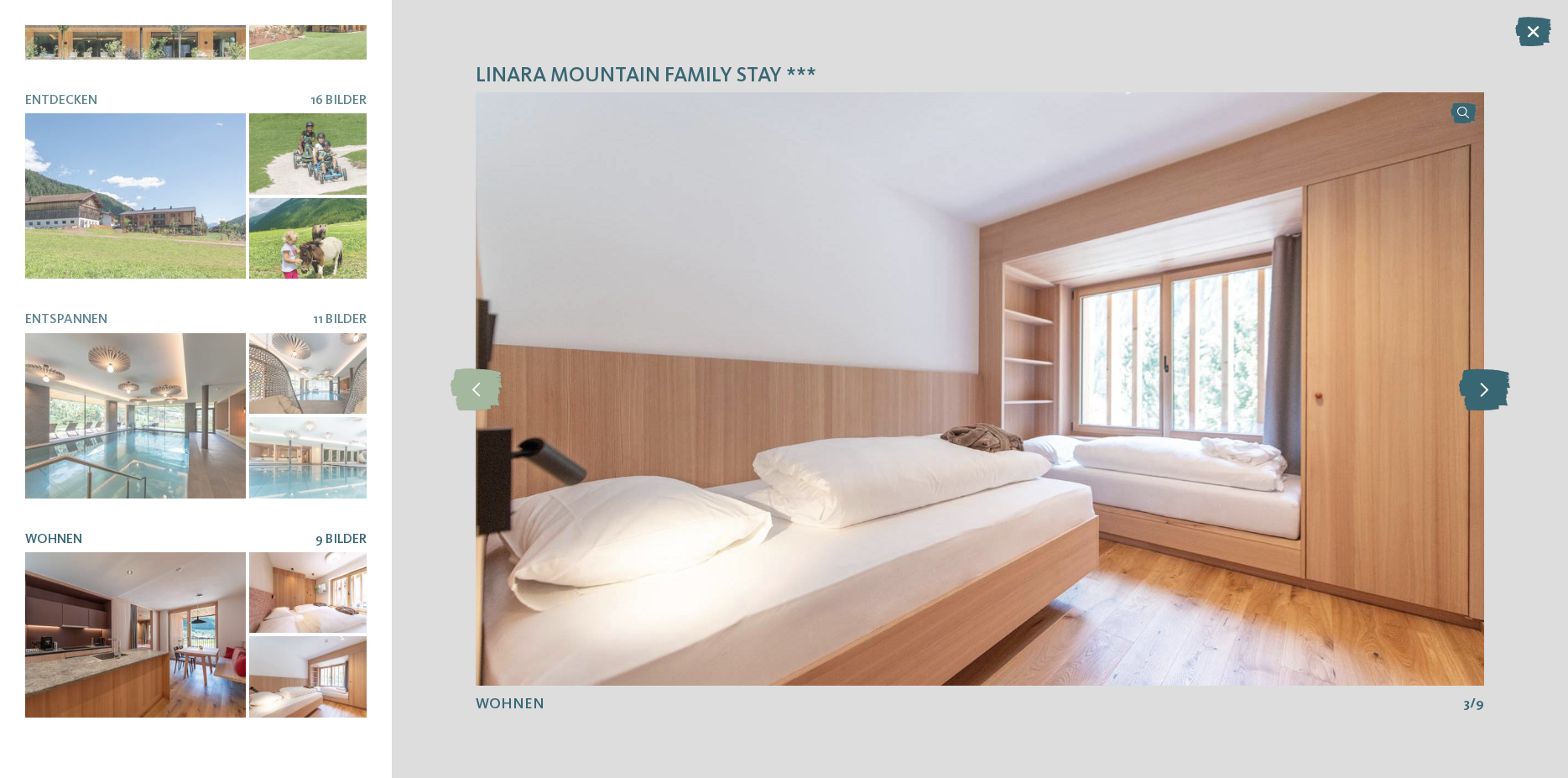
click at [1498, 395] on icon at bounding box center [1485, 389] width 51 height 42
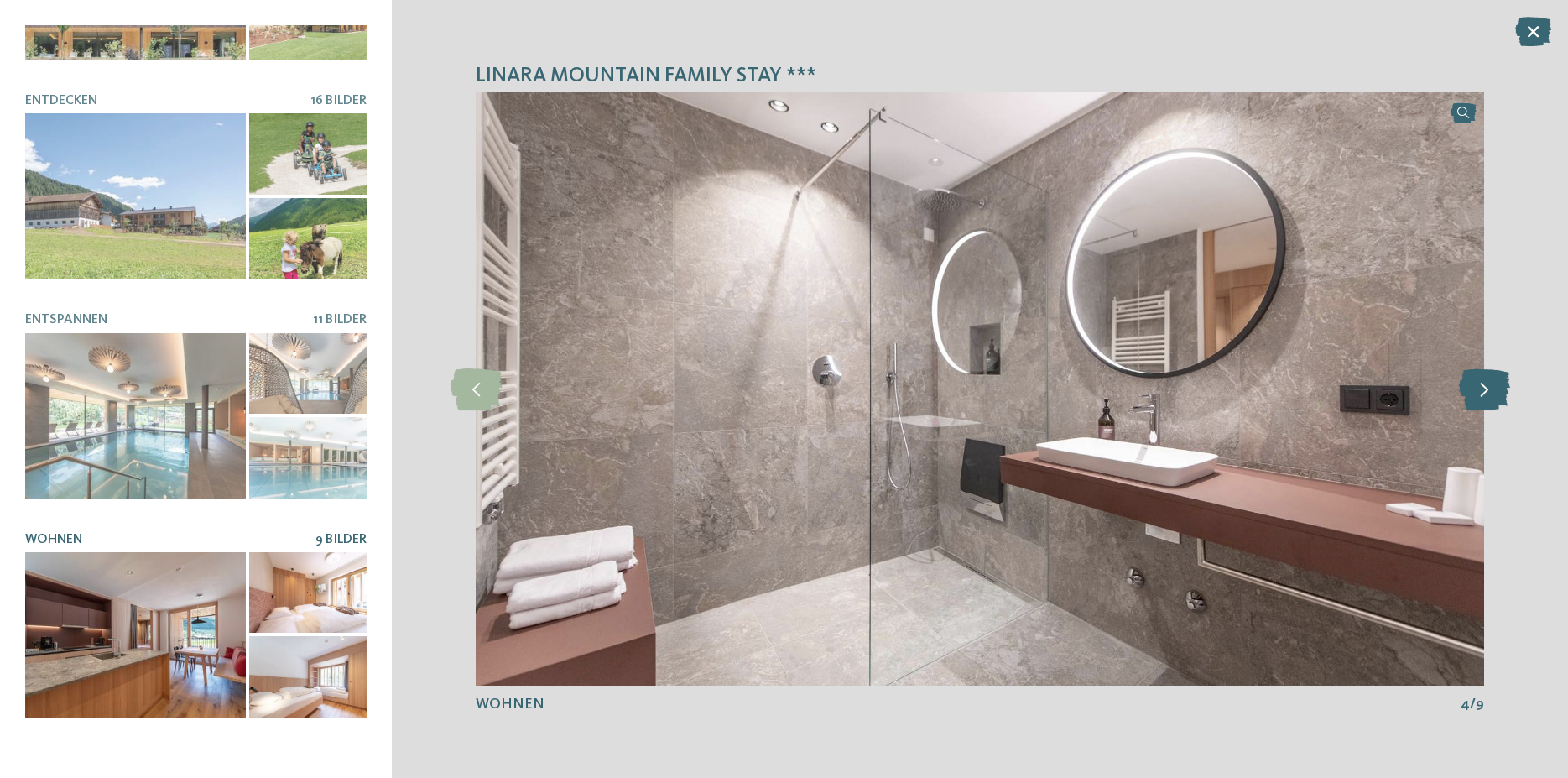
click at [1498, 395] on icon at bounding box center [1485, 389] width 51 height 42
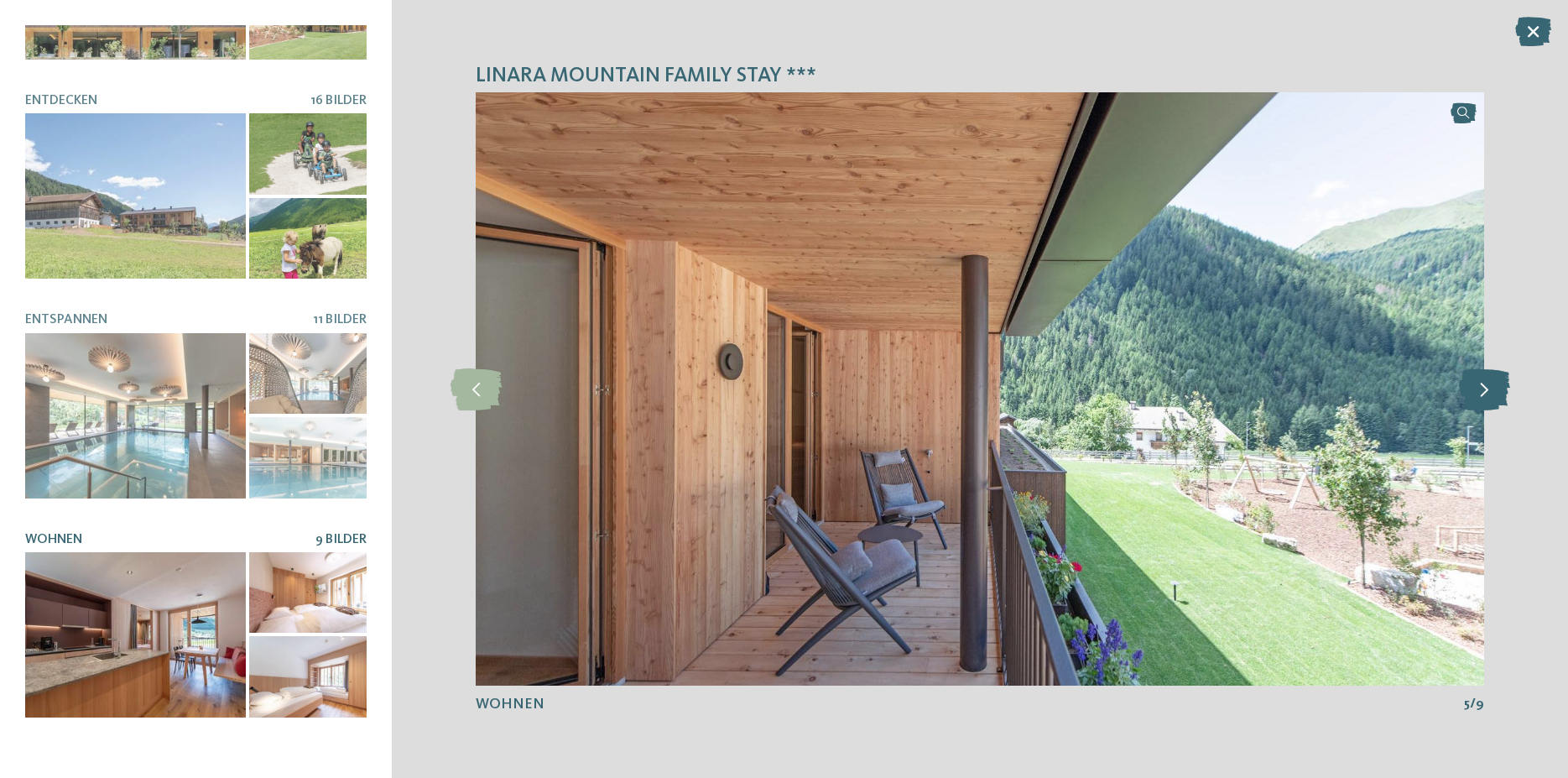
click at [1498, 395] on icon at bounding box center [1485, 389] width 51 height 42
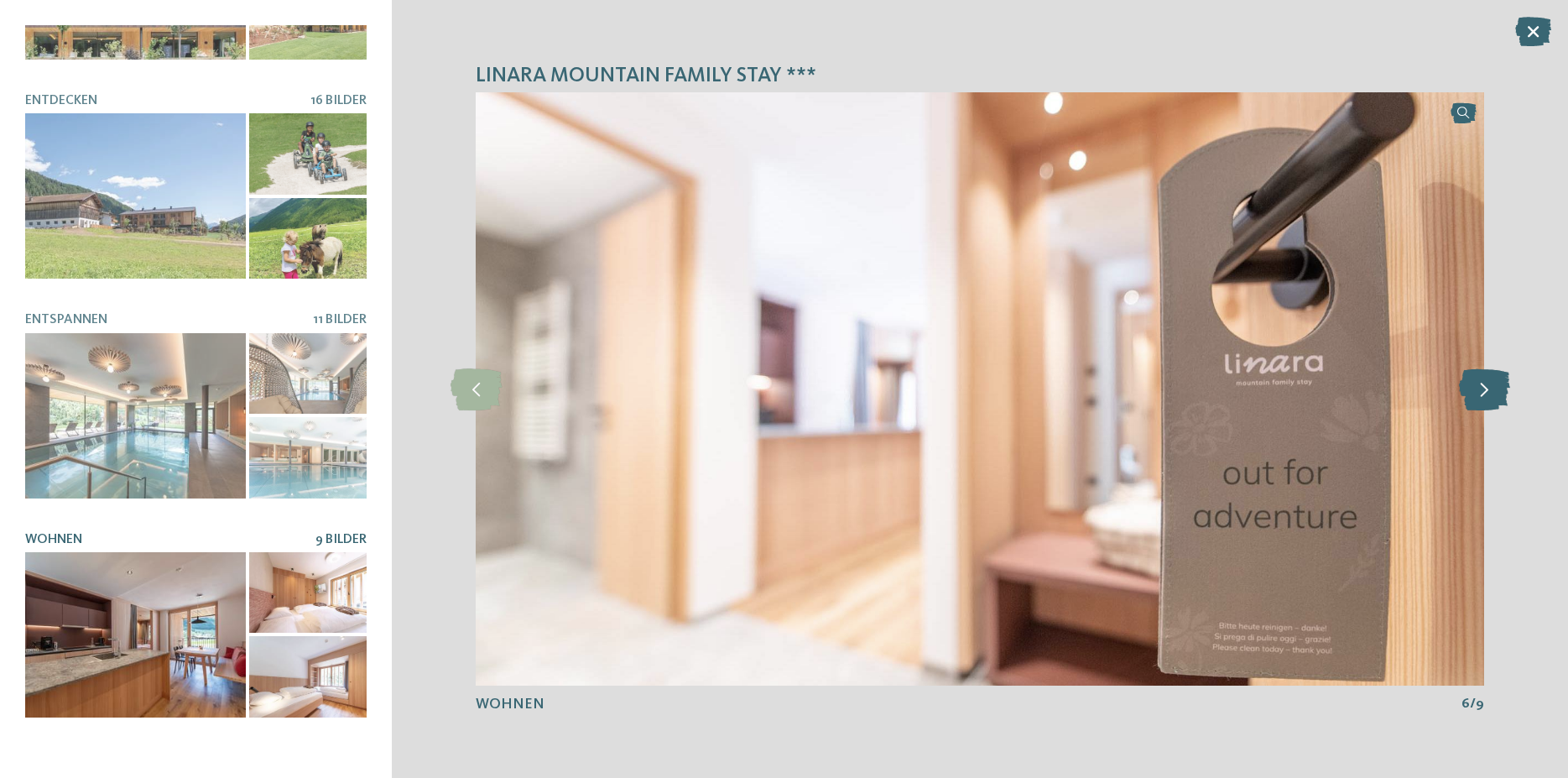
click at [1498, 395] on icon at bounding box center [1485, 389] width 51 height 42
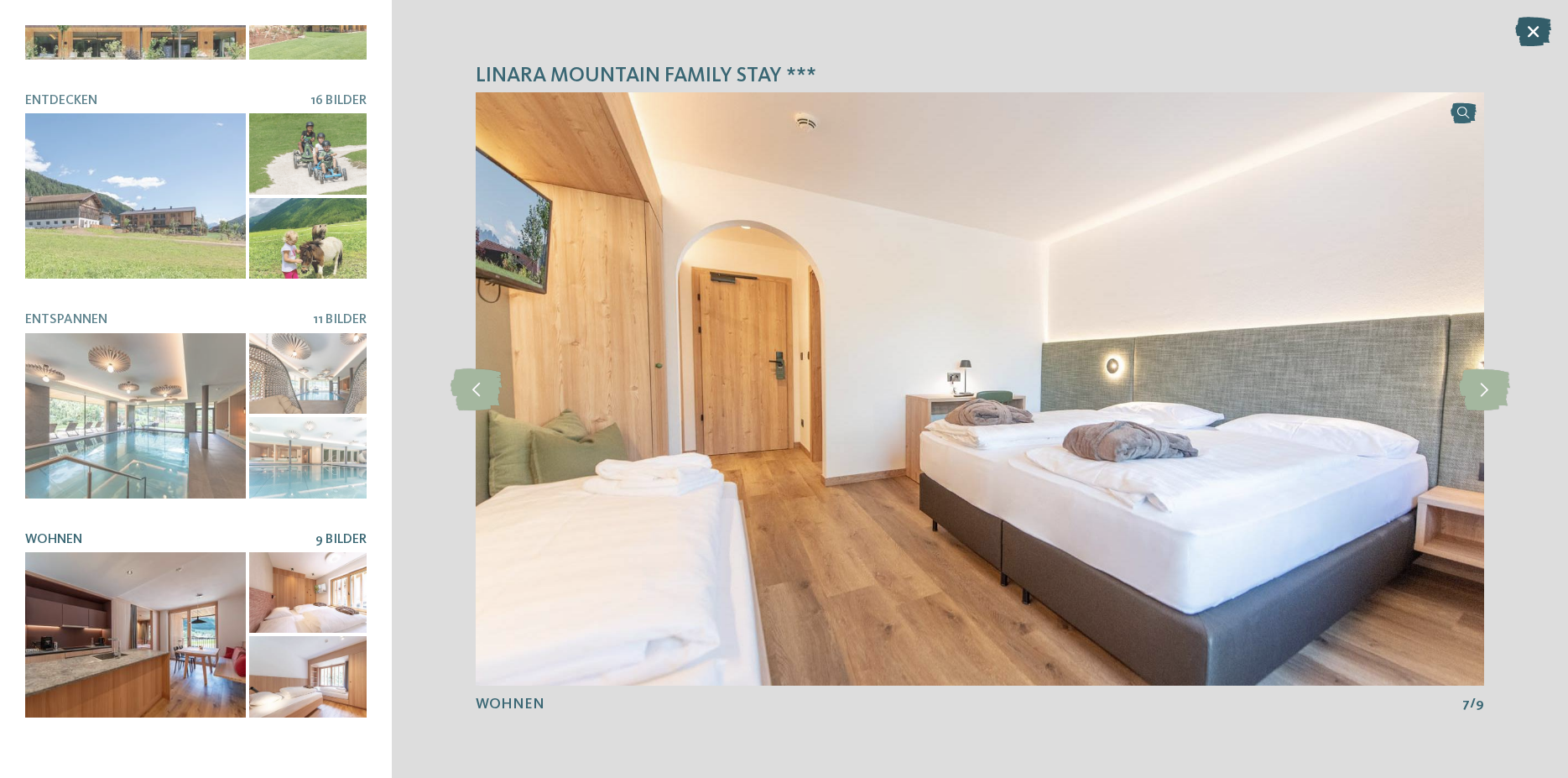
click at [1522, 34] on icon at bounding box center [1533, 31] width 36 height 29
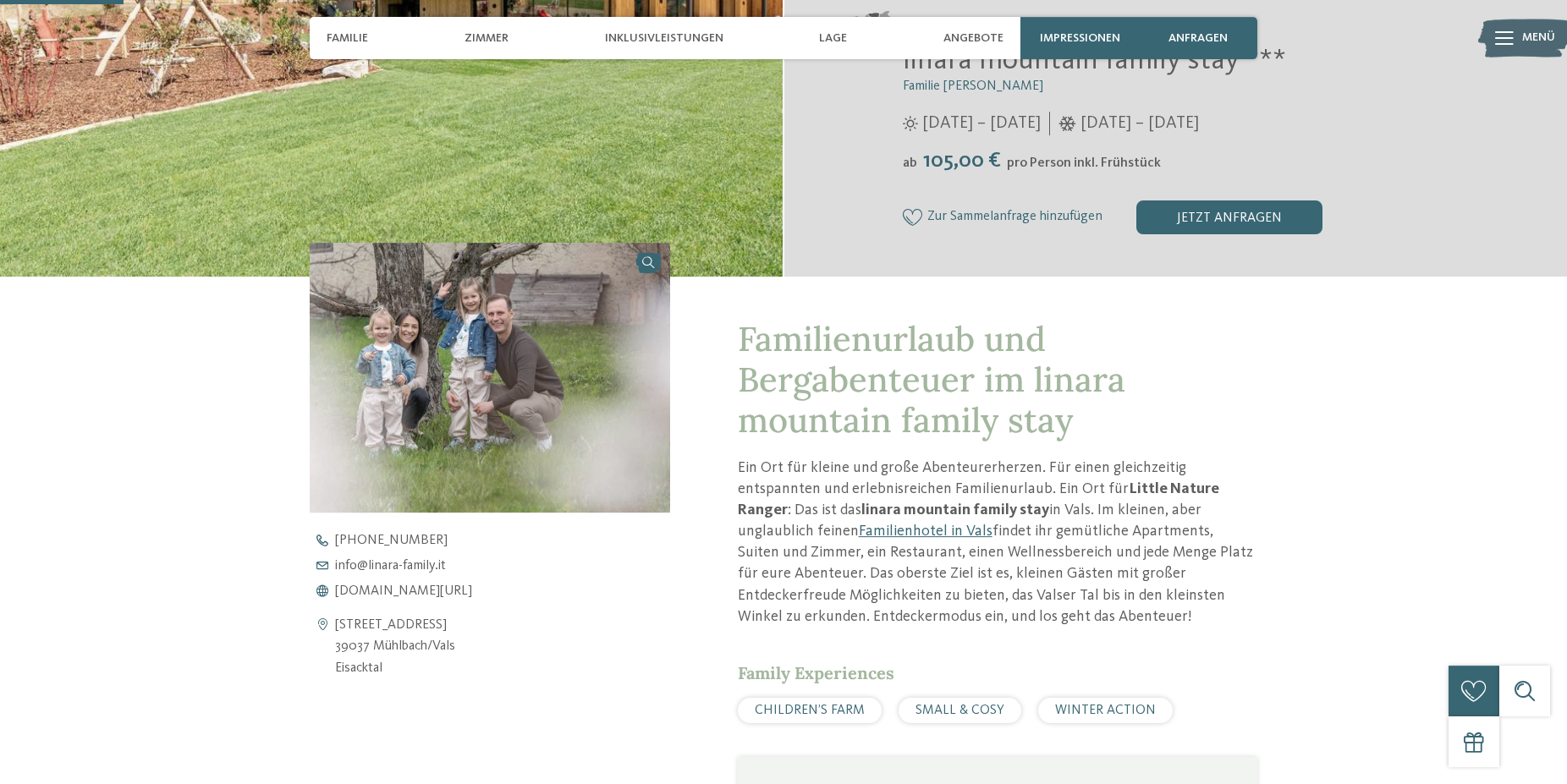
scroll to position [431, 0]
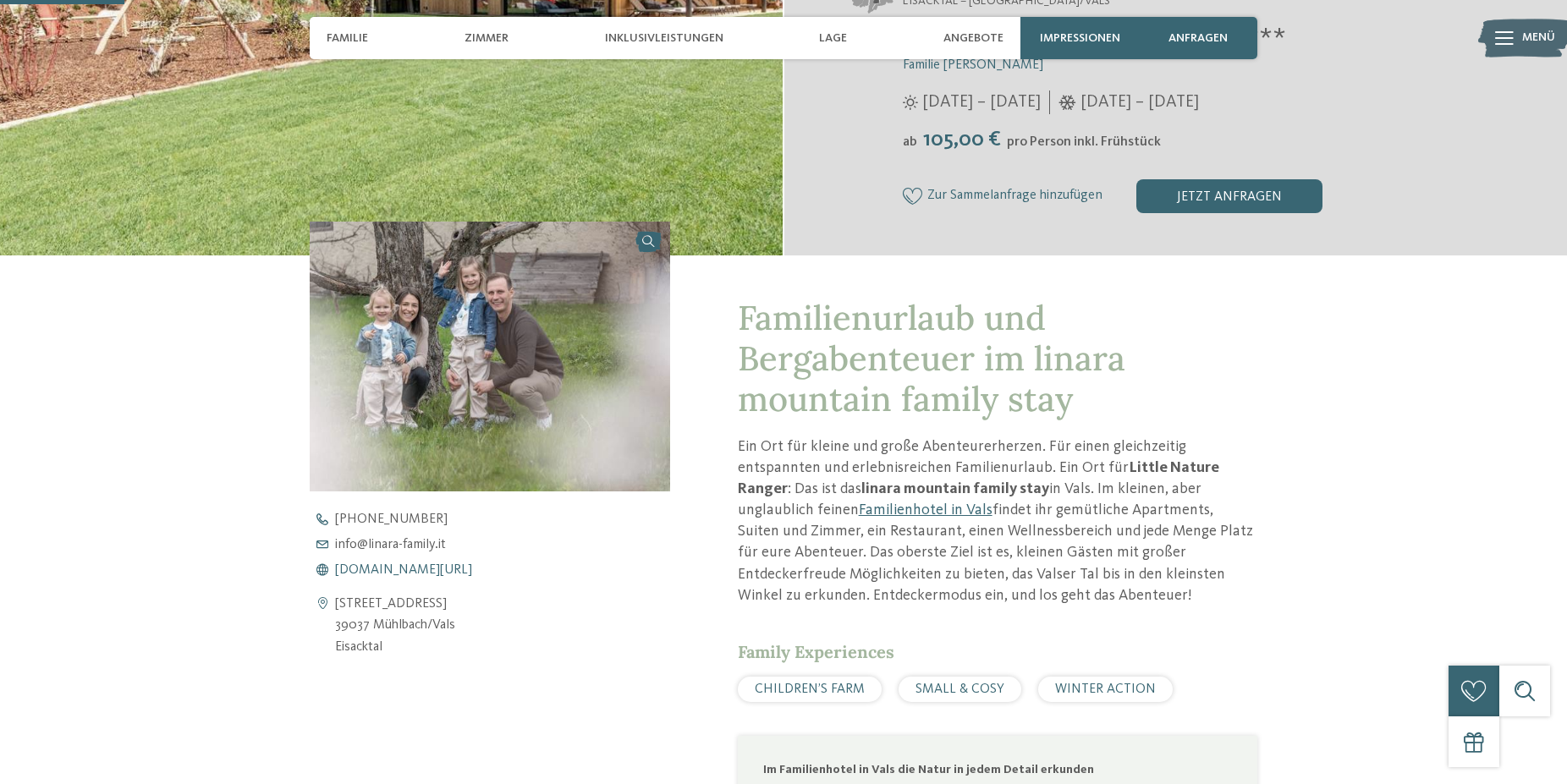
click at [414, 573] on span "www.linara-family.it/de" at bounding box center [404, 570] width 137 height 14
